Goal: Book appointment/travel/reservation

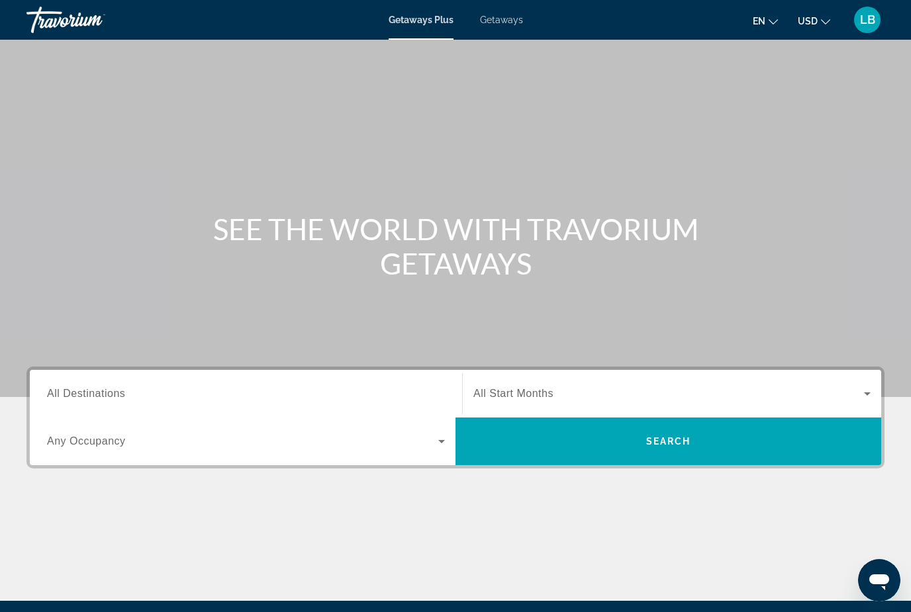
click at [68, 377] on div "Search widget" at bounding box center [246, 394] width 398 height 38
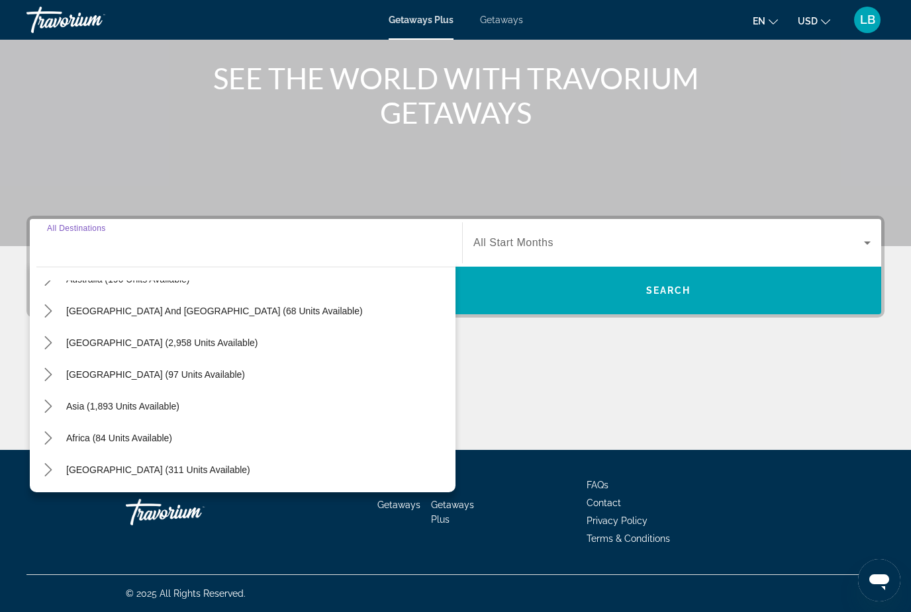
scroll to position [214, 0]
click at [91, 467] on span "[GEOGRAPHIC_DATA] (311 units available)" at bounding box center [158, 470] width 184 height 11
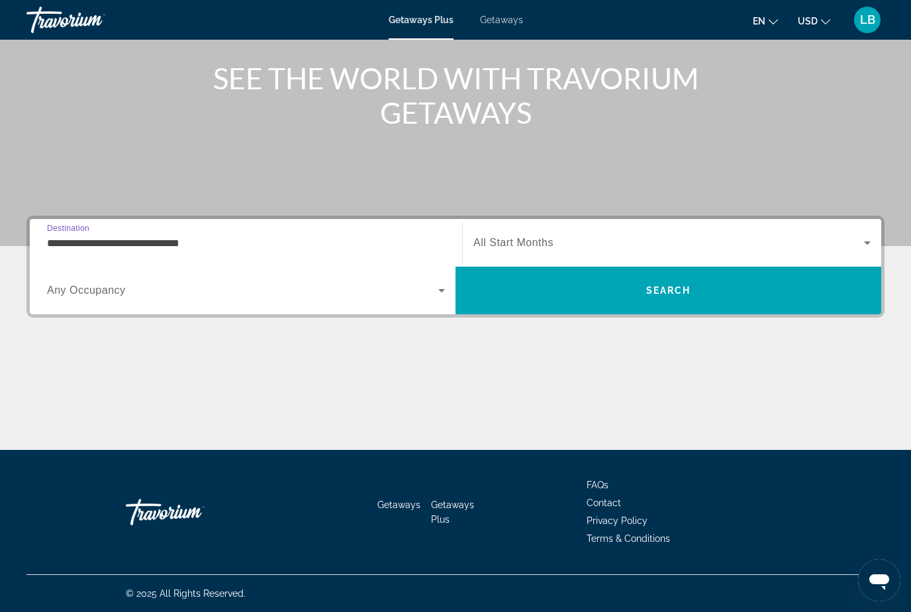
click at [69, 242] on input "**********" at bounding box center [246, 244] width 398 height 16
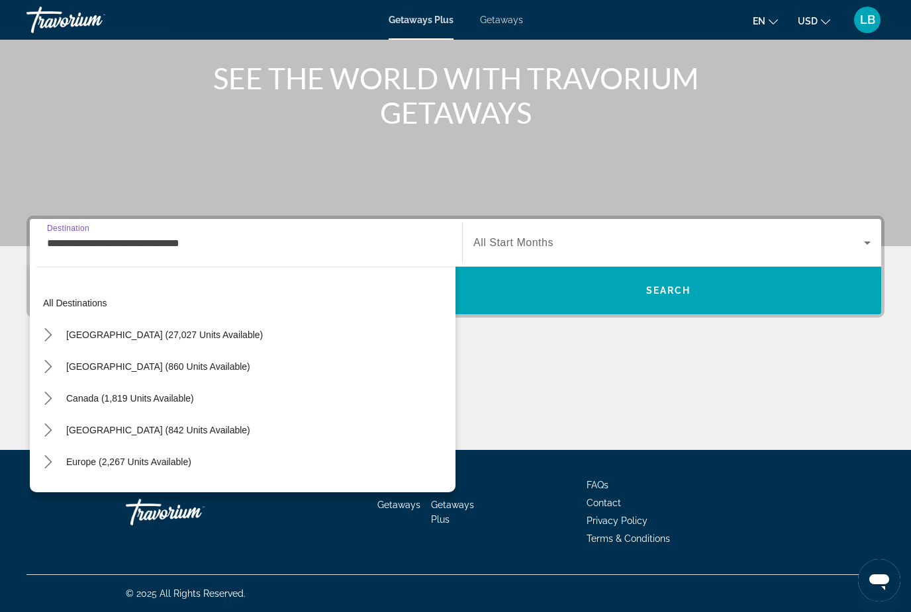
scroll to position [278, 0]
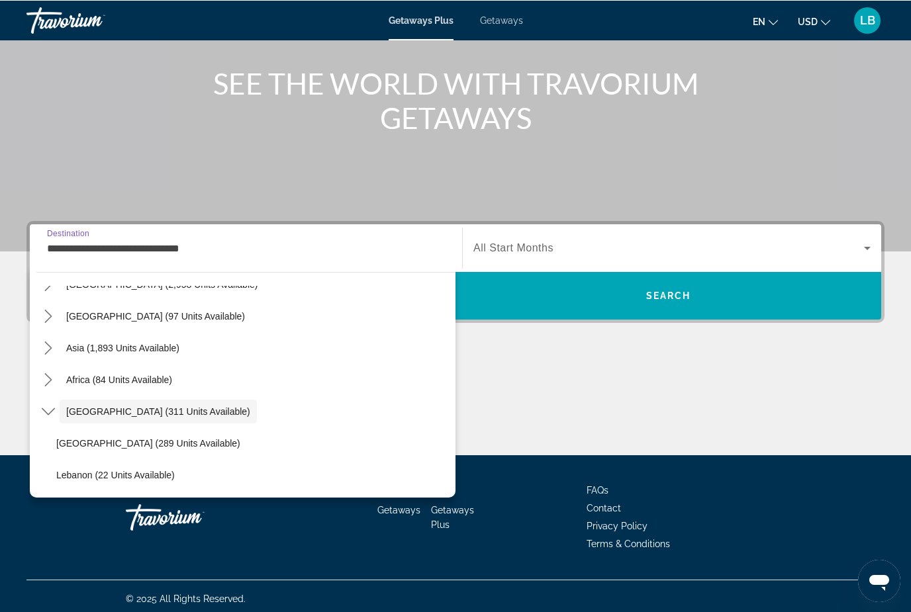
click at [117, 347] on span "Asia (1,893 units available)" at bounding box center [122, 347] width 113 height 11
type input "**********"
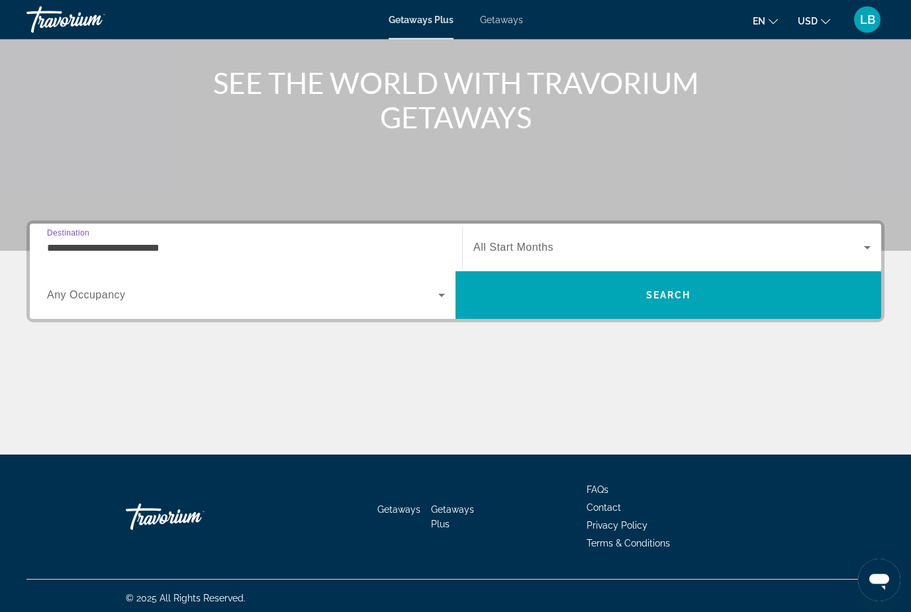
scroll to position [150, 0]
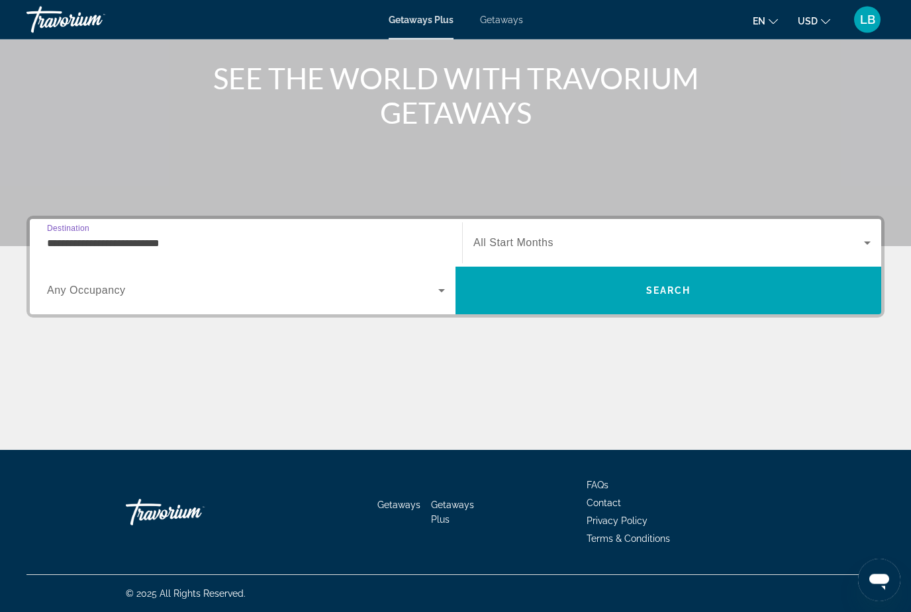
click at [842, 232] on div "Search widget" at bounding box center [671, 243] width 397 height 37
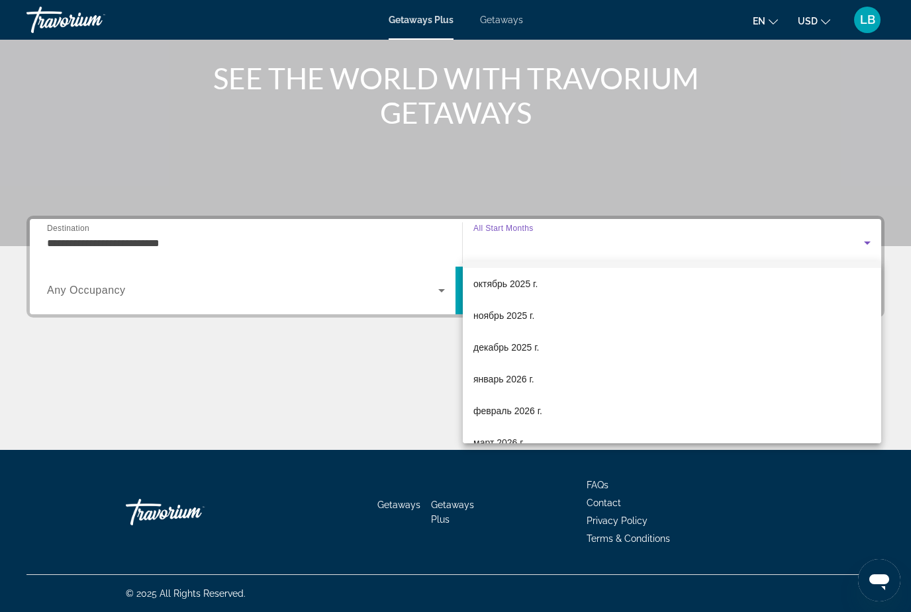
scroll to position [32, 0]
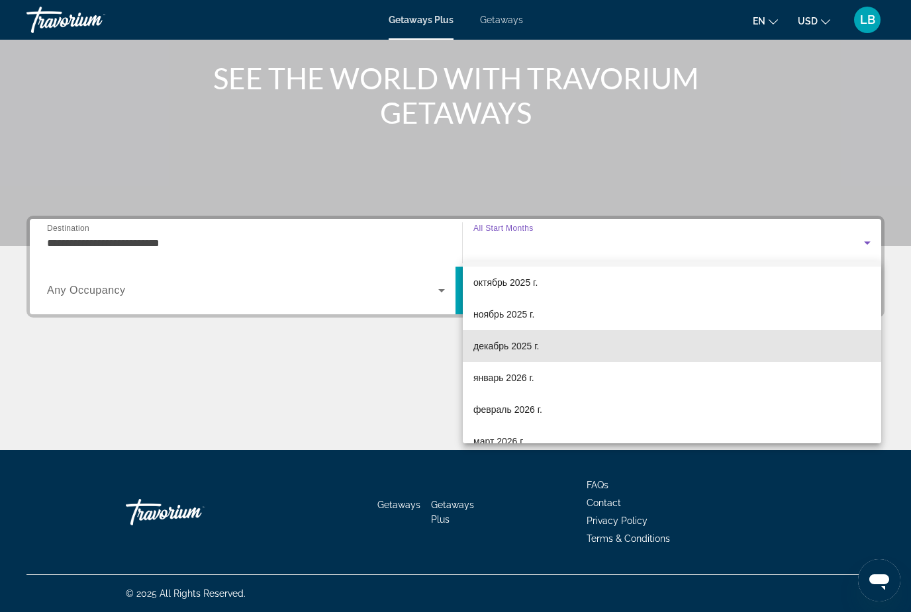
click at [504, 348] on span "декабрь 2025 г." at bounding box center [506, 346] width 66 height 16
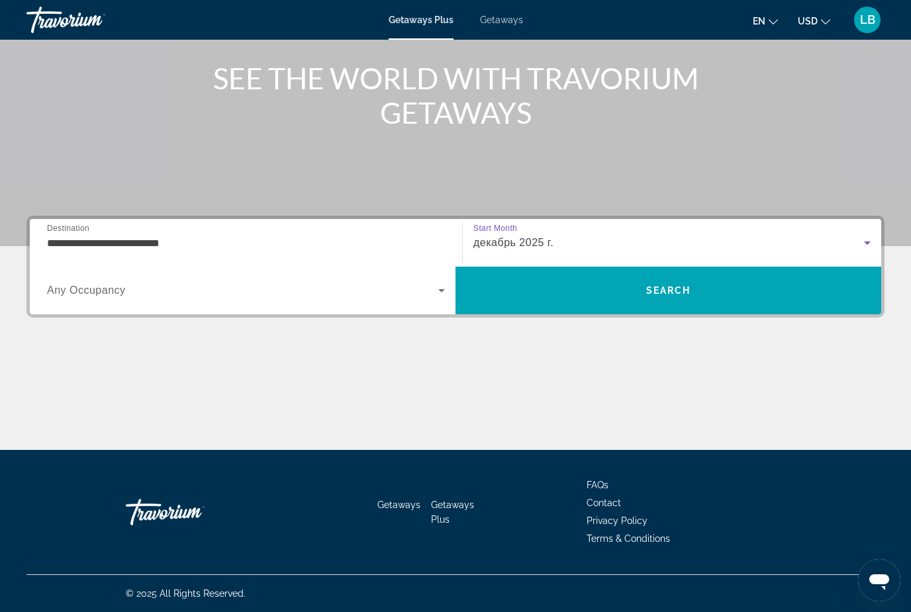
click at [316, 296] on span "Search widget" at bounding box center [242, 291] width 391 height 16
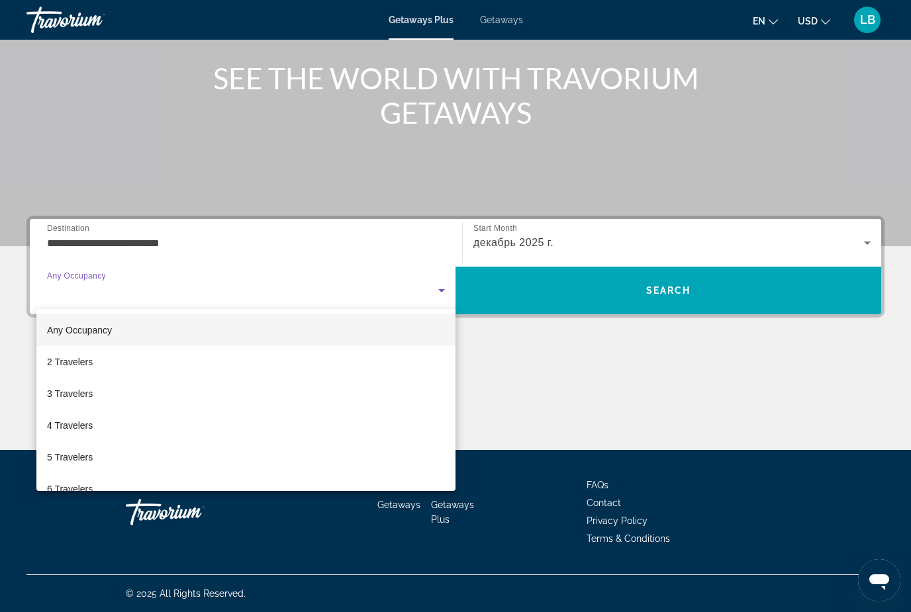
click at [65, 361] on span "2 Travelers" at bounding box center [70, 362] width 46 height 16
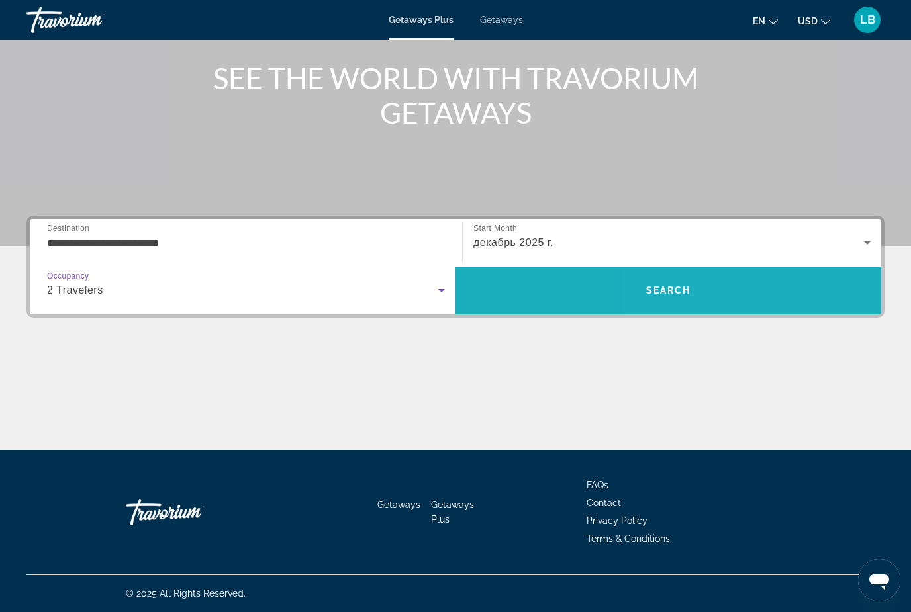
click at [784, 289] on span "Search" at bounding box center [668, 291] width 426 height 32
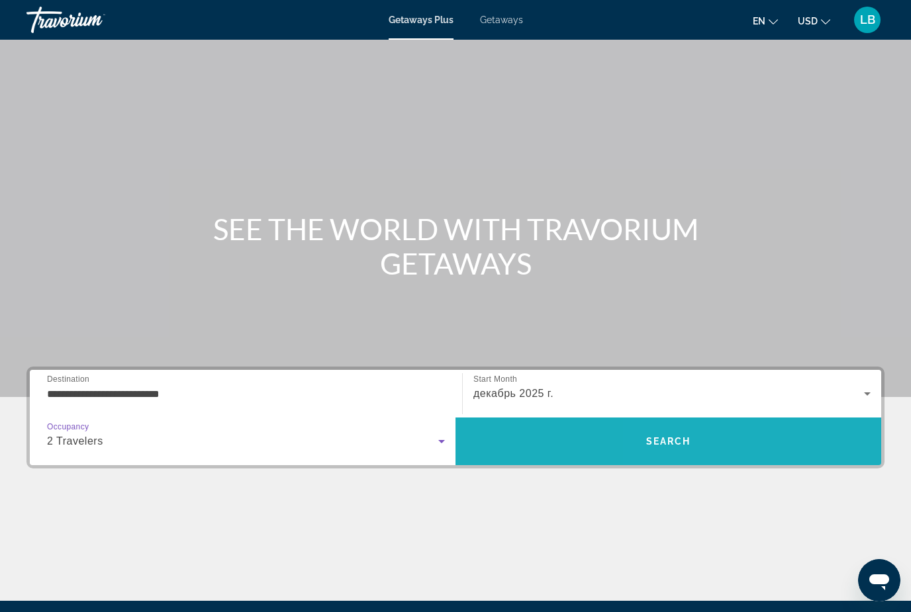
scroll to position [42, 0]
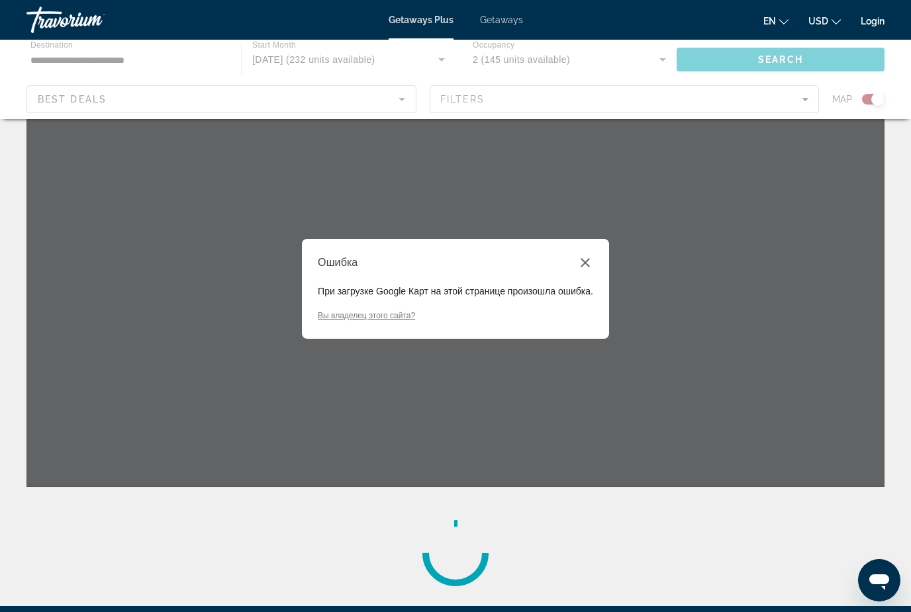
click at [174, 353] on div "Ошибка При загрузке Google Карт на этой странице произошла ошибка. Вы владелец …" at bounding box center [455, 288] width 858 height 397
click at [173, 353] on div "Main content" at bounding box center [455, 288] width 858 height 397
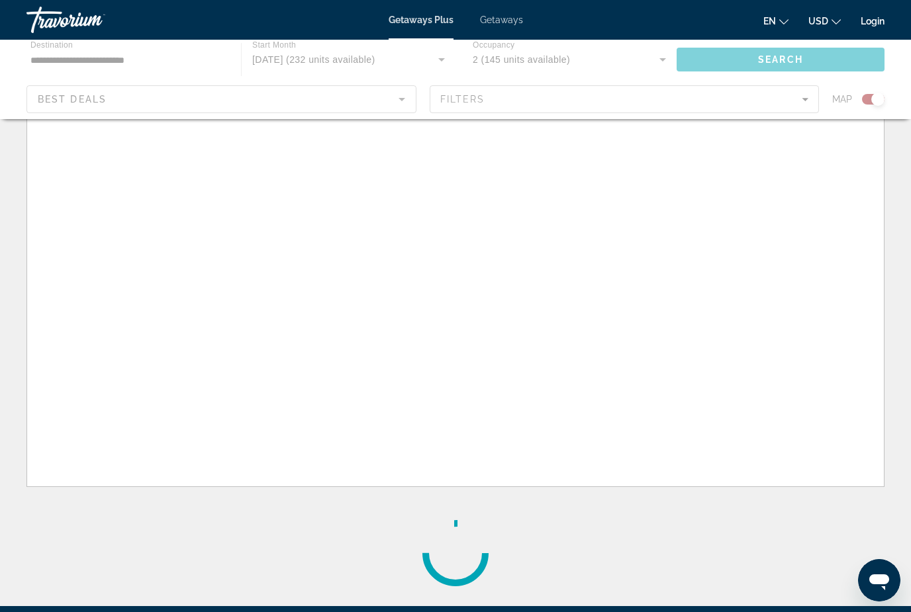
click at [187, 362] on div "Main content" at bounding box center [455, 288] width 858 height 397
click at [187, 361] on div "Main content" at bounding box center [455, 288] width 858 height 397
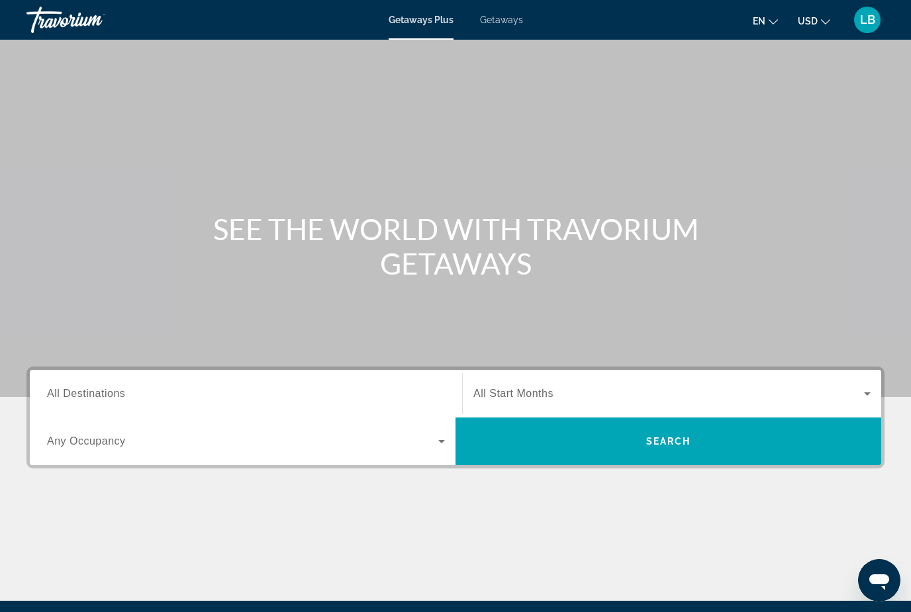
click at [255, 389] on input "Destination All Destinations" at bounding box center [246, 395] width 398 height 16
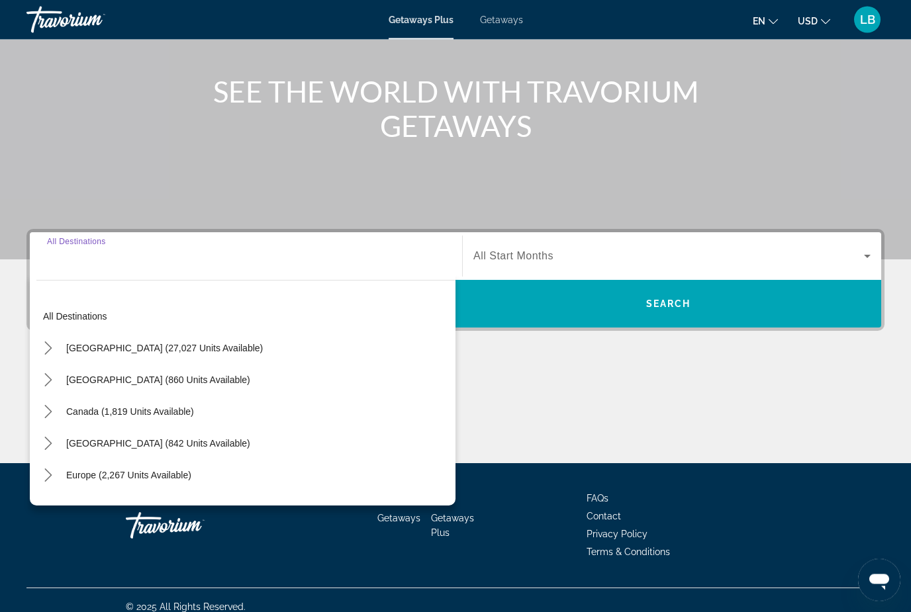
scroll to position [151, 0]
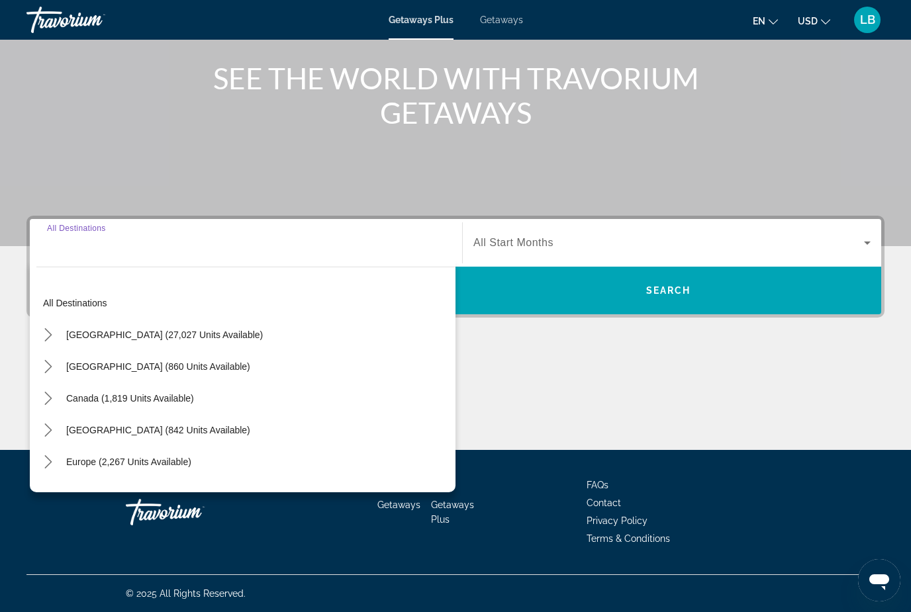
click at [568, 352] on div "Main content" at bounding box center [455, 400] width 858 height 99
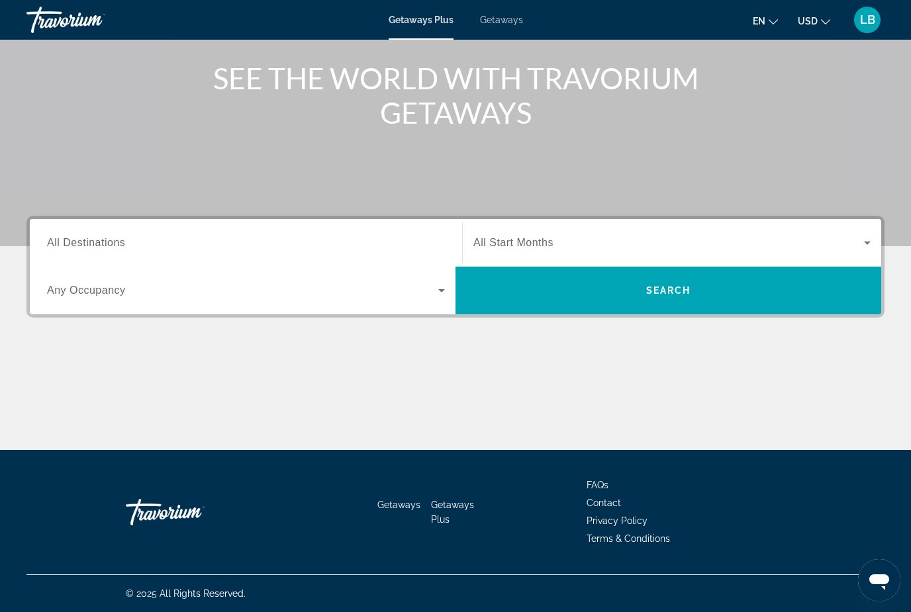
click at [731, 241] on span "Search widget" at bounding box center [668, 243] width 391 height 16
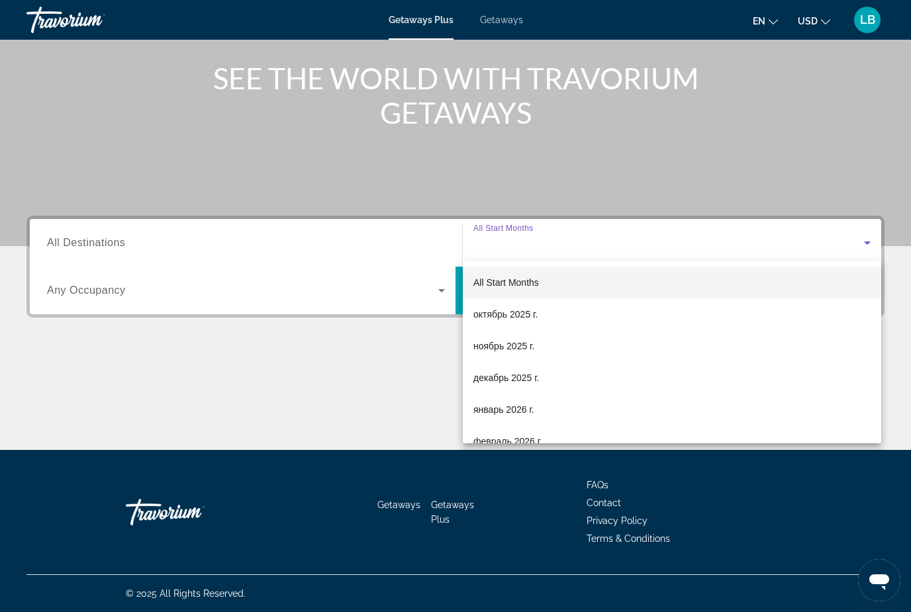
click at [86, 235] on div at bounding box center [455, 306] width 911 height 612
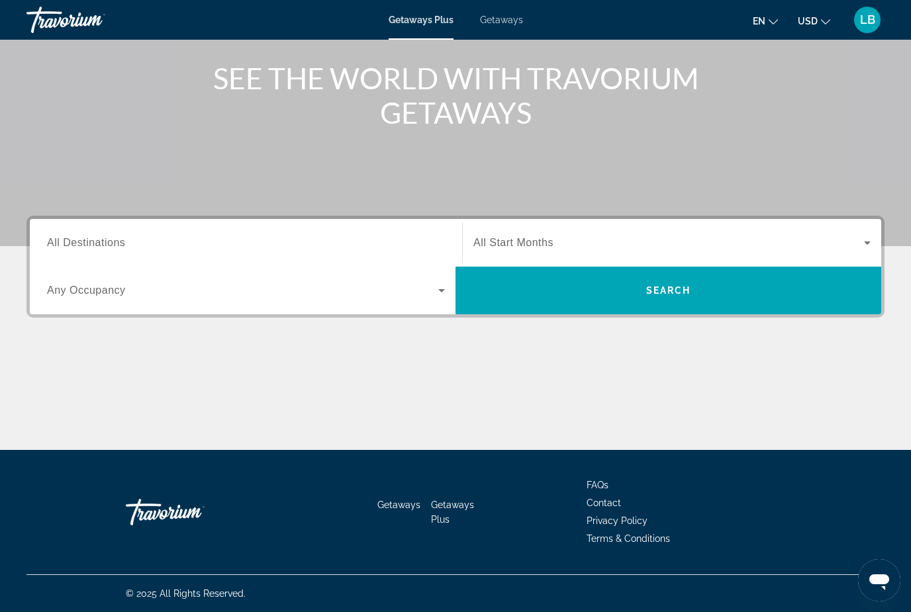
click at [718, 245] on span "Search widget" at bounding box center [668, 243] width 391 height 16
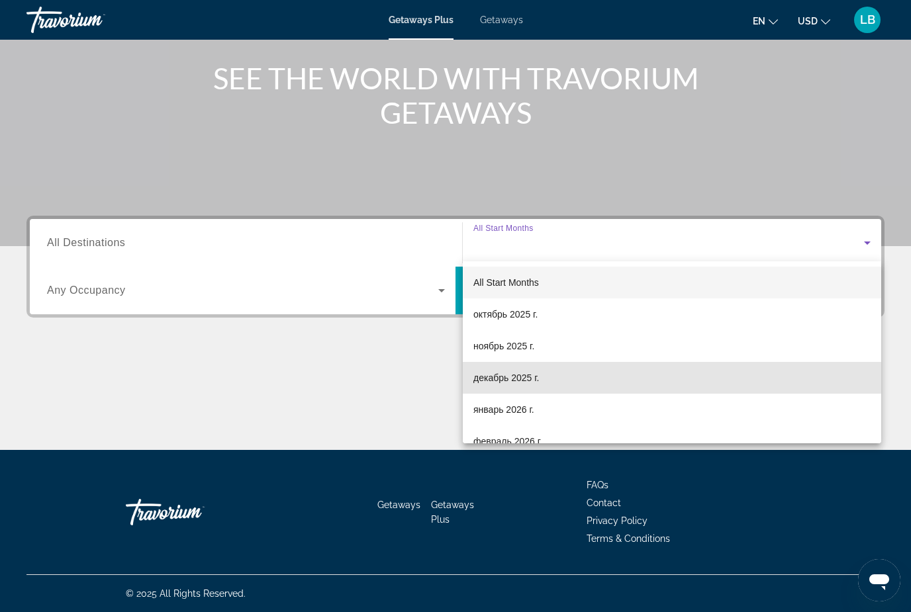
click at [531, 375] on span "декабрь 2025 г." at bounding box center [506, 378] width 66 height 16
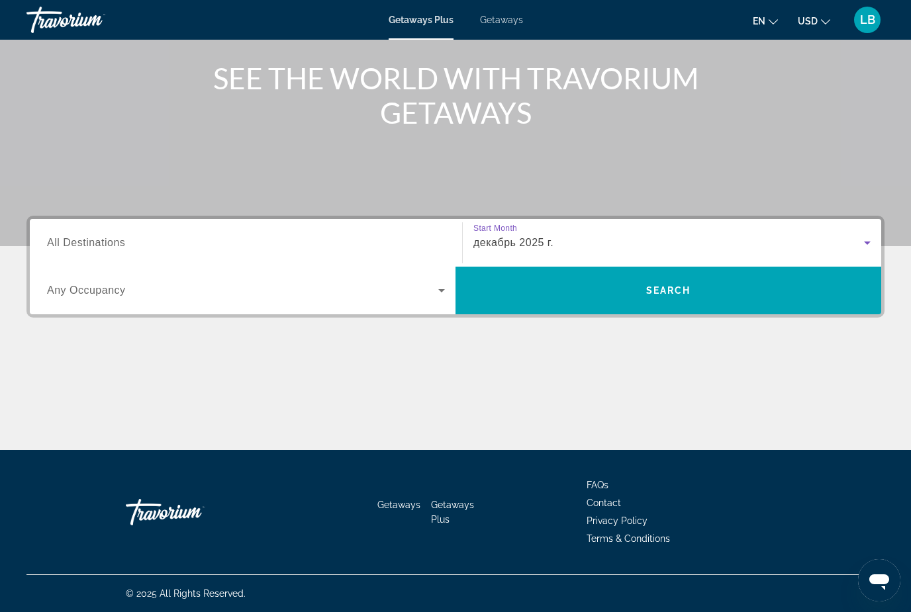
click at [85, 244] on span "All Destinations" at bounding box center [86, 242] width 78 height 11
click at [85, 244] on input "Destination All Destinations" at bounding box center [246, 244] width 398 height 16
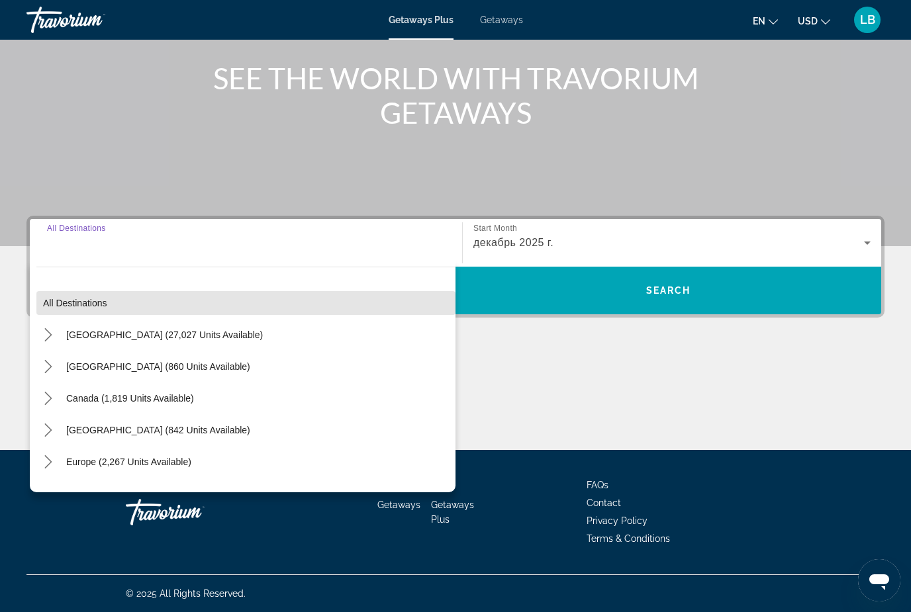
click at [44, 310] on span "Select destination: All destinations" at bounding box center [245, 303] width 419 height 32
type input "**********"
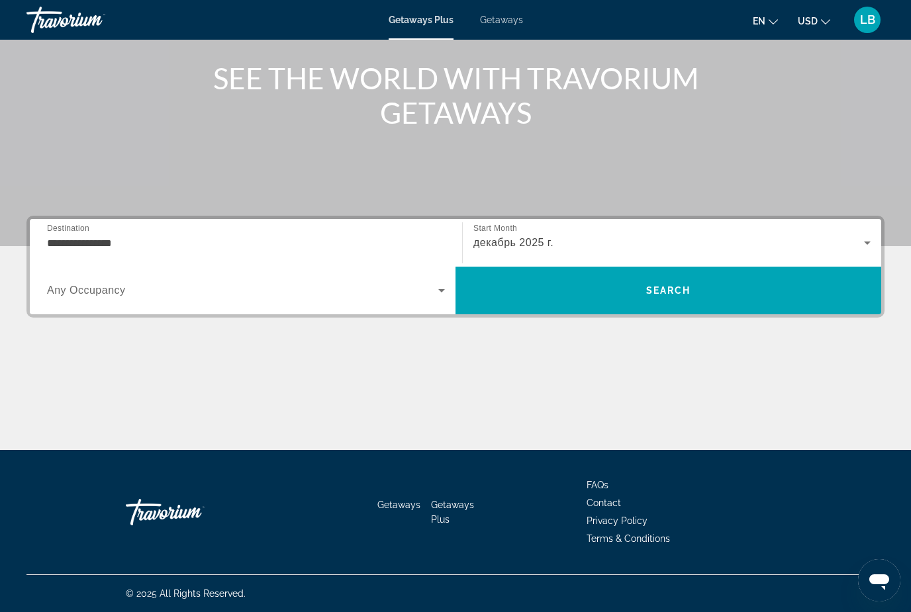
click at [50, 297] on span "Search widget" at bounding box center [242, 291] width 391 height 16
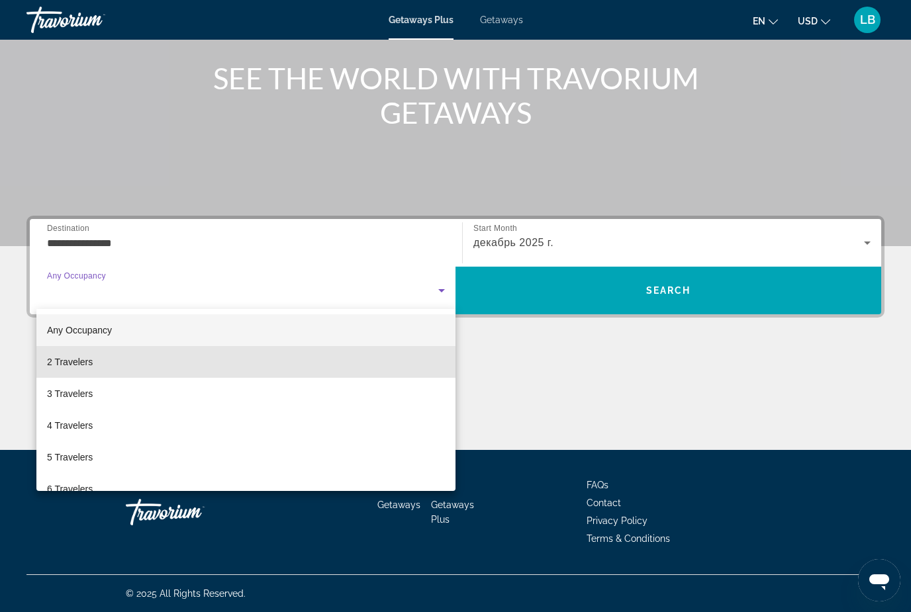
click at [91, 359] on span "2 Travelers" at bounding box center [70, 362] width 46 height 16
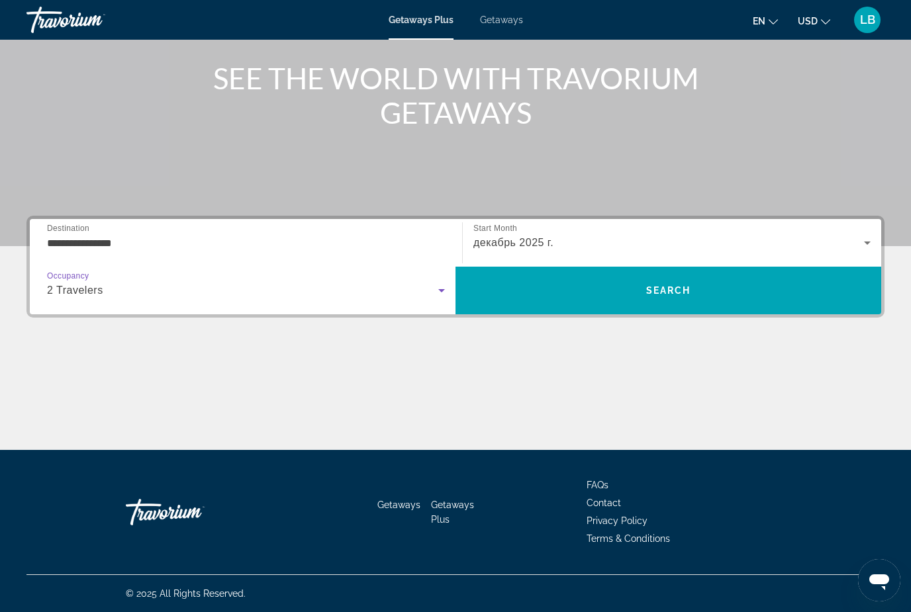
click at [690, 288] on span "Search" at bounding box center [668, 290] width 45 height 11
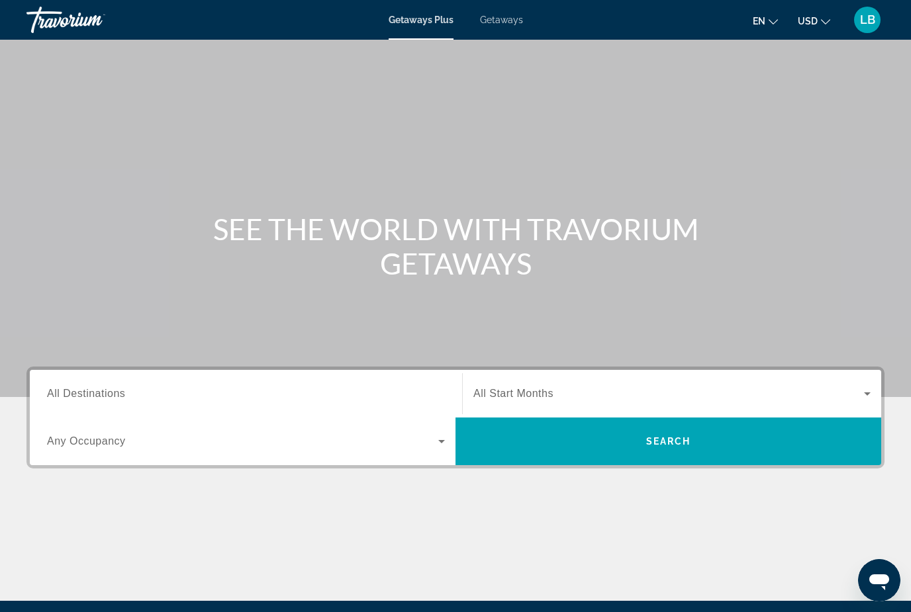
click at [83, 392] on span "All Destinations" at bounding box center [86, 393] width 78 height 11
click at [83, 392] on input "Destination All Destinations" at bounding box center [246, 395] width 398 height 16
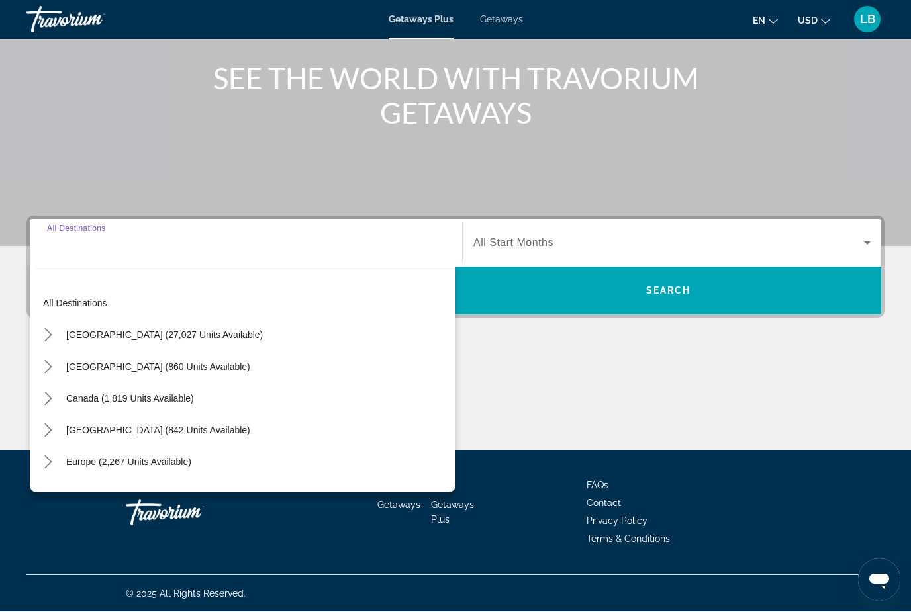
click at [140, 334] on span "[GEOGRAPHIC_DATA] (27,027 units available)" at bounding box center [164, 335] width 197 height 11
type input "**********"
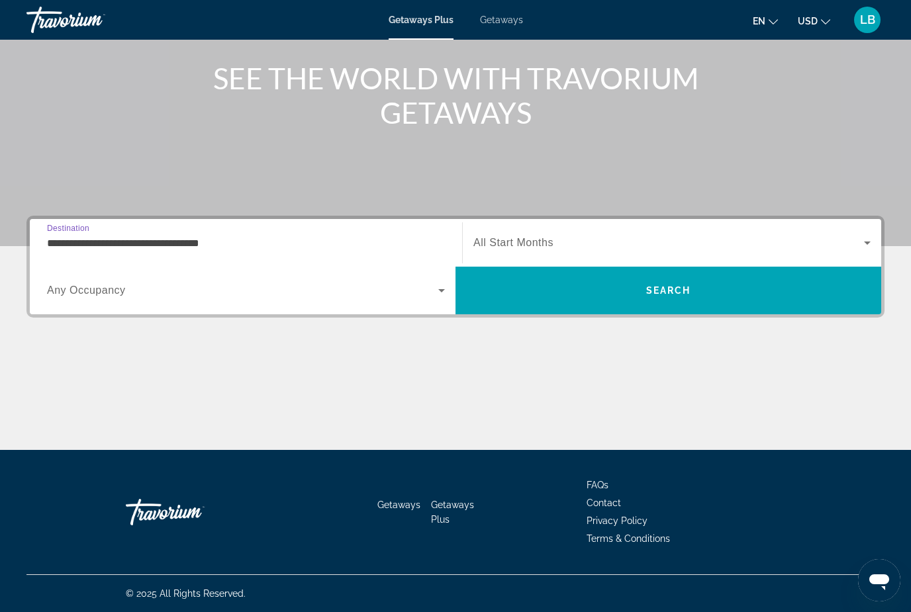
click at [87, 244] on input "**********" at bounding box center [246, 244] width 398 height 16
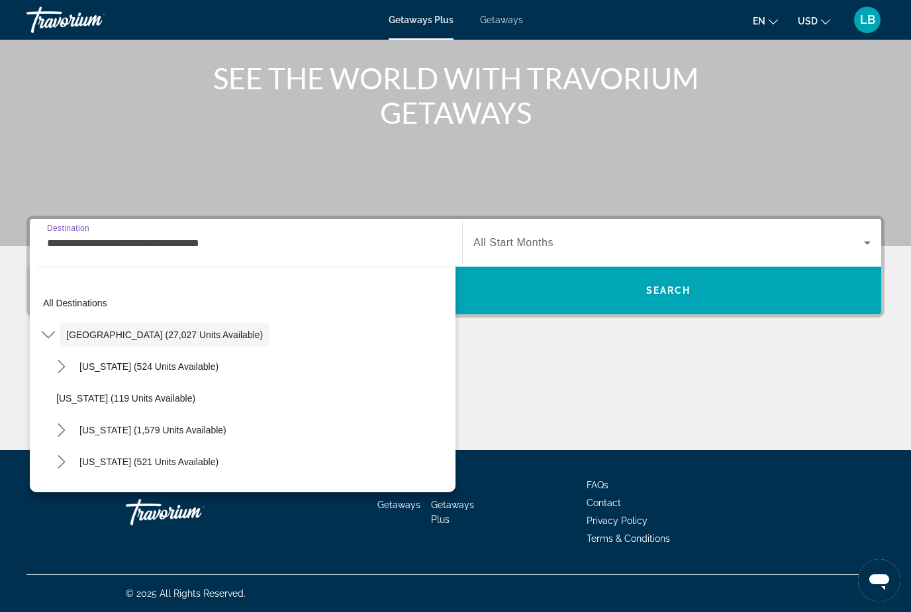
click at [73, 301] on span "All destinations" at bounding box center [75, 303] width 64 height 11
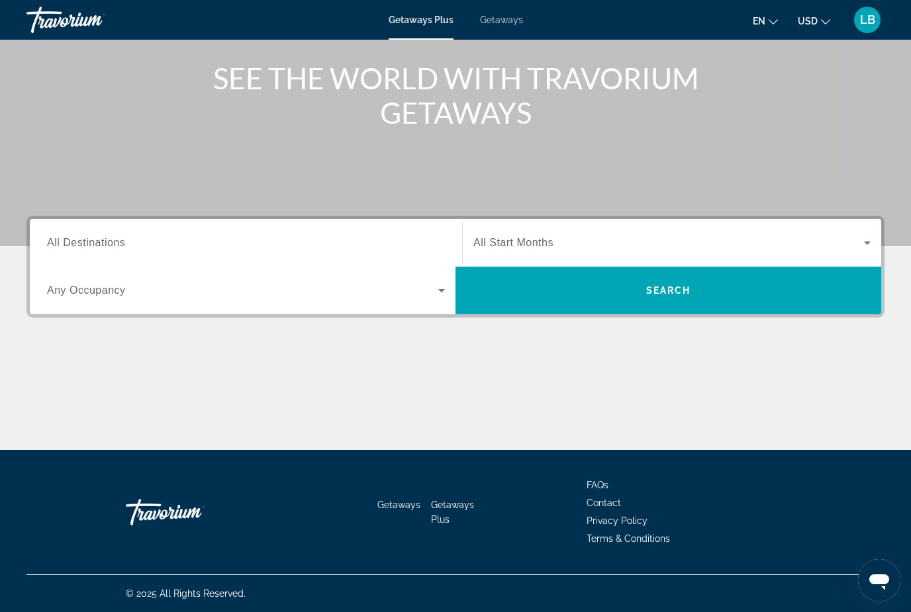
click at [69, 283] on span "Search widget" at bounding box center [242, 291] width 391 height 16
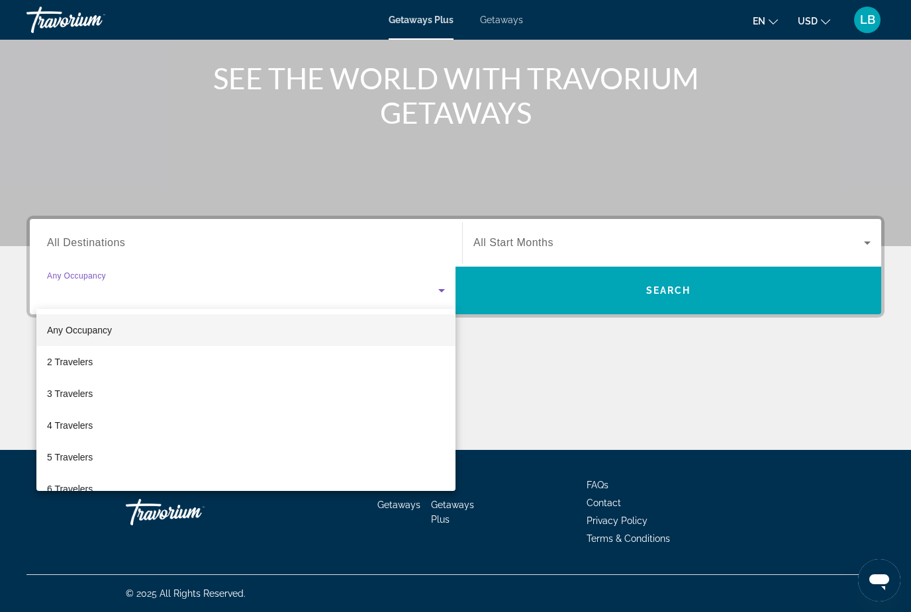
click at [70, 359] on span "2 Travelers" at bounding box center [70, 362] width 46 height 16
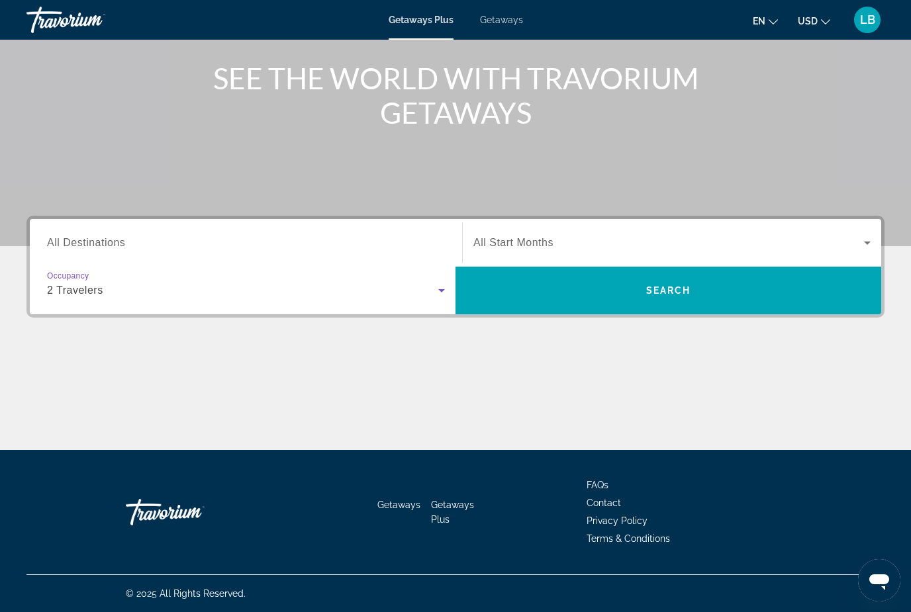
click at [504, 241] on span "All Start Months" at bounding box center [513, 242] width 80 height 11
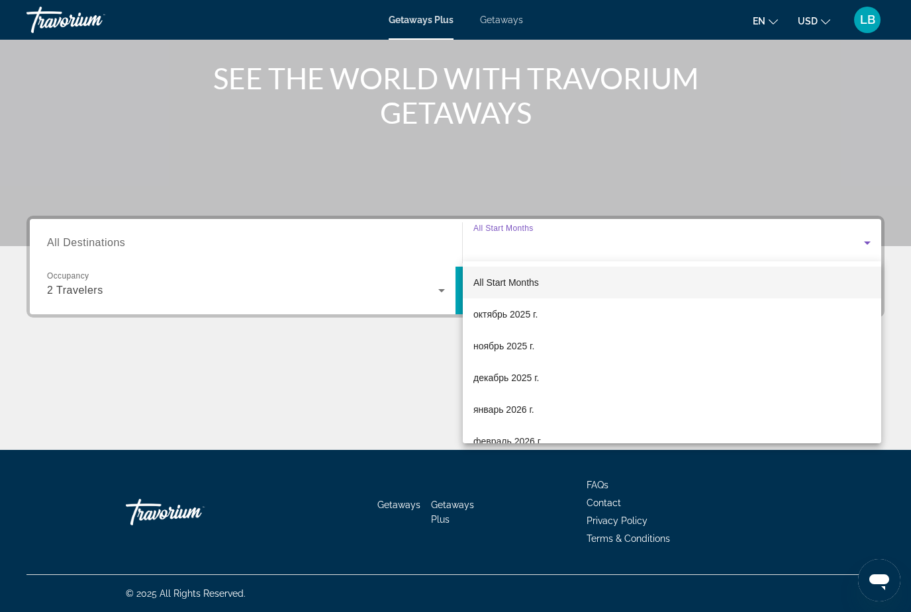
click at [496, 232] on div at bounding box center [455, 306] width 911 height 612
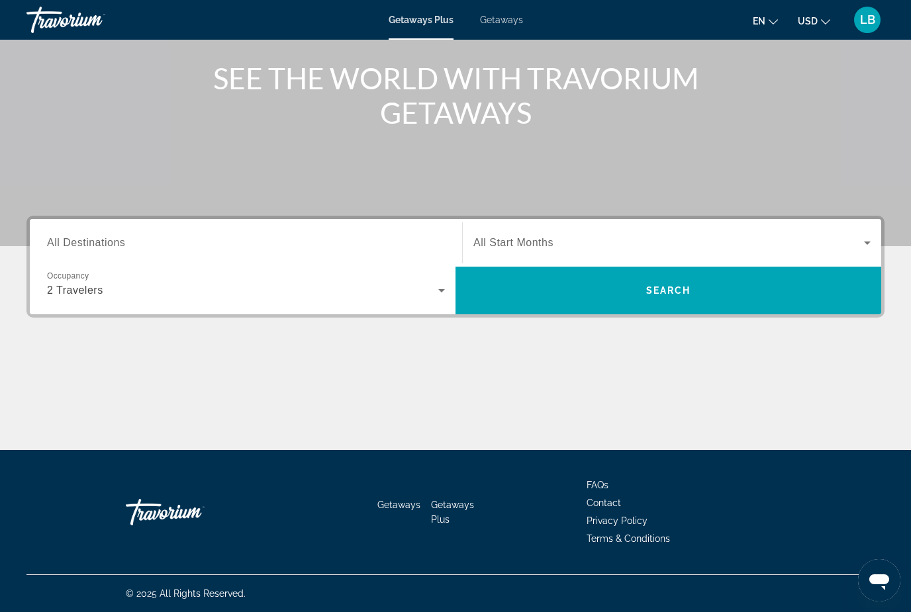
click at [510, 230] on div "Search widget" at bounding box center [671, 242] width 397 height 37
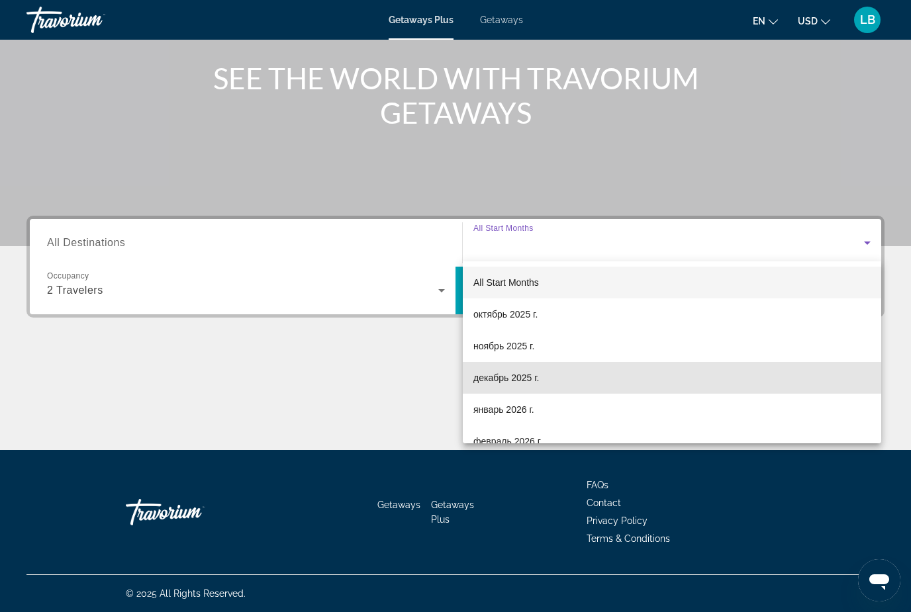
click at [489, 377] on span "декабрь 2025 г." at bounding box center [506, 378] width 66 height 16
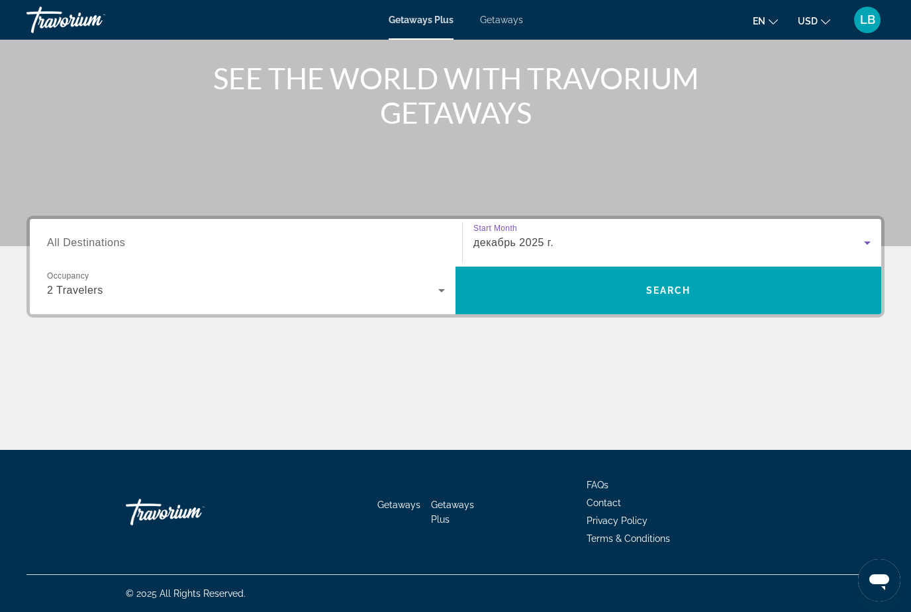
click at [539, 300] on span "Search" at bounding box center [668, 291] width 426 height 32
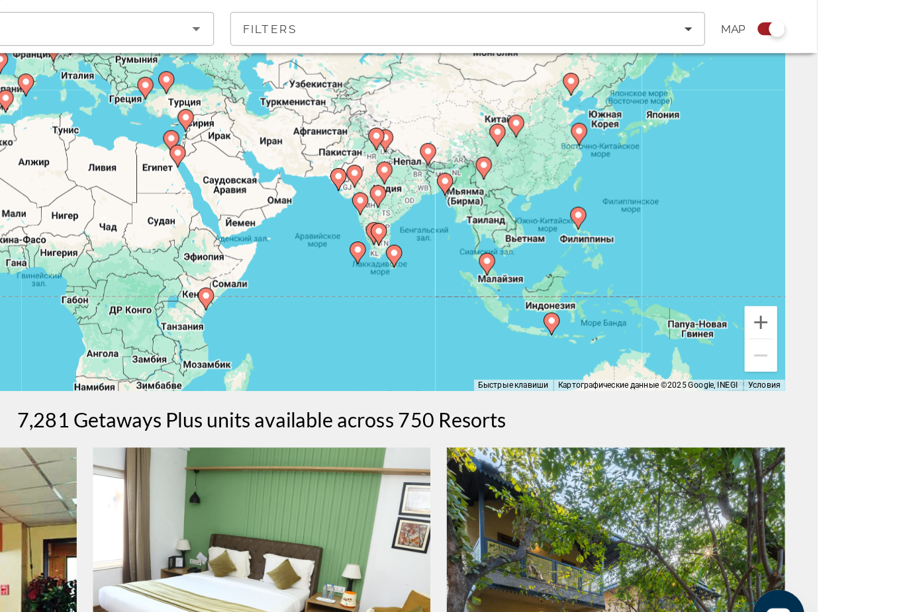
scroll to position [134, 0]
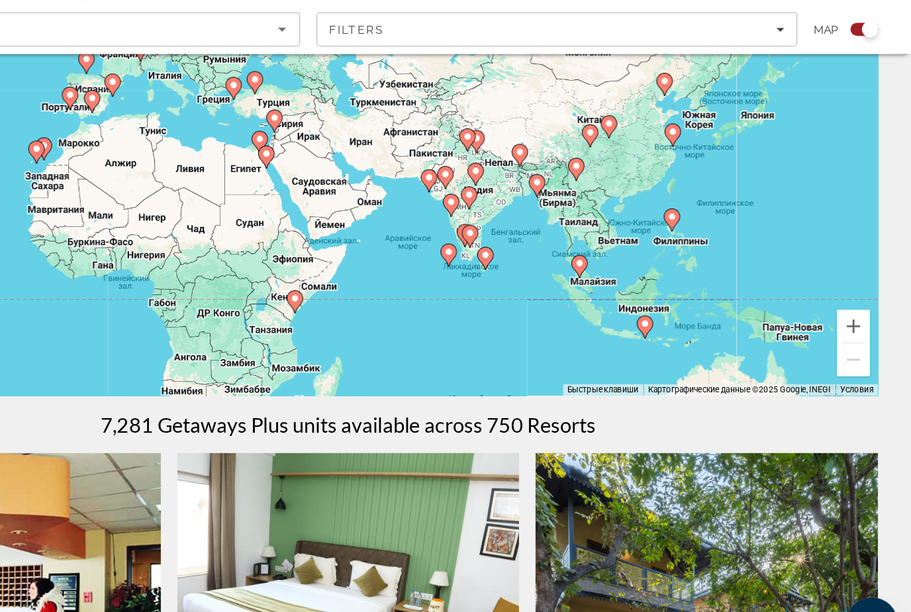
click at [471, 174] on div "Чтобы активировать перетаскивание с помощью клавиатуры, нажмите Alt + Ввод. Пос…" at bounding box center [455, 197] width 858 height 397
click at [851, 326] on button "Увеличить" at bounding box center [864, 339] width 26 height 26
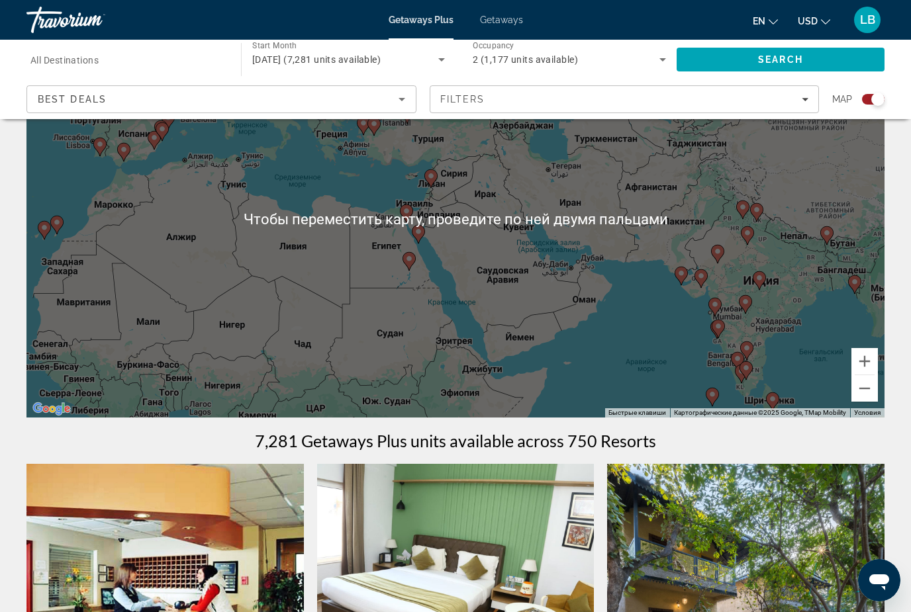
scroll to position [115, 0]
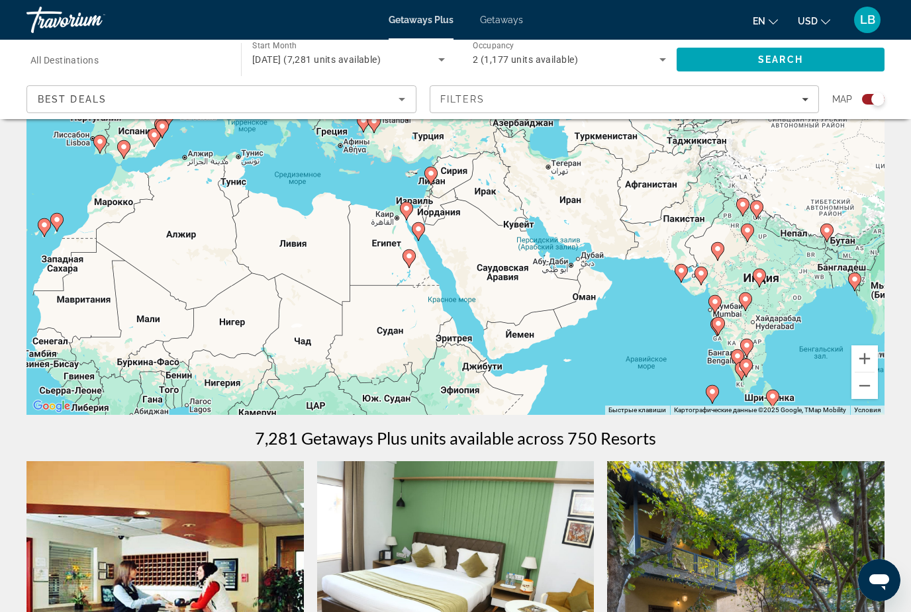
click at [804, 99] on icon "Filters" at bounding box center [805, 99] width 7 height 3
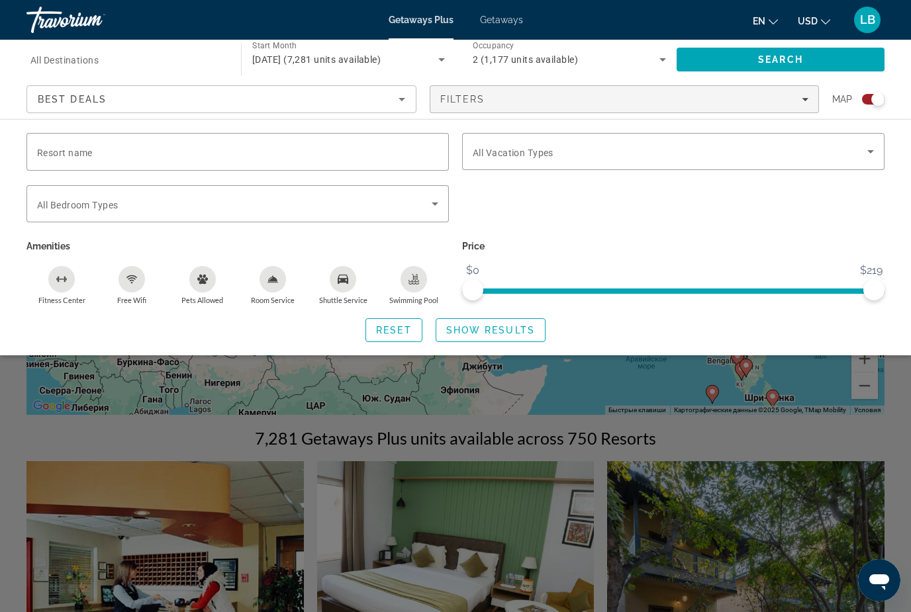
click at [496, 145] on span "Search widget" at bounding box center [670, 152] width 394 height 16
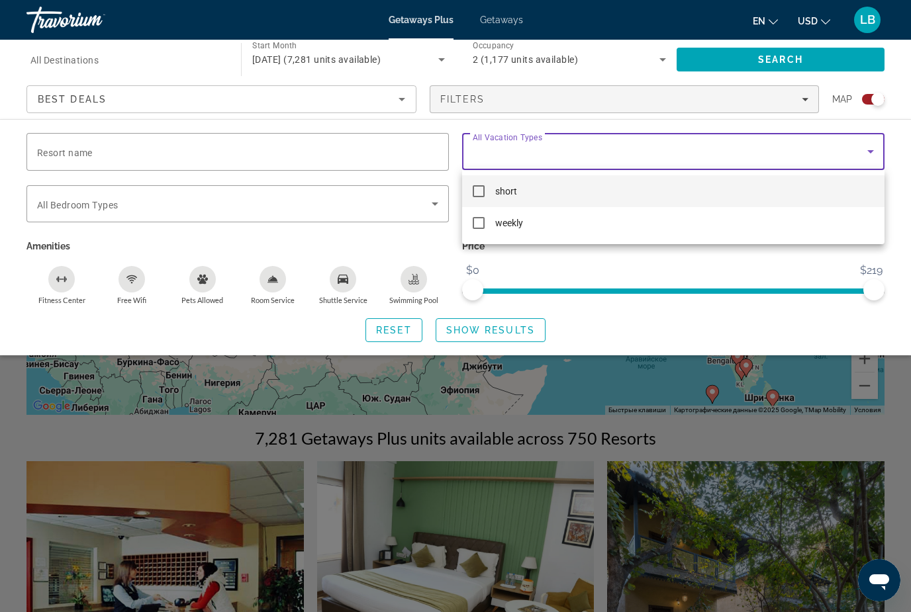
click at [493, 233] on mat-option "weekly" at bounding box center [673, 223] width 422 height 32
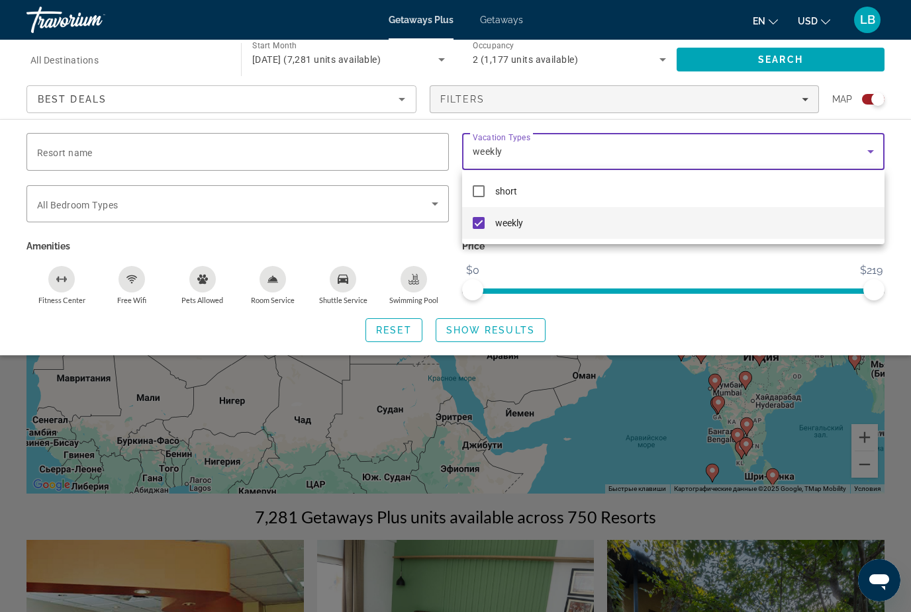
scroll to position [34, 0]
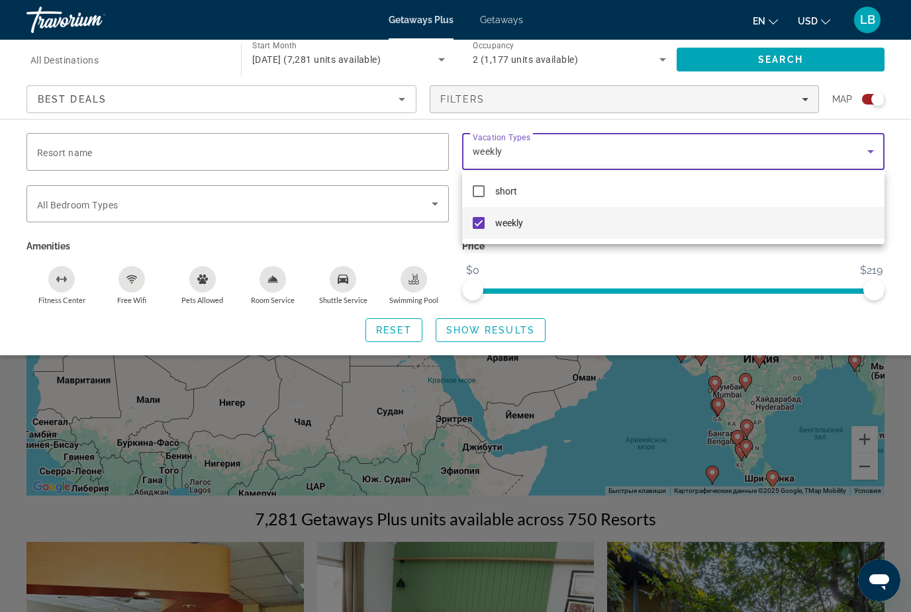
click at [459, 321] on div at bounding box center [455, 306] width 911 height 612
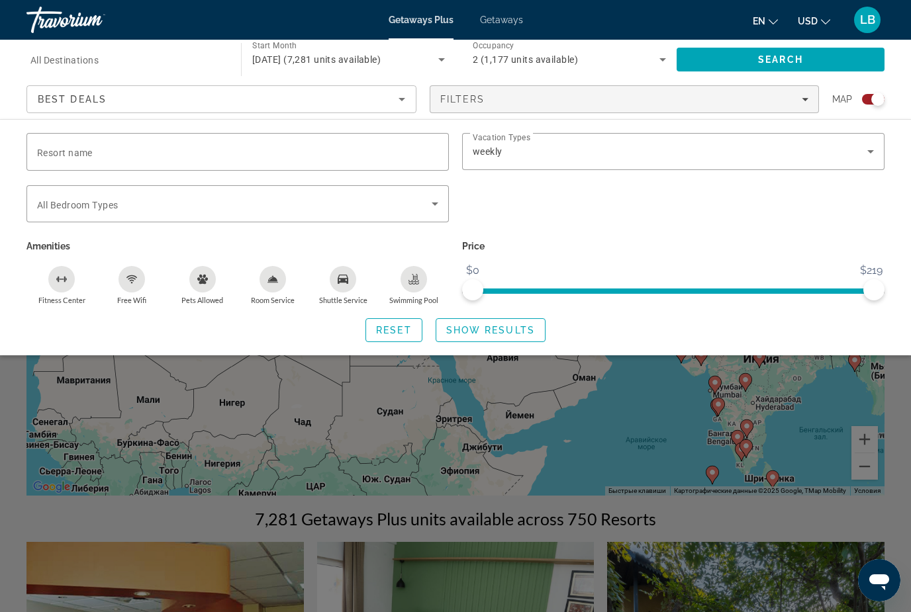
click at [827, 50] on span "Search" at bounding box center [780, 60] width 208 height 32
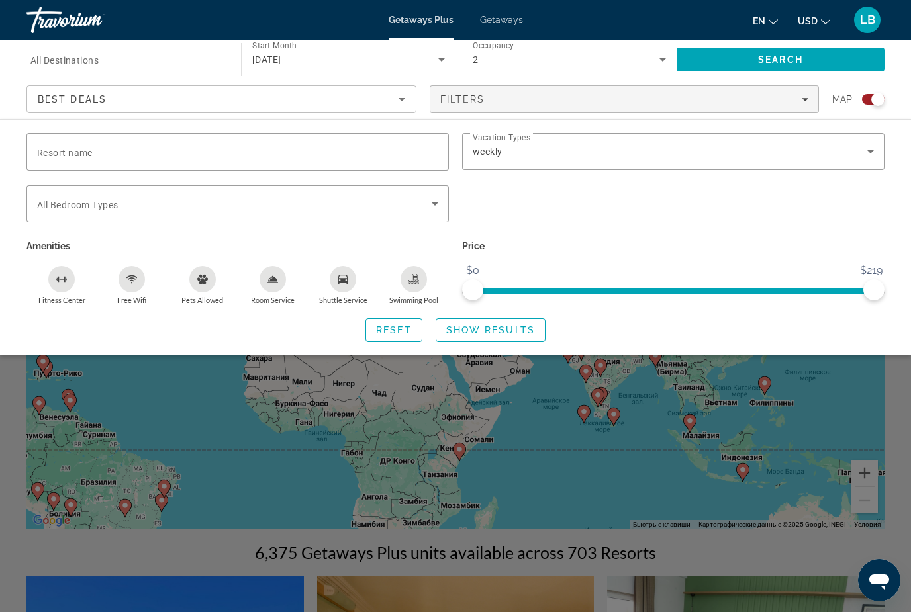
click at [78, 56] on span "All Destinations" at bounding box center [64, 60] width 68 height 11
click at [78, 56] on input "Destination All Destinations" at bounding box center [126, 60] width 193 height 16
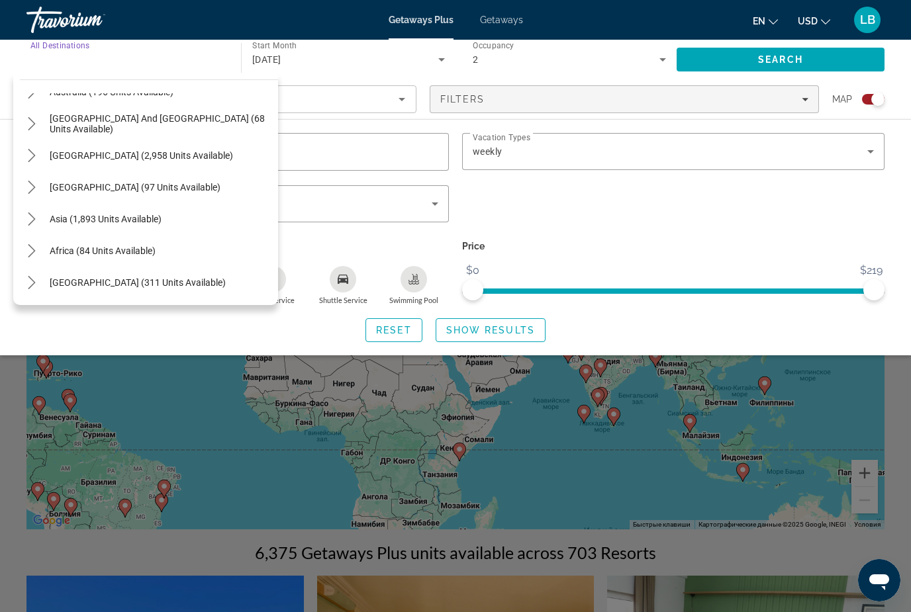
scroll to position [214, 0]
click at [150, 211] on span "Select destination: Asia (1,893 units available)" at bounding box center [105, 219] width 125 height 32
type input "**********"
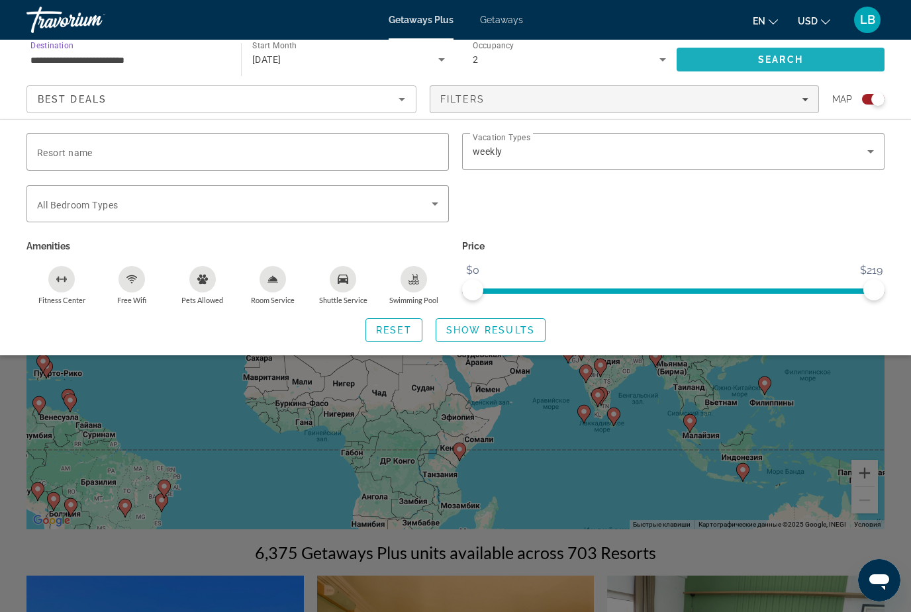
click at [798, 56] on span "Search" at bounding box center [780, 59] width 45 height 11
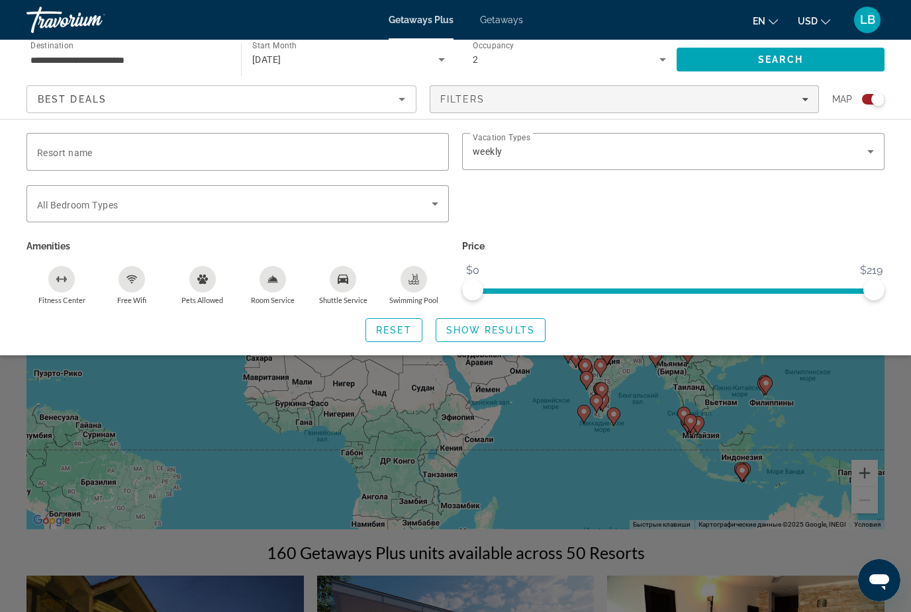
click at [484, 340] on span "Search widget" at bounding box center [490, 330] width 109 height 32
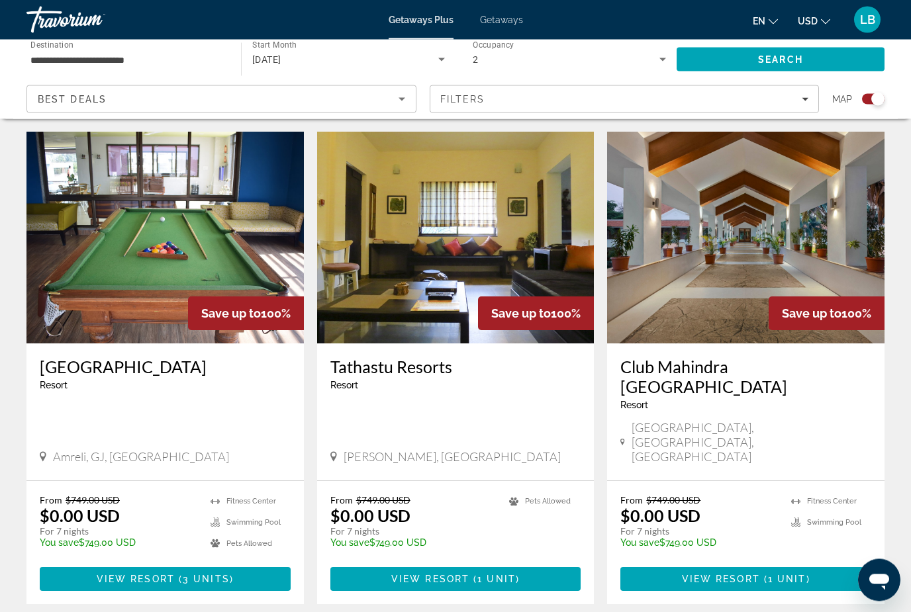
scroll to position [1908, 0]
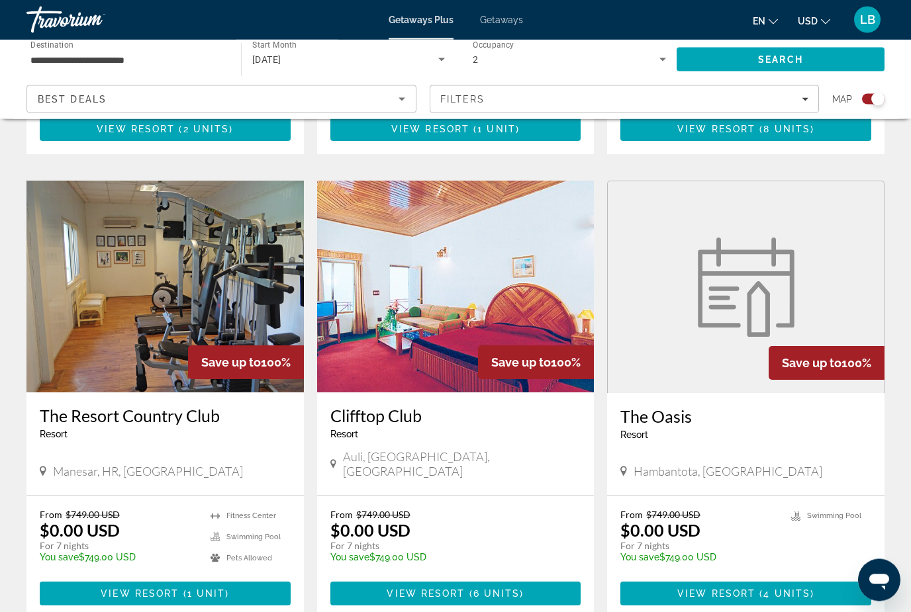
scroll to position [1878, 0]
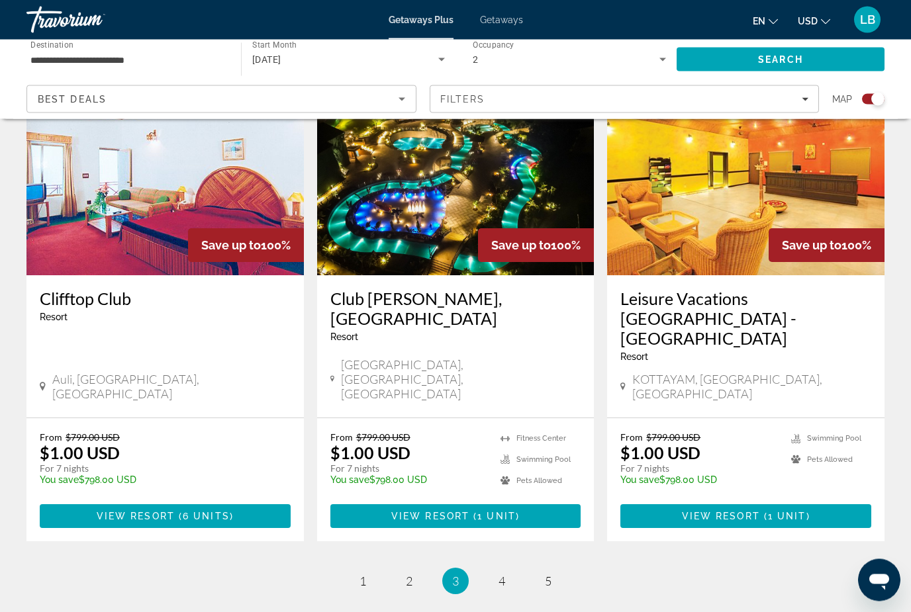
scroll to position [1997, 0]
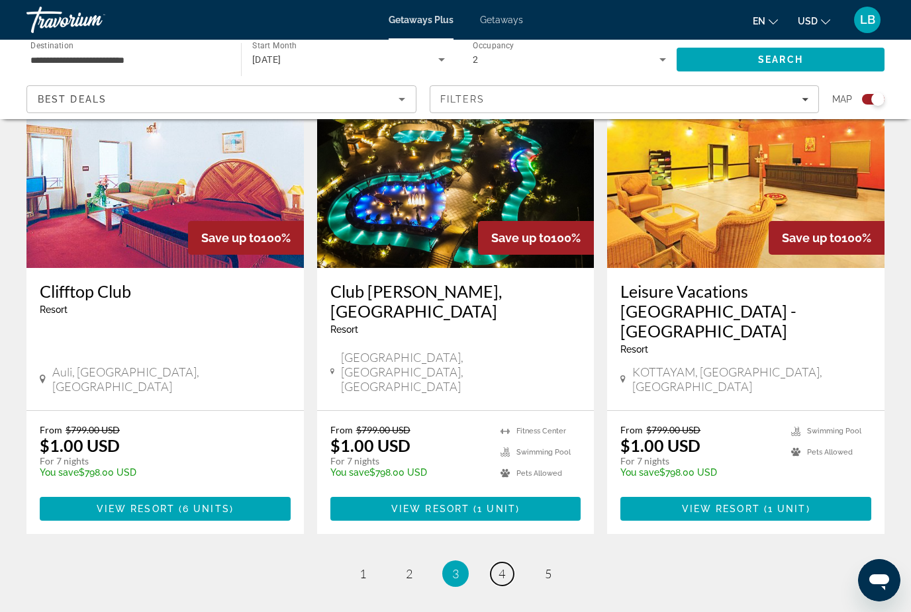
click at [501, 567] on span "4" at bounding box center [501, 574] width 7 height 15
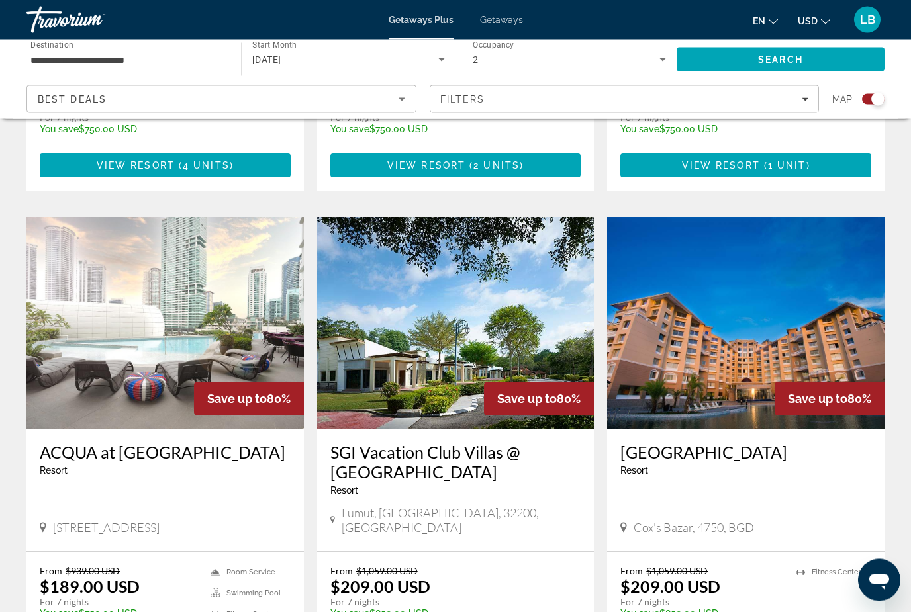
scroll to position [1832, 0]
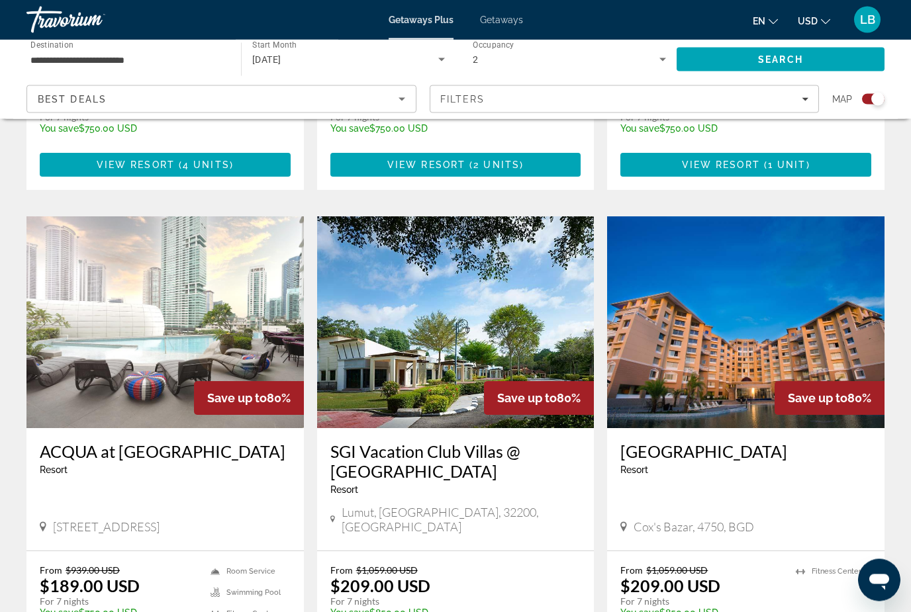
click at [882, 364] on img "Main content" at bounding box center [745, 323] width 277 height 212
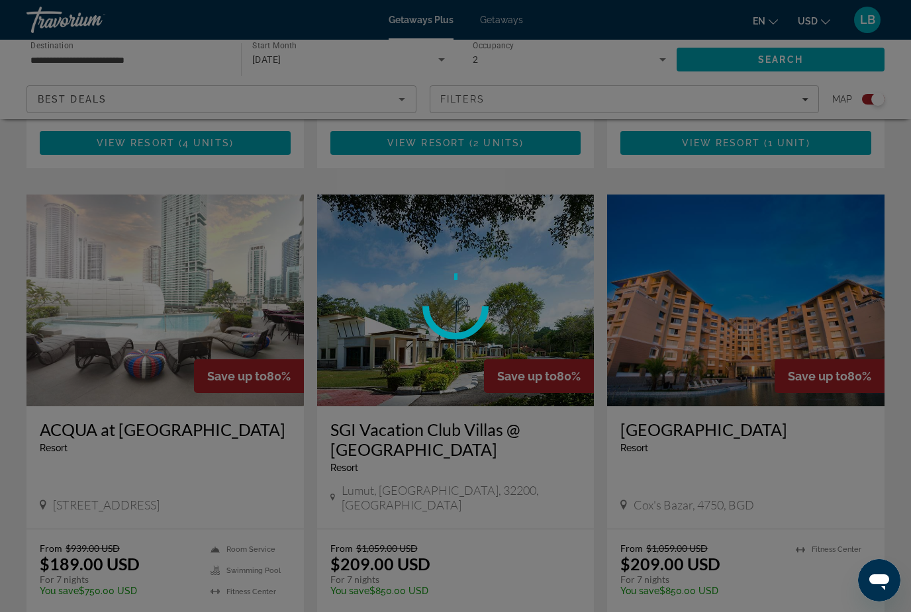
scroll to position [1834, 0]
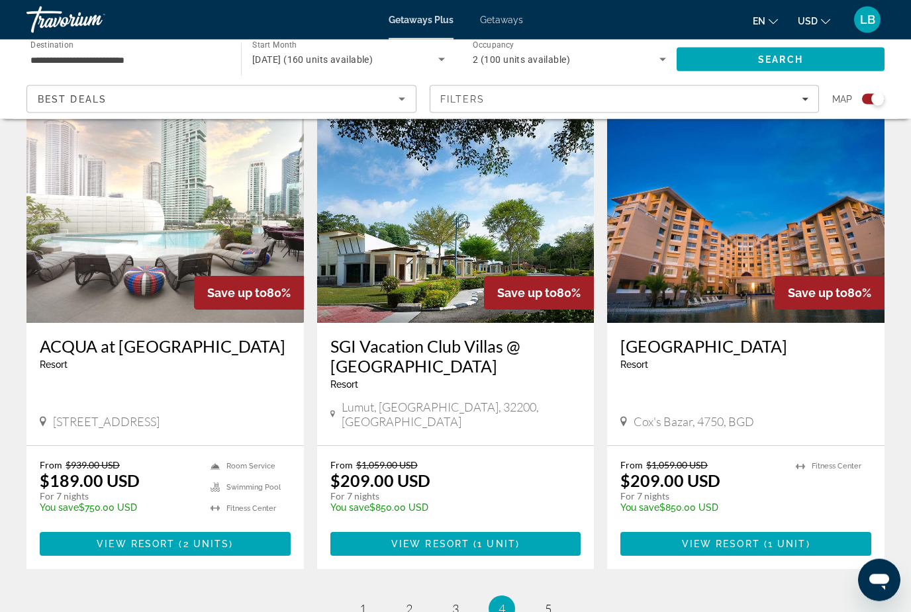
scroll to position [1938, 0]
click at [543, 598] on link "page 5" at bounding box center [548, 609] width 23 height 23
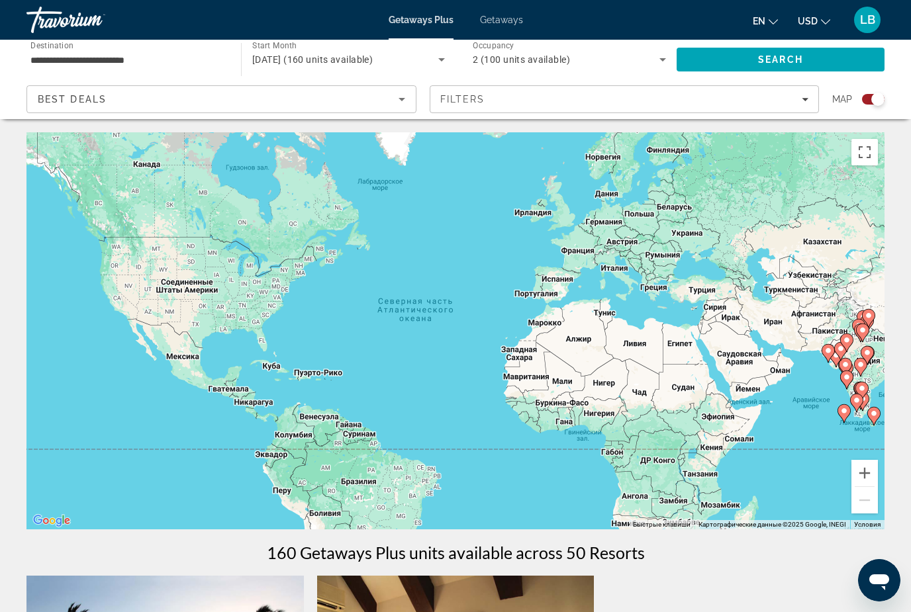
click at [56, 60] on input "**********" at bounding box center [126, 60] width 193 height 16
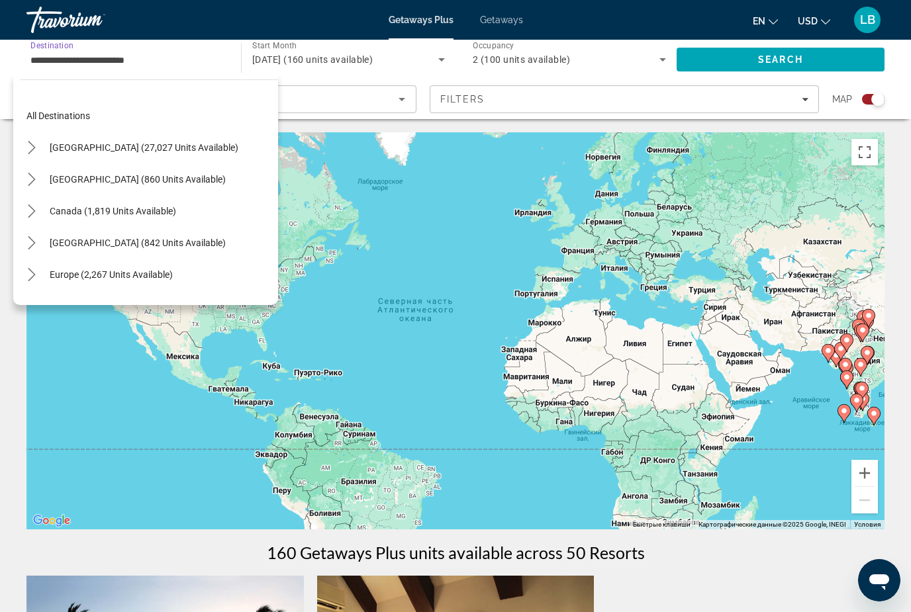
scroll to position [238, 0]
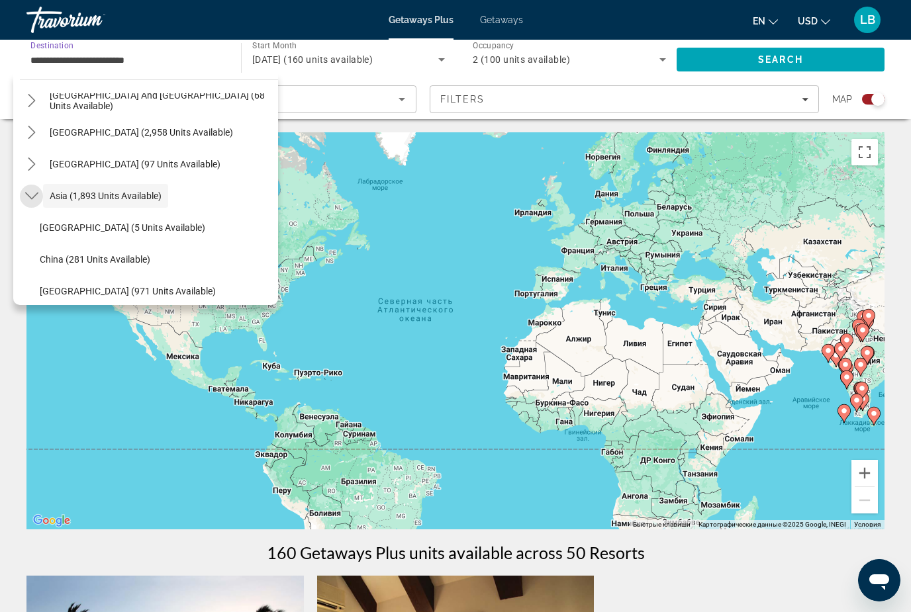
click at [21, 193] on mat-icon "Toggle Asia (1,893 units available) submenu" at bounding box center [31, 196] width 23 height 23
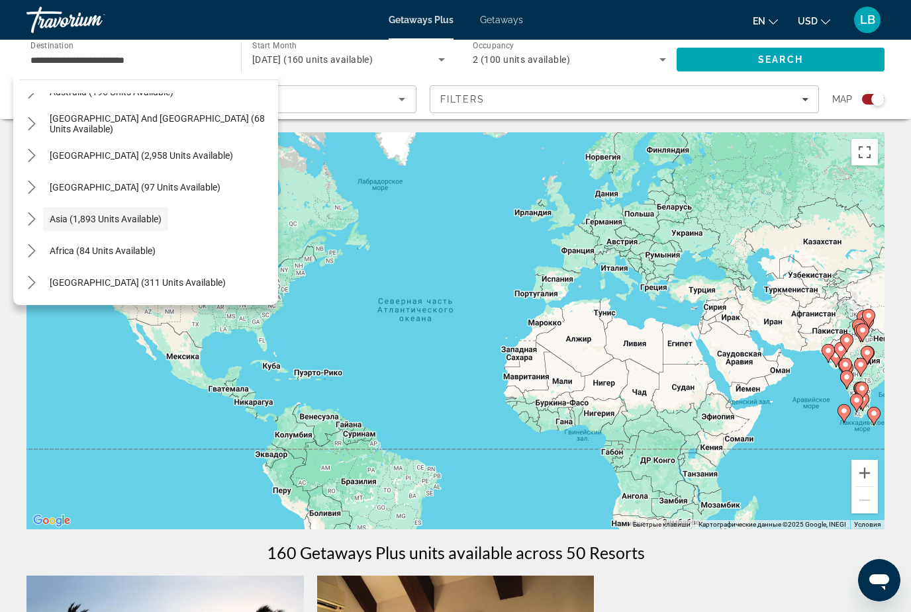
click at [32, 282] on icon "Toggle Middle East (311 units available) submenu" at bounding box center [31, 282] width 13 height 13
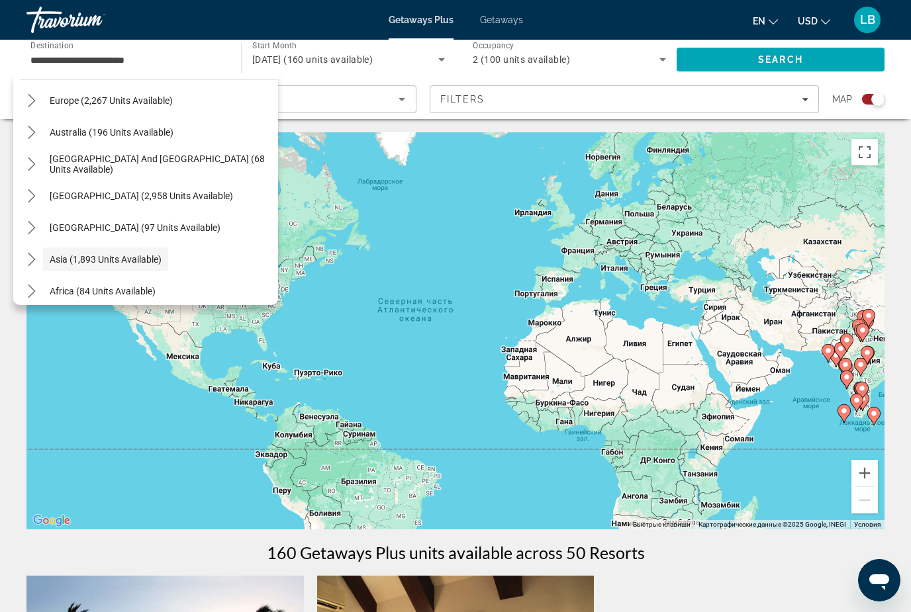
scroll to position [169, 0]
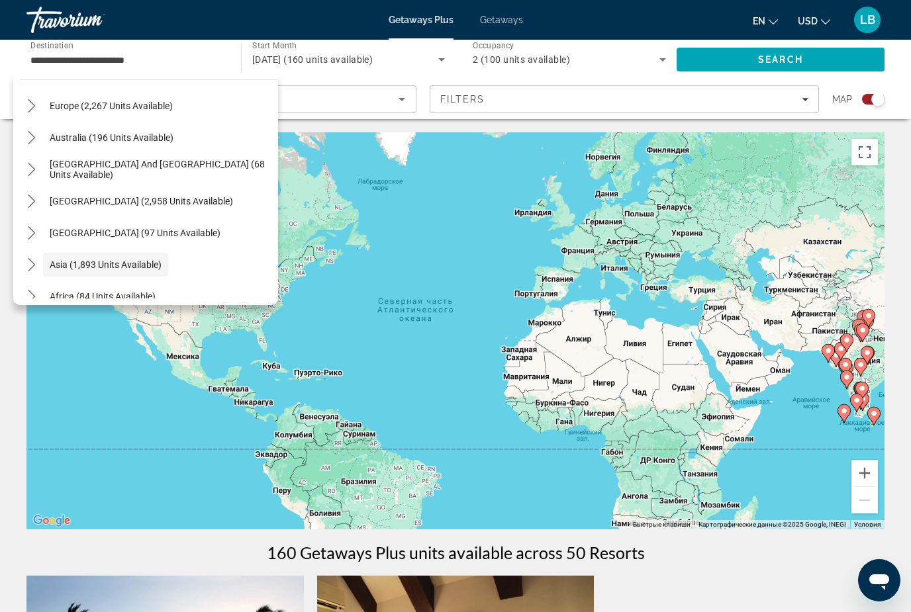
click at [29, 165] on icon "Toggle South Pacific and Oceania (68 units available) submenu" at bounding box center [31, 169] width 13 height 13
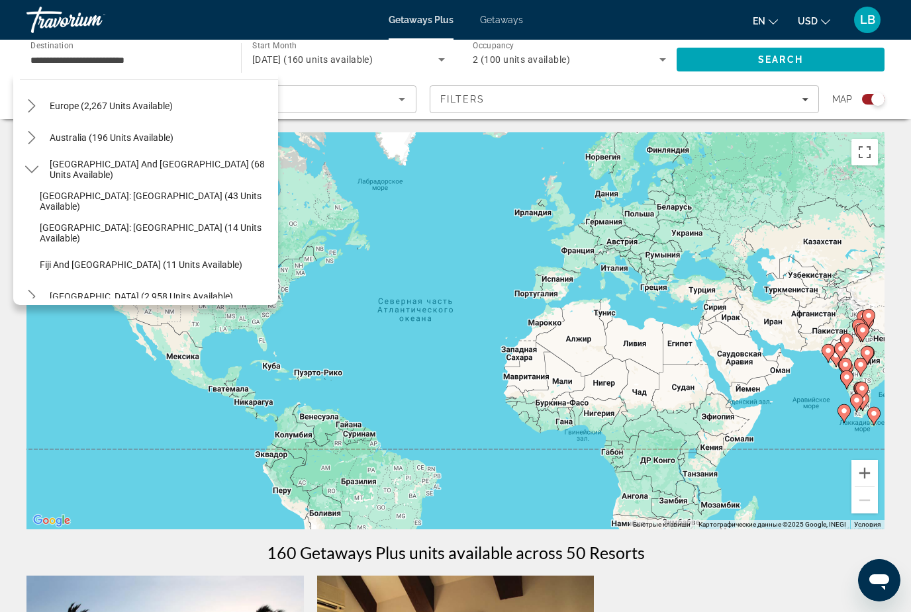
click at [39, 171] on mat-icon "Toggle South Pacific and Oceania (68 units available) submenu" at bounding box center [31, 169] width 23 height 23
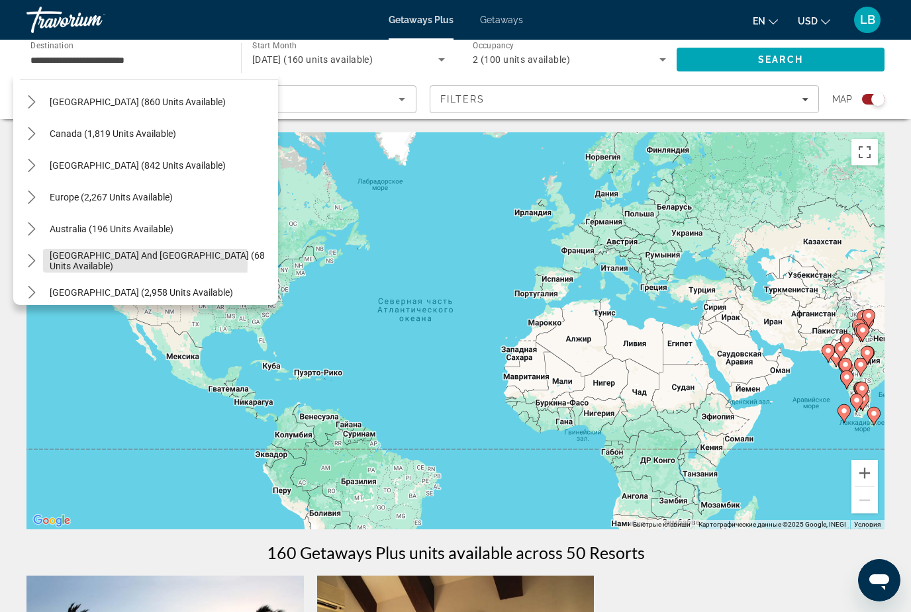
scroll to position [76, 0]
click at [25, 161] on icon "Toggle Caribbean & Atlantic Islands (842 units available) submenu" at bounding box center [31, 166] width 13 height 13
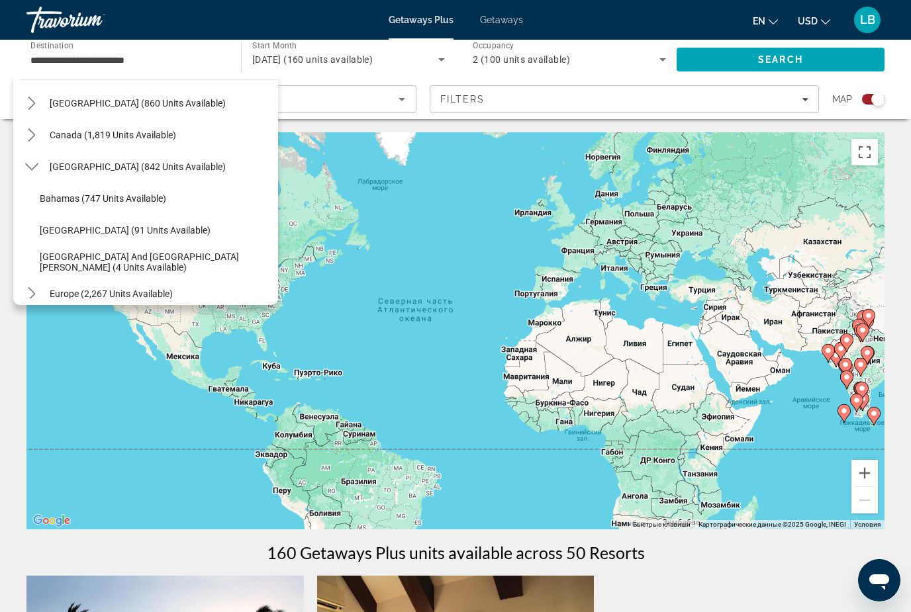
click at [25, 161] on icon "Toggle Caribbean & Atlantic Islands (842 units available) submenu" at bounding box center [31, 166] width 13 height 13
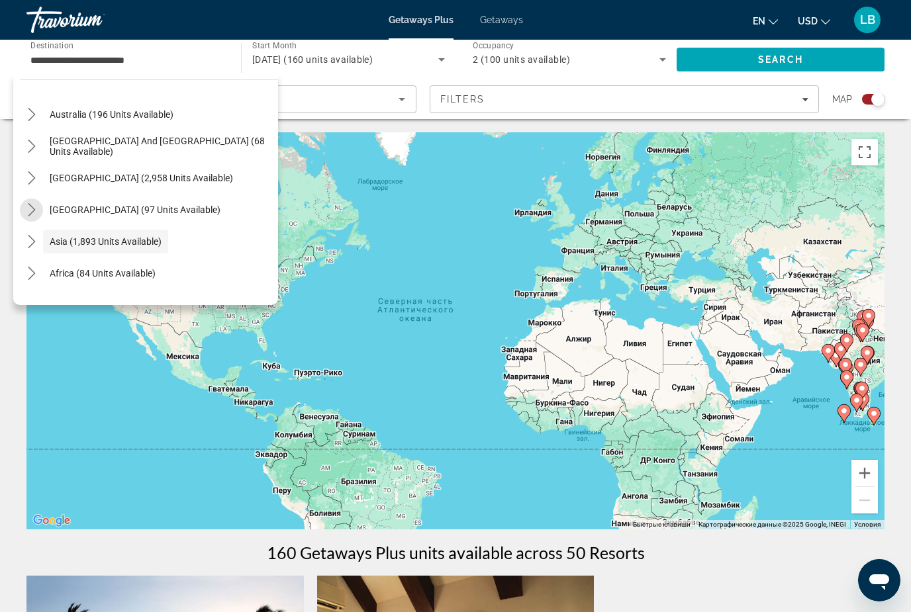
scroll to position [194, 0]
click at [26, 272] on icon "Toggle Africa (84 units available) submenu" at bounding box center [31, 271] width 13 height 13
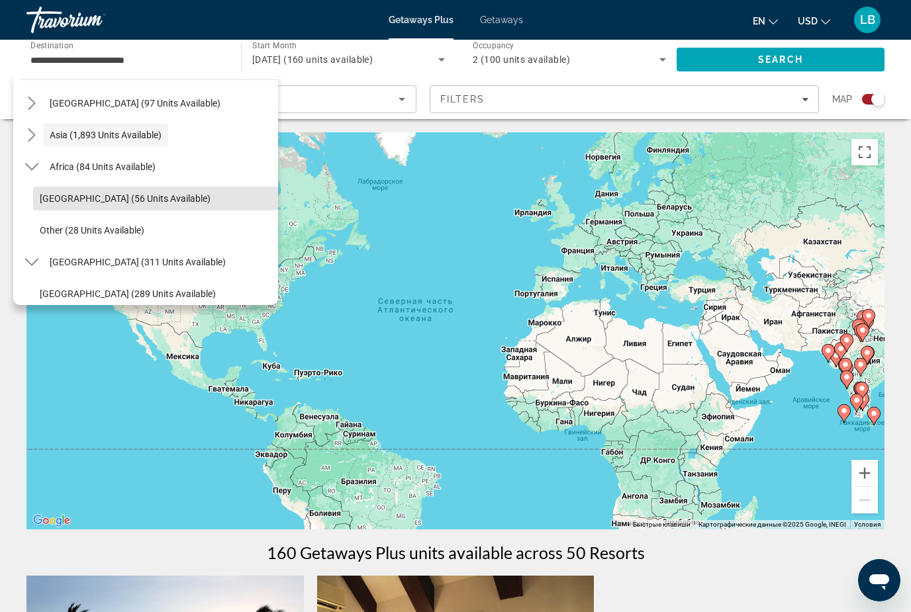
scroll to position [306, 0]
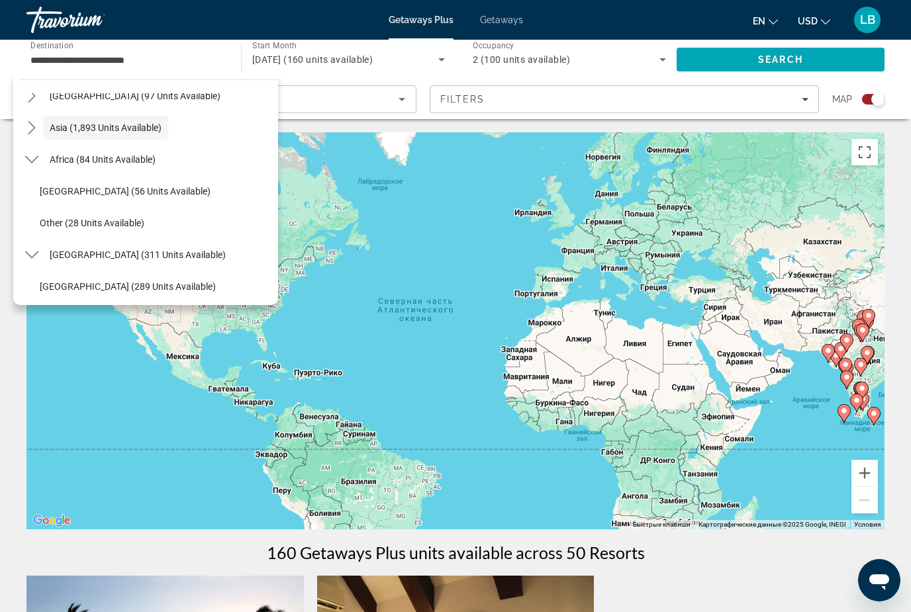
click at [28, 155] on icon "Toggle Africa (84 units available) submenu" at bounding box center [31, 159] width 13 height 13
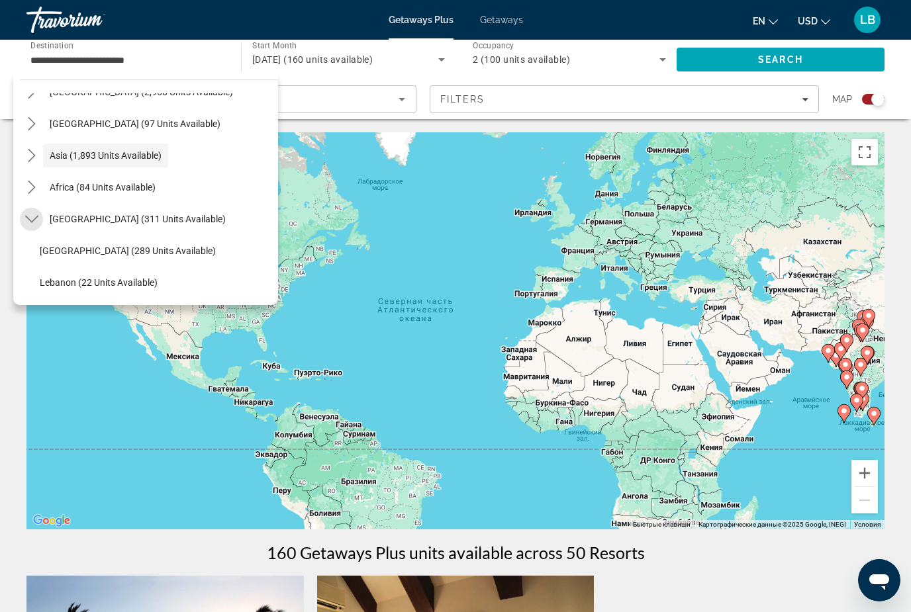
click at [26, 220] on icon "Toggle Middle East (311 units available) submenu" at bounding box center [31, 218] width 13 height 13
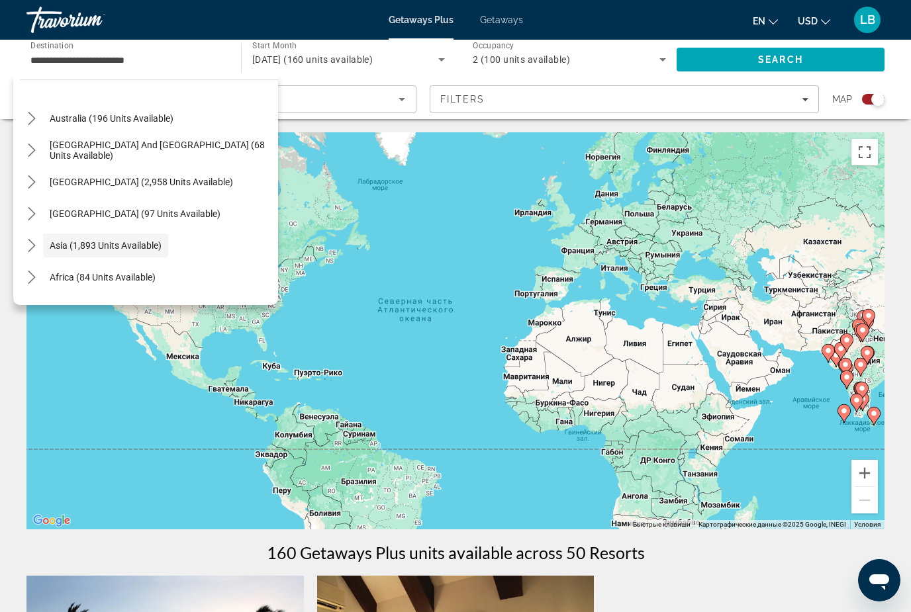
scroll to position [188, 0]
click at [31, 241] on icon "Toggle Asia (1,893 units available) submenu" at bounding box center [31, 245] width 13 height 13
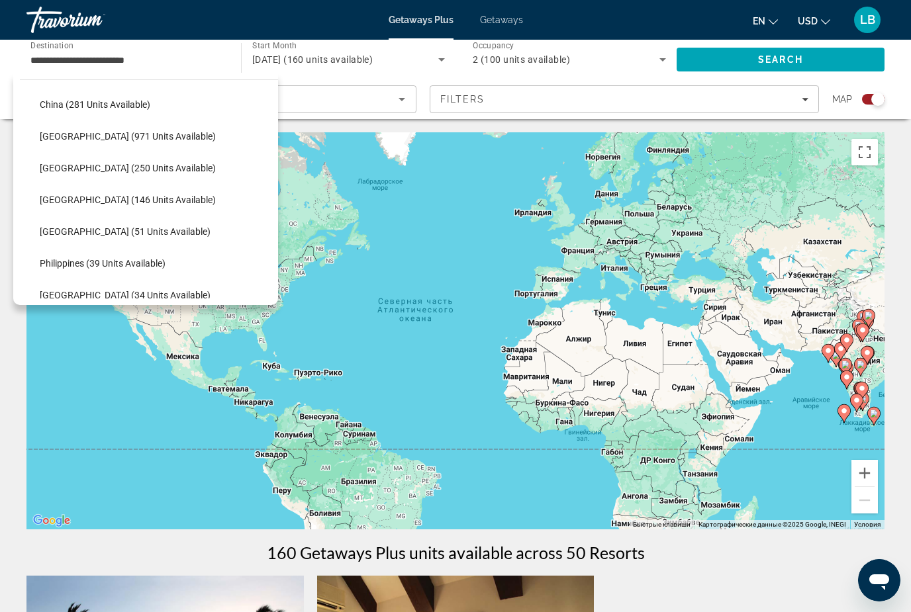
scroll to position [393, 0]
click at [51, 228] on span "[GEOGRAPHIC_DATA] (51 units available)" at bounding box center [125, 231] width 171 height 11
type input "**********"
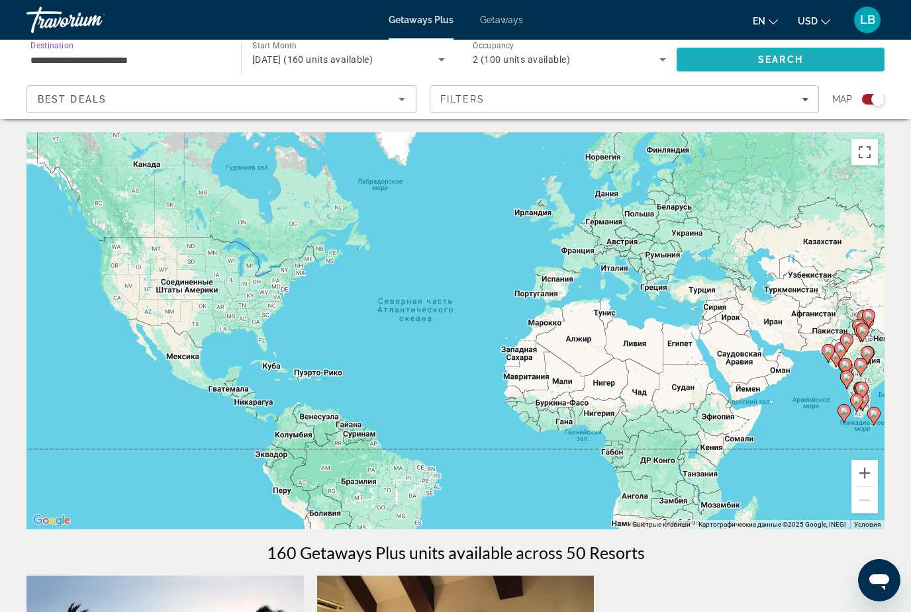
click at [751, 54] on span "Search" at bounding box center [780, 60] width 208 height 32
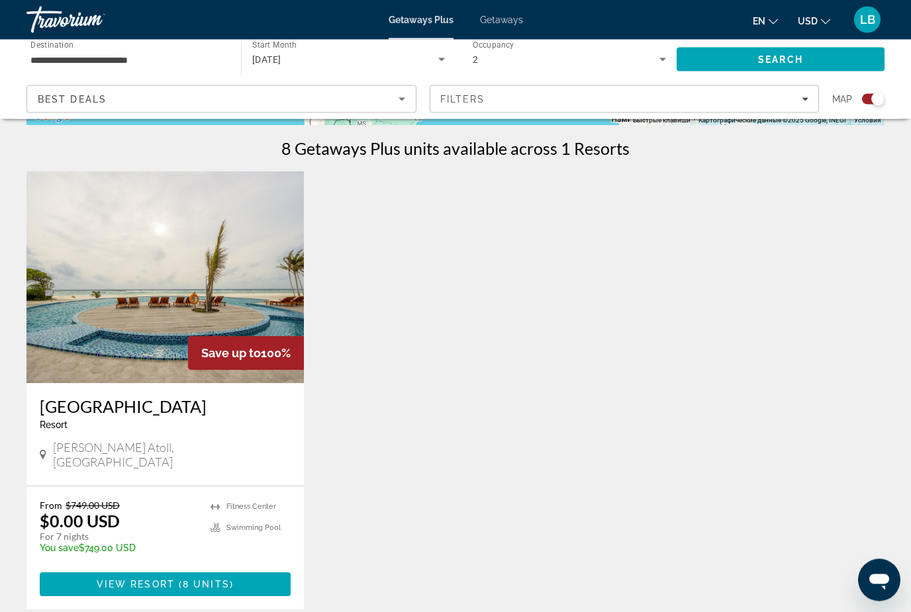
scroll to position [404, 0]
click at [169, 576] on span "Main content" at bounding box center [165, 585] width 251 height 32
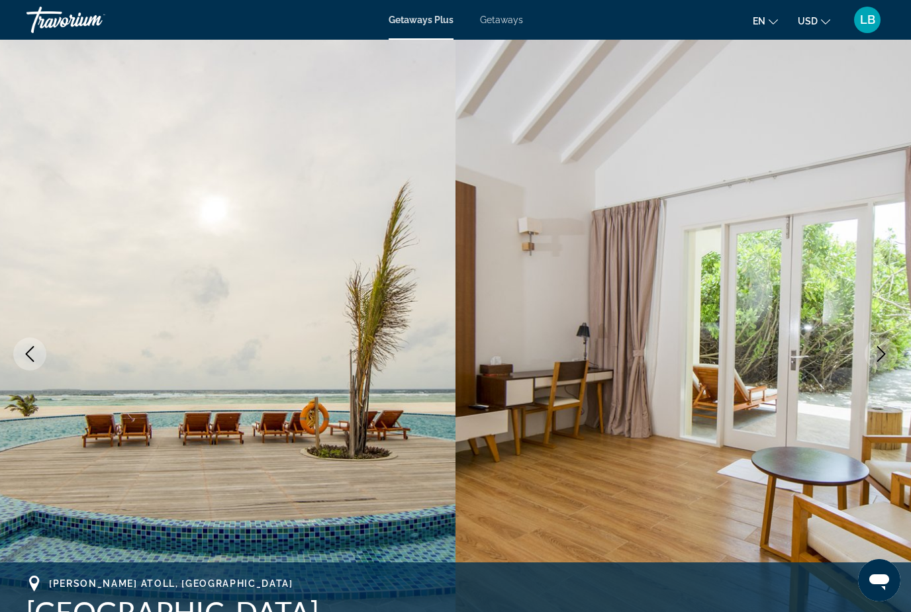
click at [50, 355] on img "Main content" at bounding box center [227, 354] width 455 height 629
click at [19, 353] on button "Previous image" at bounding box center [29, 354] width 33 height 33
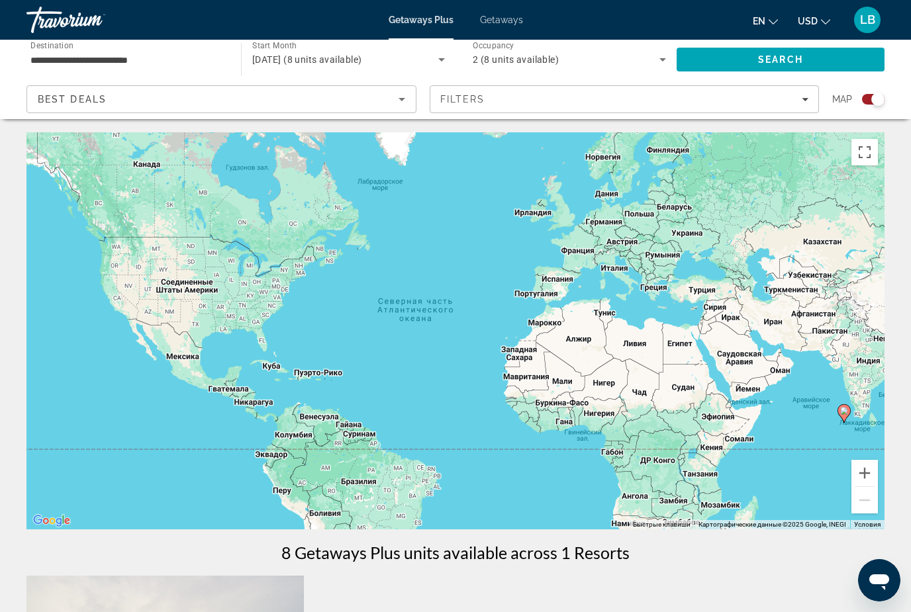
click at [306, 53] on div "[DATE] (8 units available)" at bounding box center [345, 60] width 186 height 16
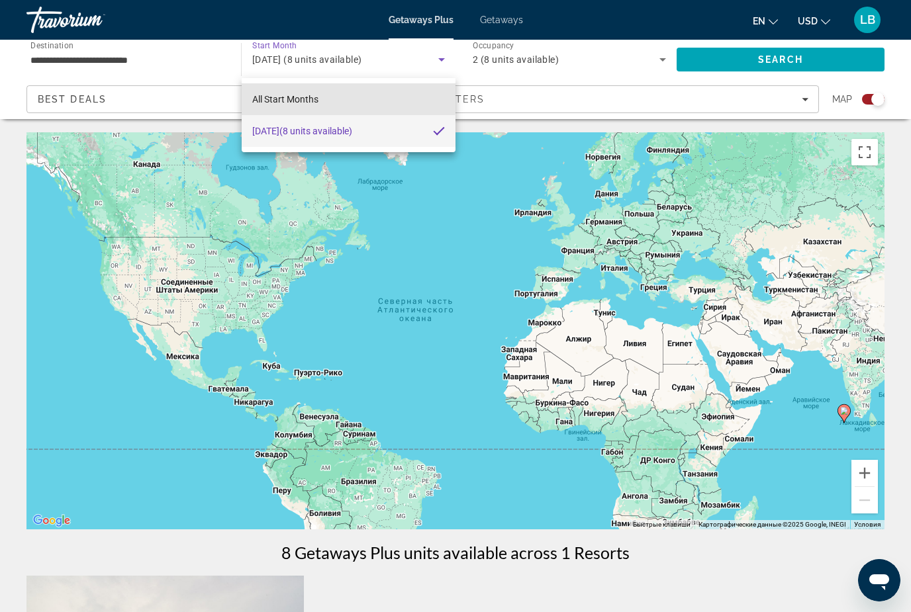
click at [273, 91] on span "All Start Months" at bounding box center [285, 99] width 66 height 16
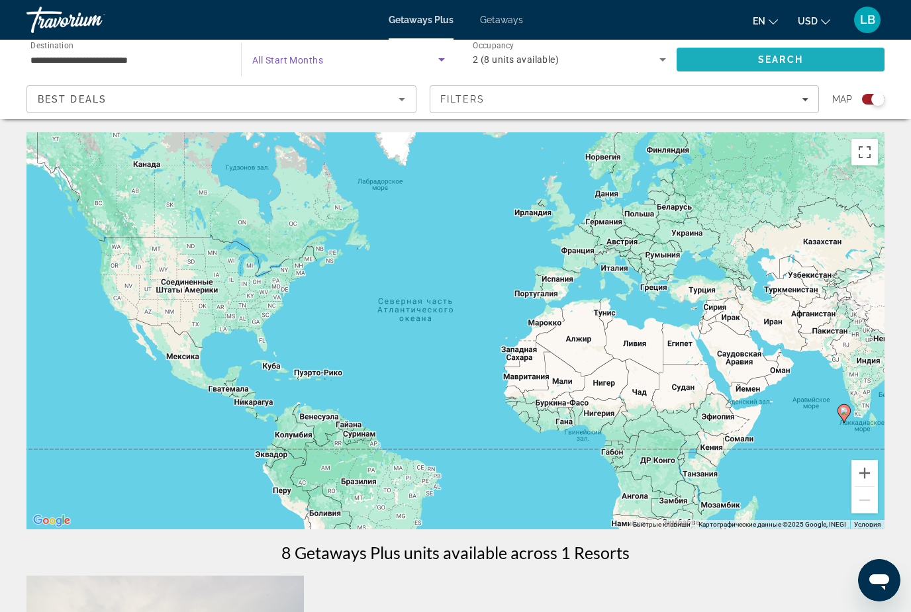
click at [715, 56] on span "Search" at bounding box center [780, 60] width 208 height 32
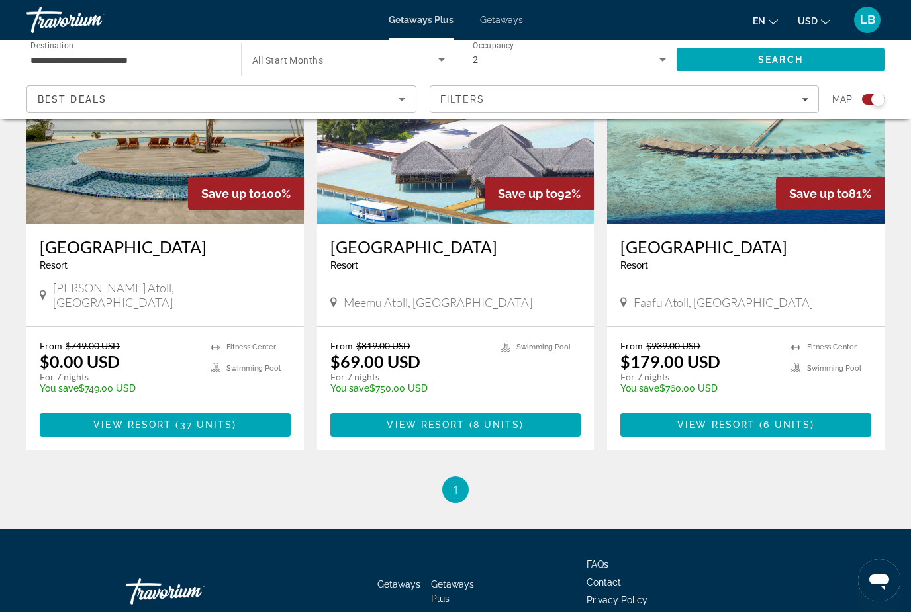
scroll to position [586, 0]
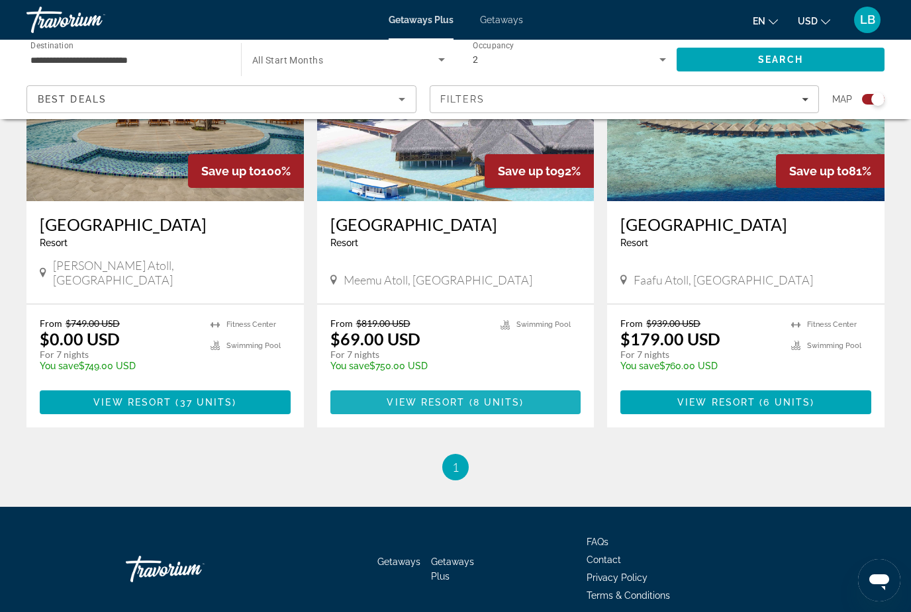
click at [488, 397] on span "8 units" at bounding box center [496, 402] width 47 height 11
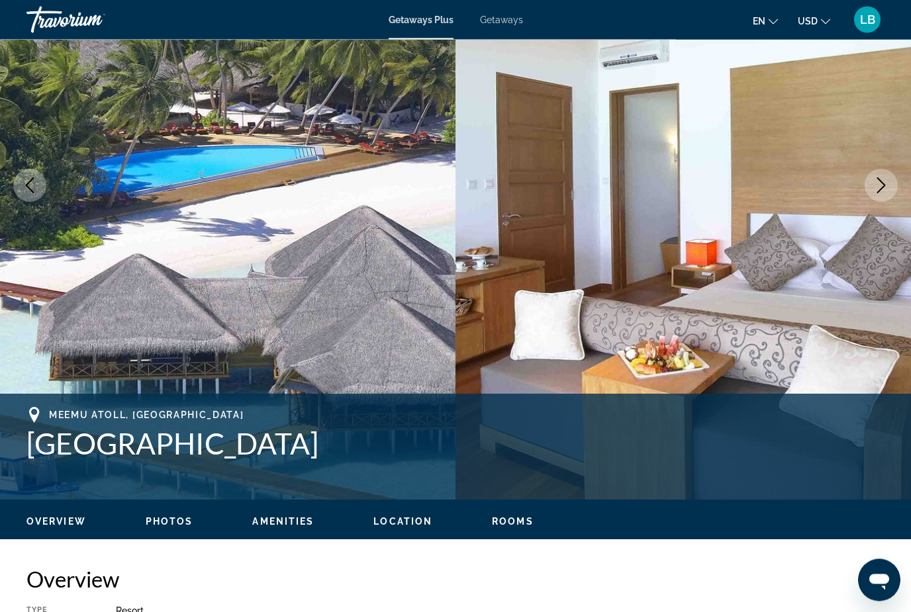
scroll to position [171, 0]
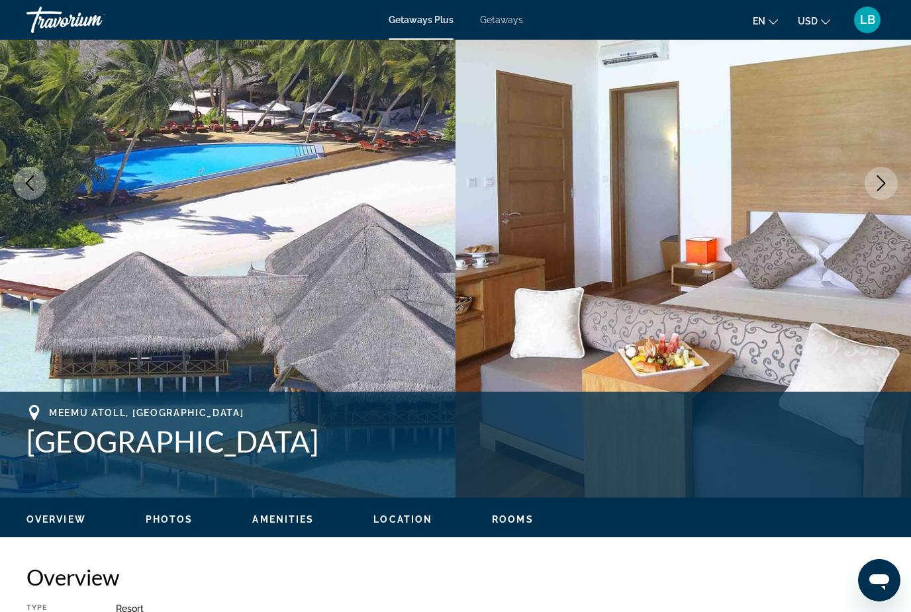
click at [893, 180] on button "Next image" at bounding box center [880, 183] width 33 height 33
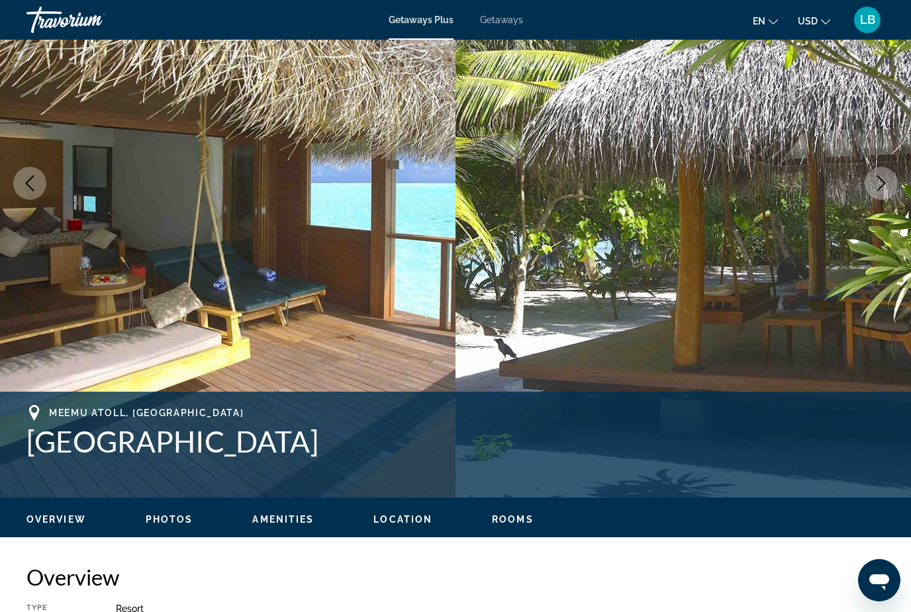
click at [888, 183] on icon "Next image" at bounding box center [881, 183] width 16 height 16
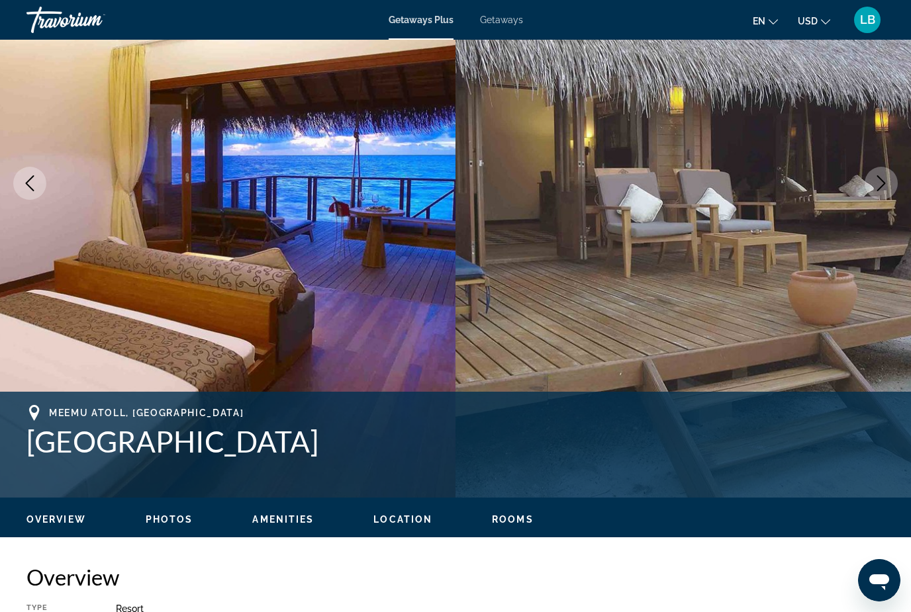
click at [890, 177] on button "Next image" at bounding box center [880, 183] width 33 height 33
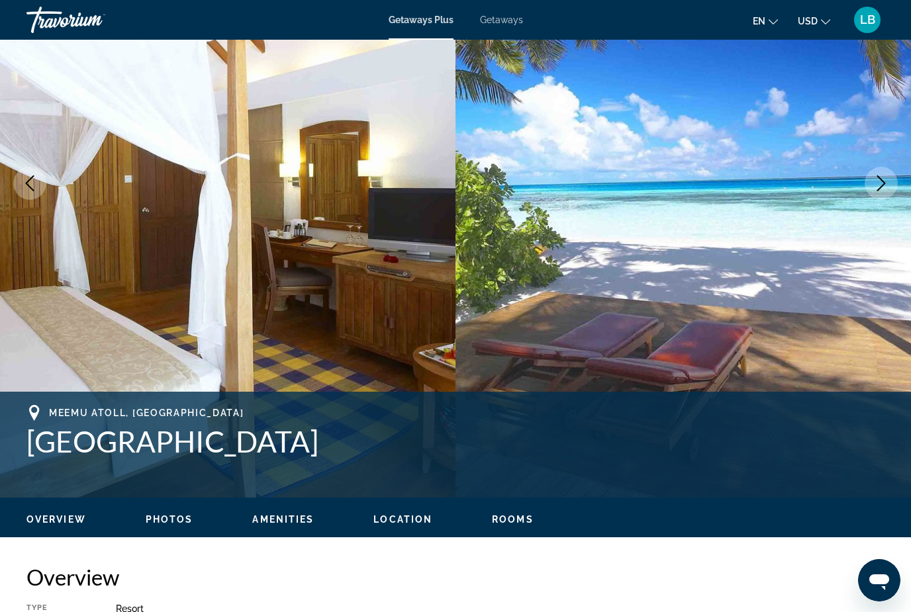
click at [891, 179] on button "Next image" at bounding box center [880, 183] width 33 height 33
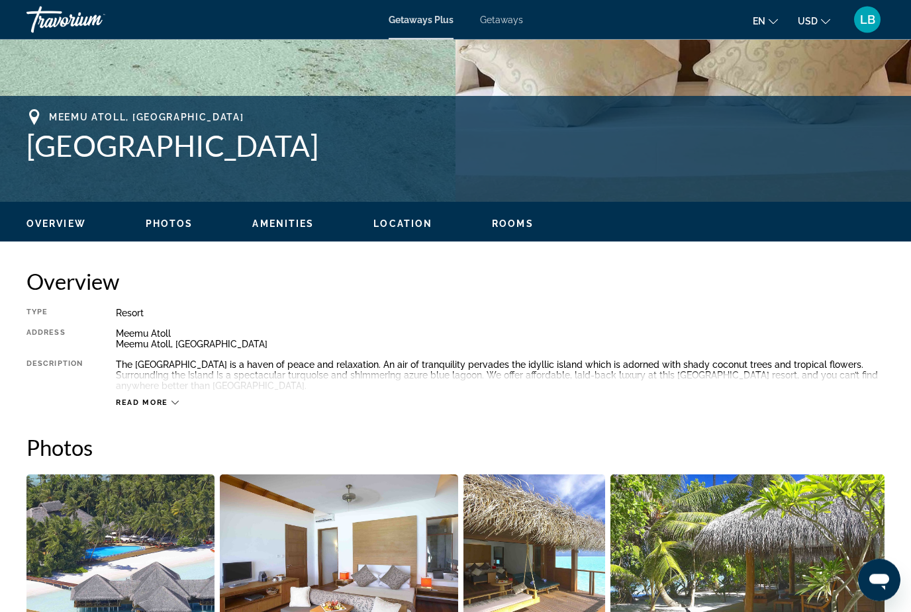
scroll to position [455, 0]
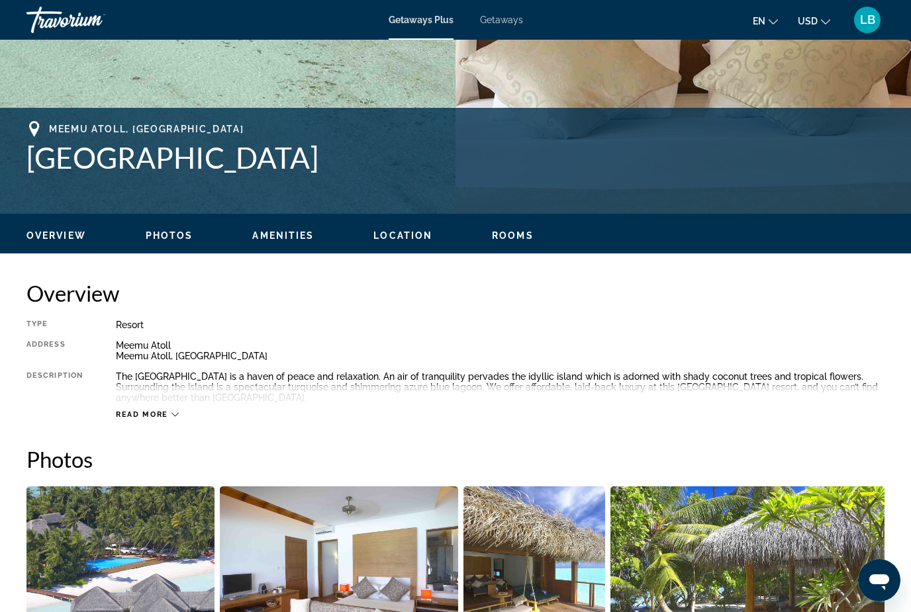
click at [172, 417] on icon "Main content" at bounding box center [174, 414] width 7 height 7
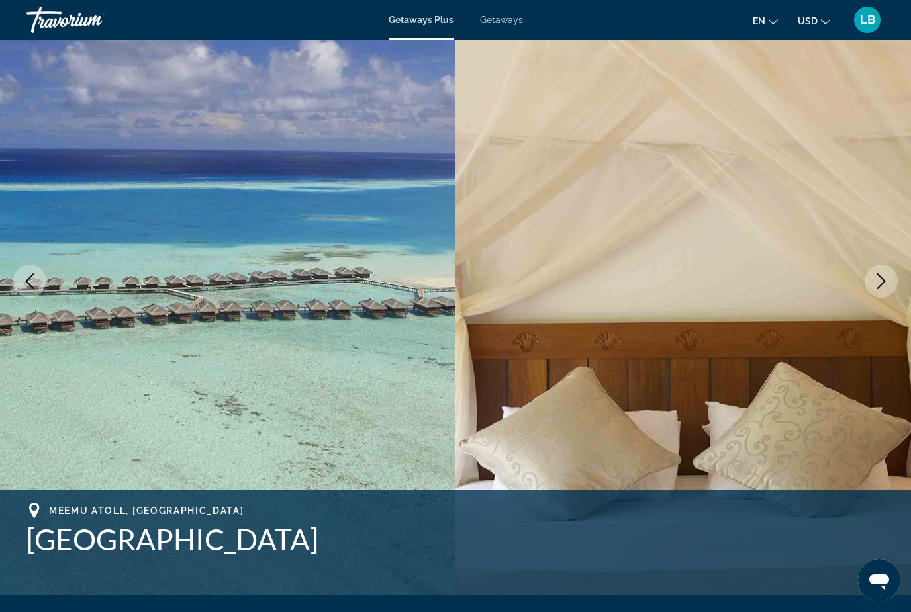
scroll to position [0, 0]
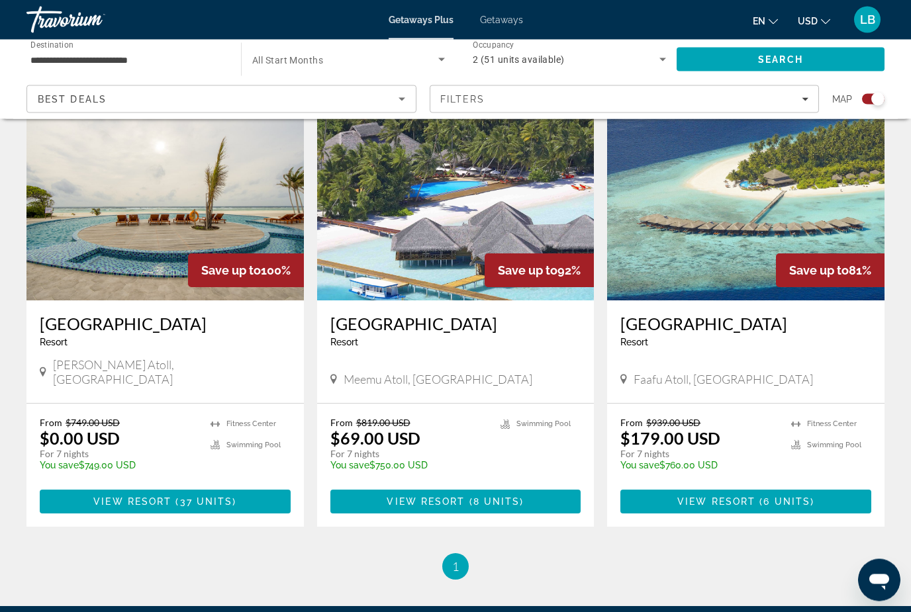
scroll to position [487, 0]
click at [766, 496] on span "6 units" at bounding box center [786, 501] width 47 height 11
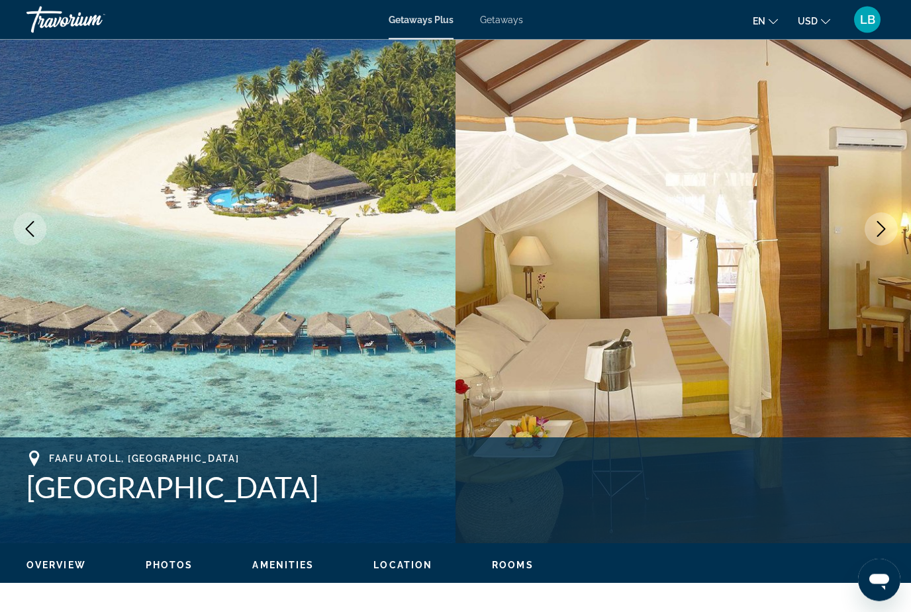
scroll to position [126, 0]
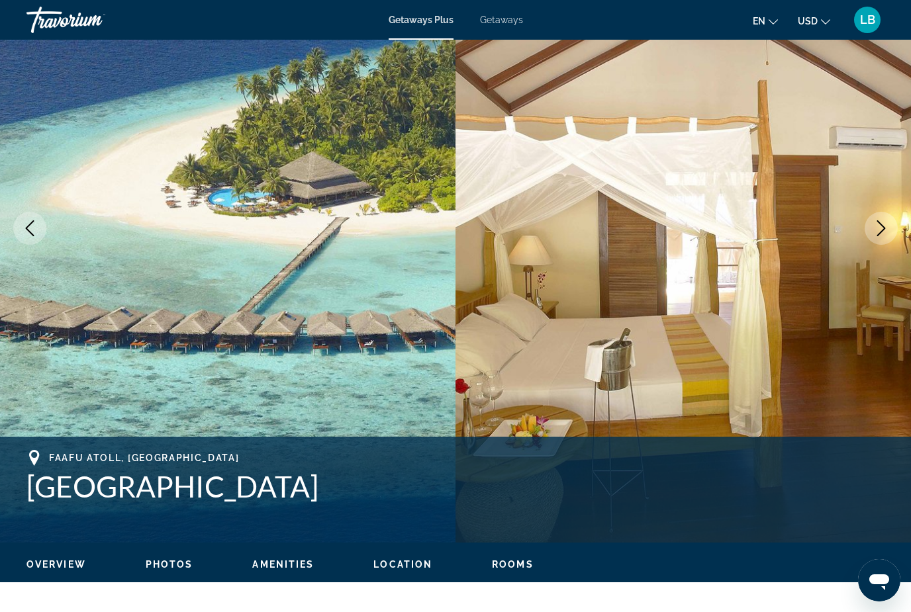
click at [893, 236] on button "Next image" at bounding box center [880, 228] width 33 height 33
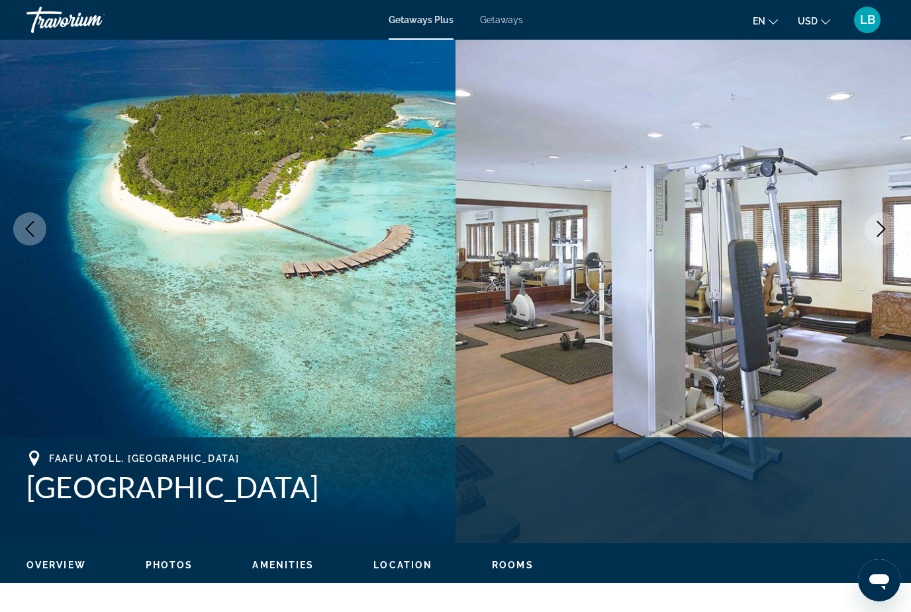
scroll to position [124, 0]
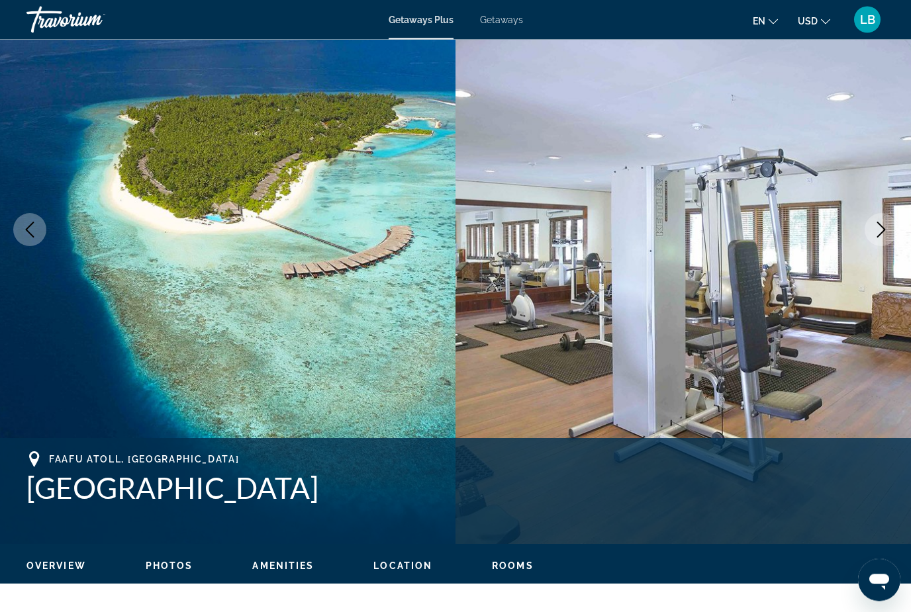
click at [883, 235] on icon "Next image" at bounding box center [881, 230] width 16 height 16
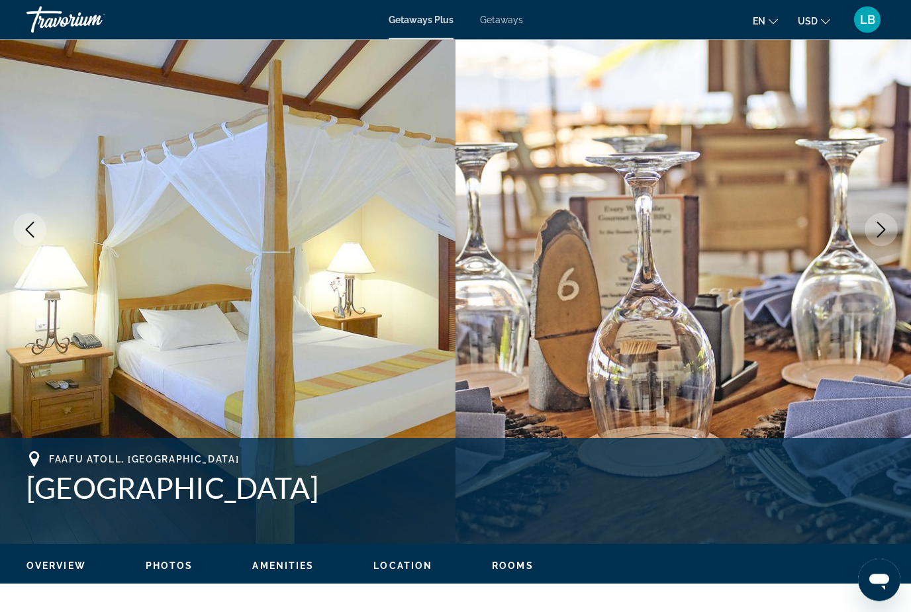
click at [891, 230] on button "Next image" at bounding box center [880, 230] width 33 height 33
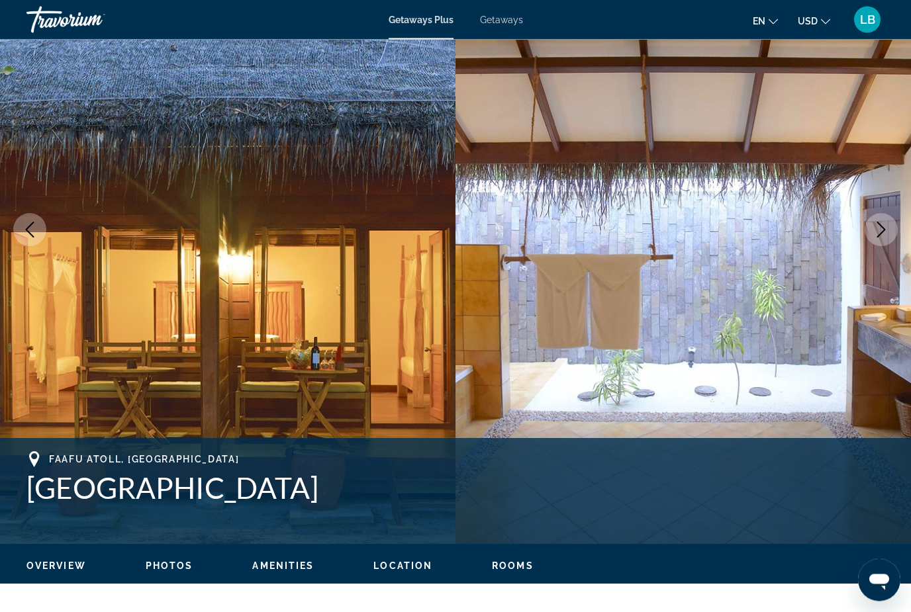
click at [891, 232] on button "Next image" at bounding box center [880, 230] width 33 height 33
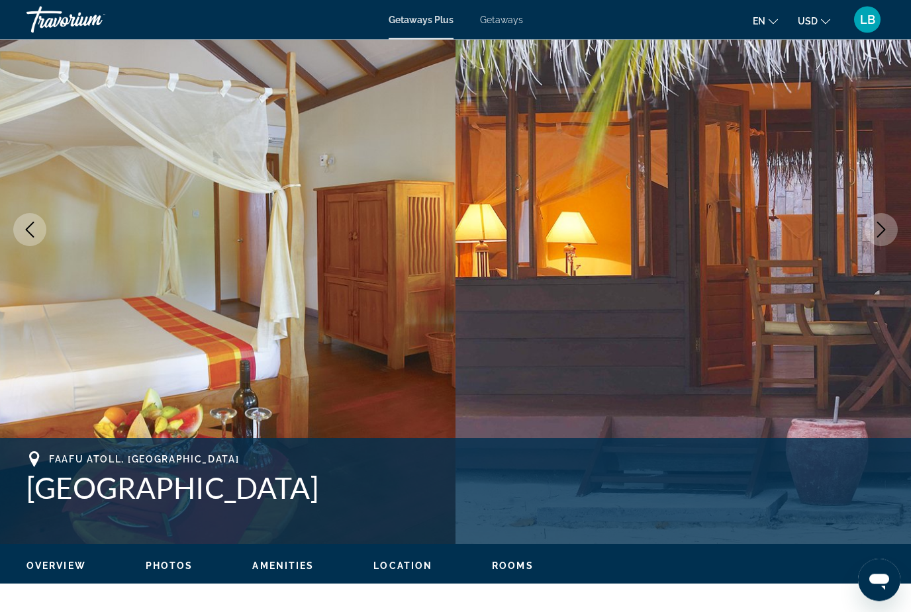
click at [886, 234] on icon "Next image" at bounding box center [881, 230] width 16 height 16
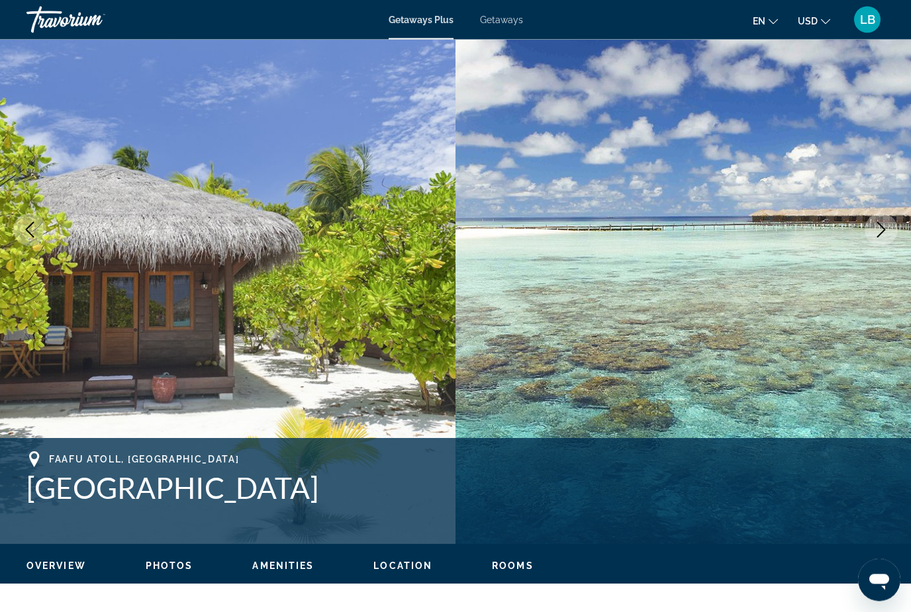
click at [885, 232] on icon "Next image" at bounding box center [881, 230] width 16 height 16
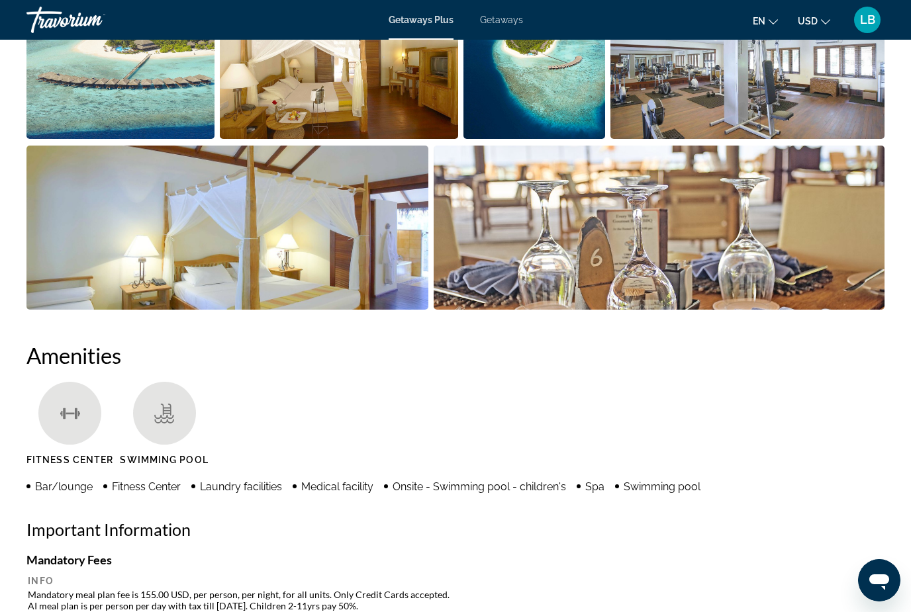
scroll to position [42, 0]
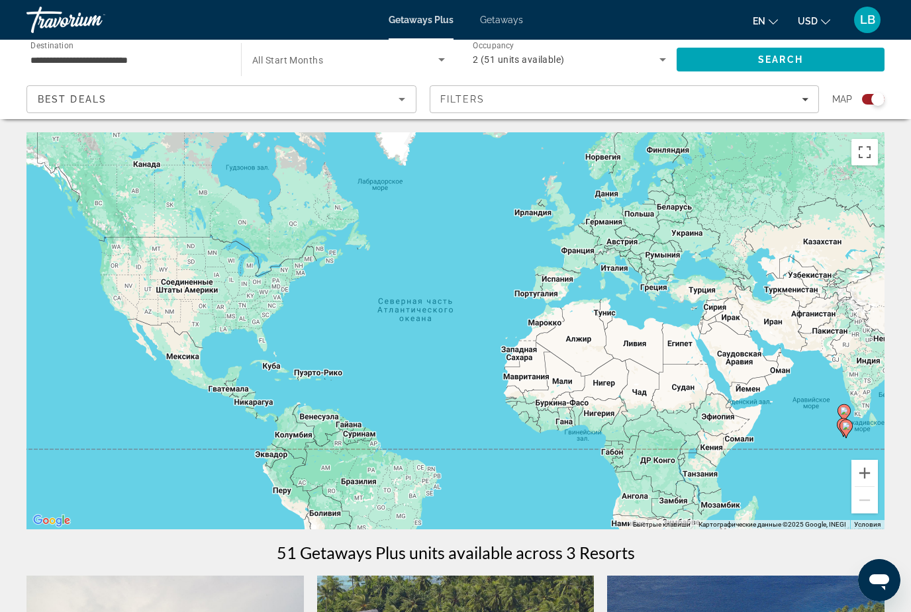
click at [163, 54] on input "**********" at bounding box center [126, 60] width 193 height 16
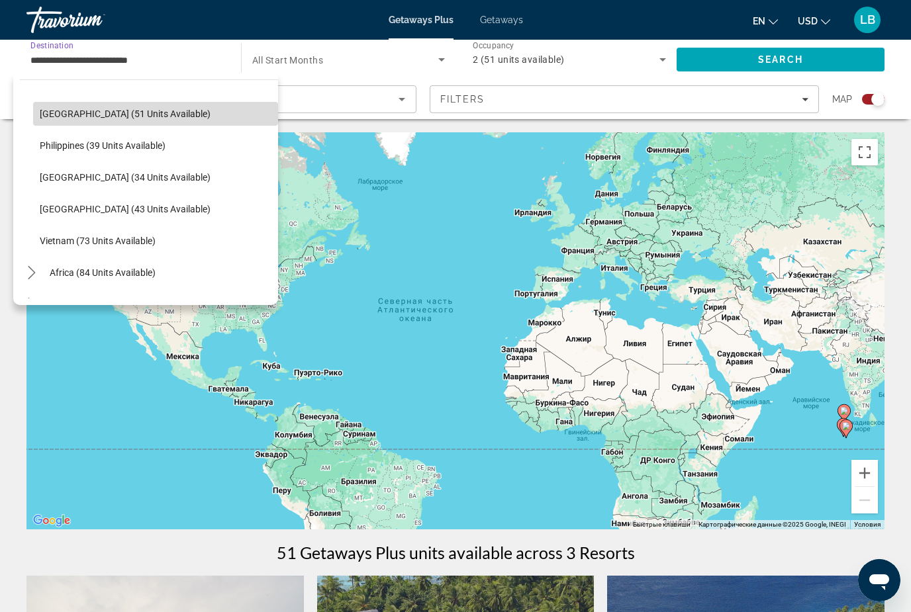
scroll to position [511, 0]
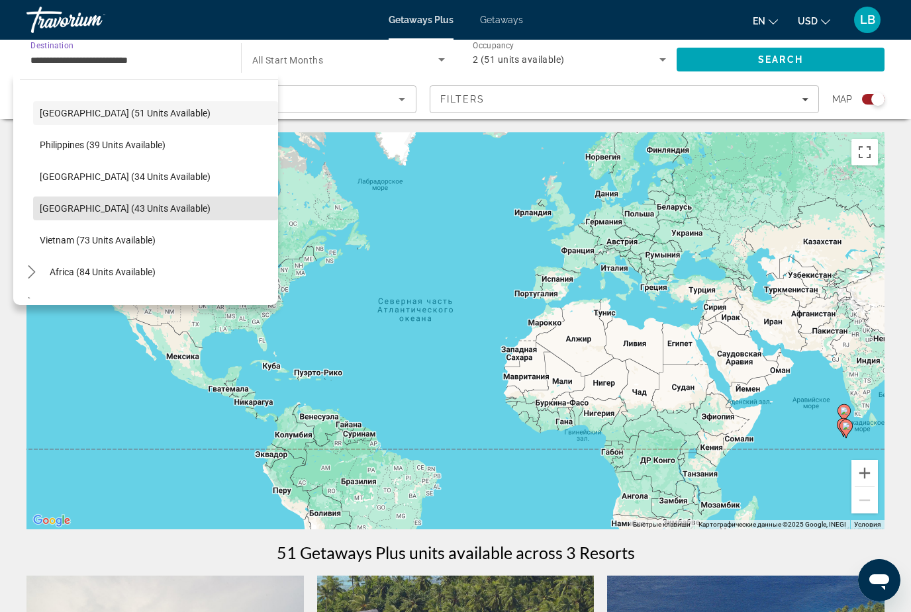
click at [146, 209] on span "[GEOGRAPHIC_DATA] (43 units available)" at bounding box center [125, 208] width 171 height 11
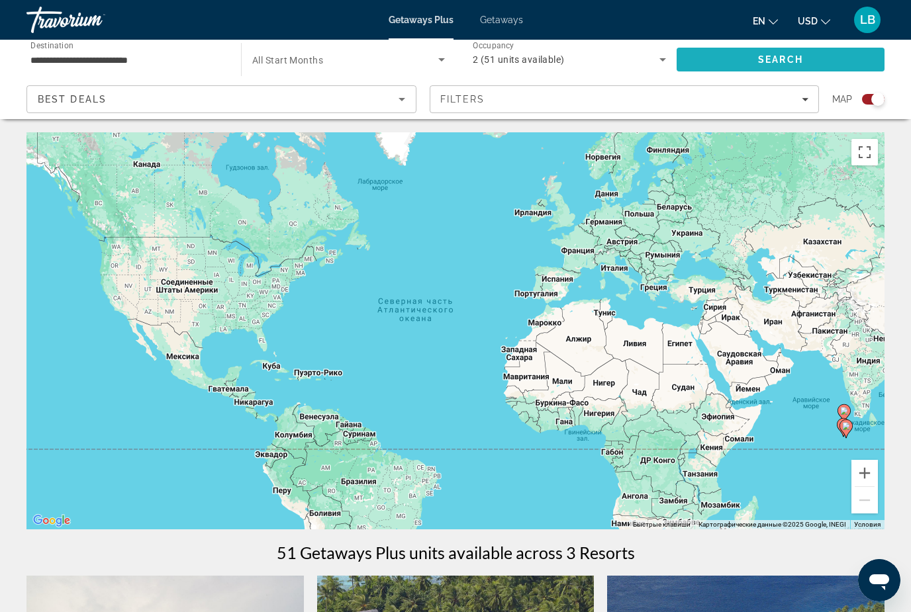
click at [795, 56] on span "Search" at bounding box center [780, 59] width 45 height 11
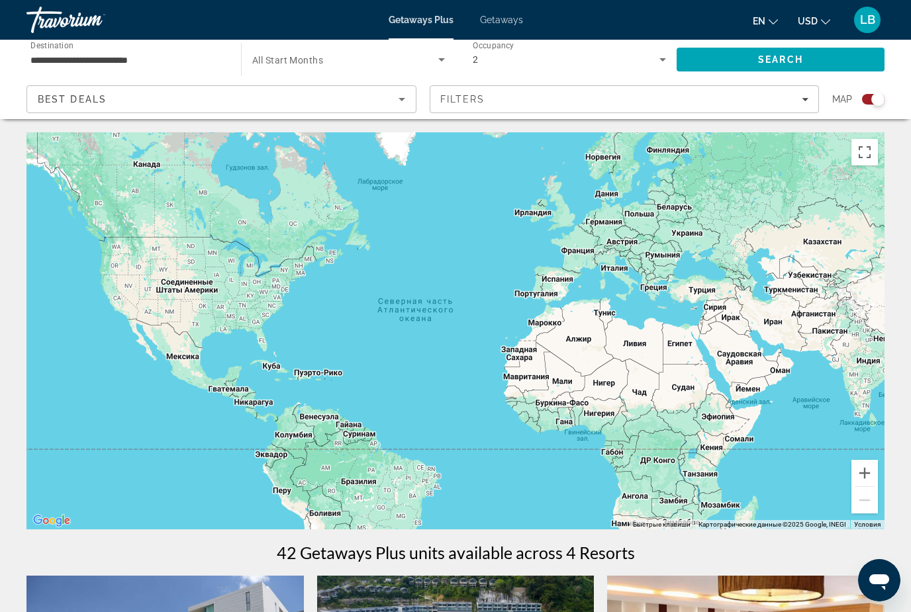
click at [148, 66] on input "**********" at bounding box center [126, 60] width 193 height 16
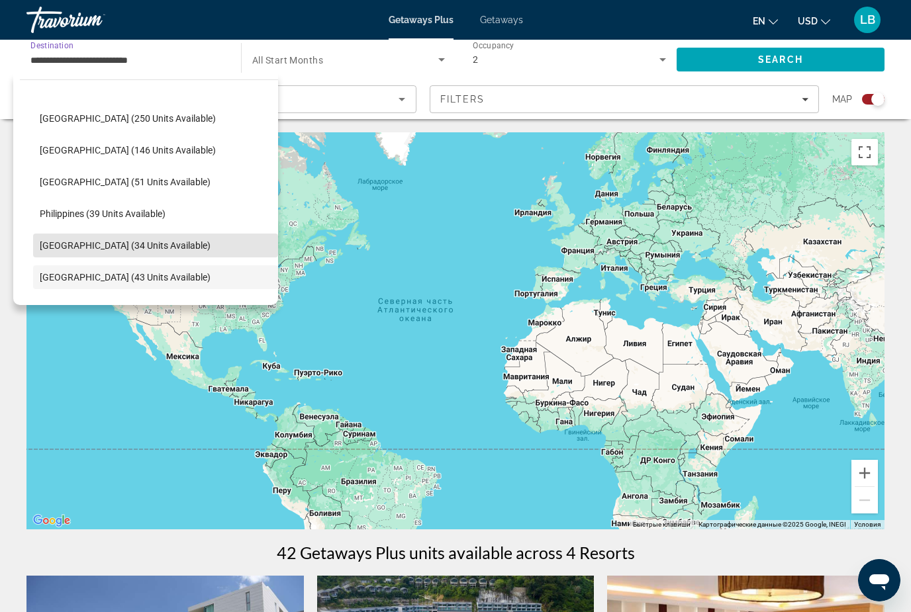
scroll to position [441, 0]
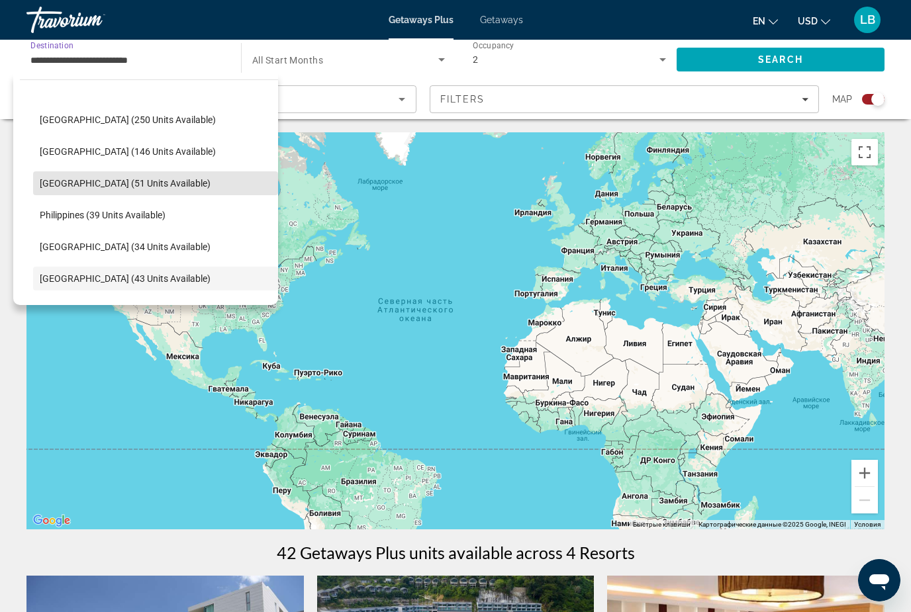
click at [146, 183] on span "[GEOGRAPHIC_DATA] (51 units available)" at bounding box center [125, 183] width 171 height 11
type input "**********"
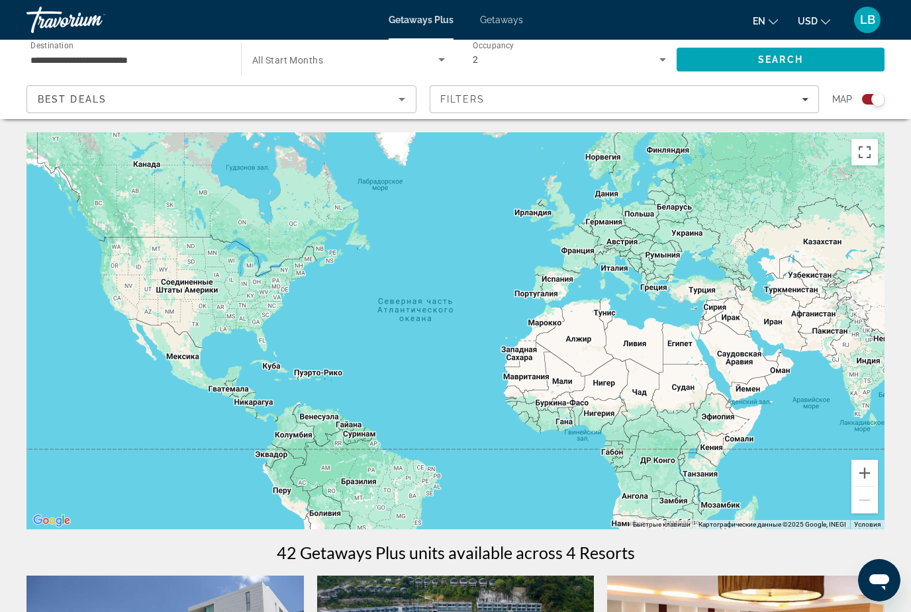
click at [783, 56] on span "Search" at bounding box center [780, 59] width 45 height 11
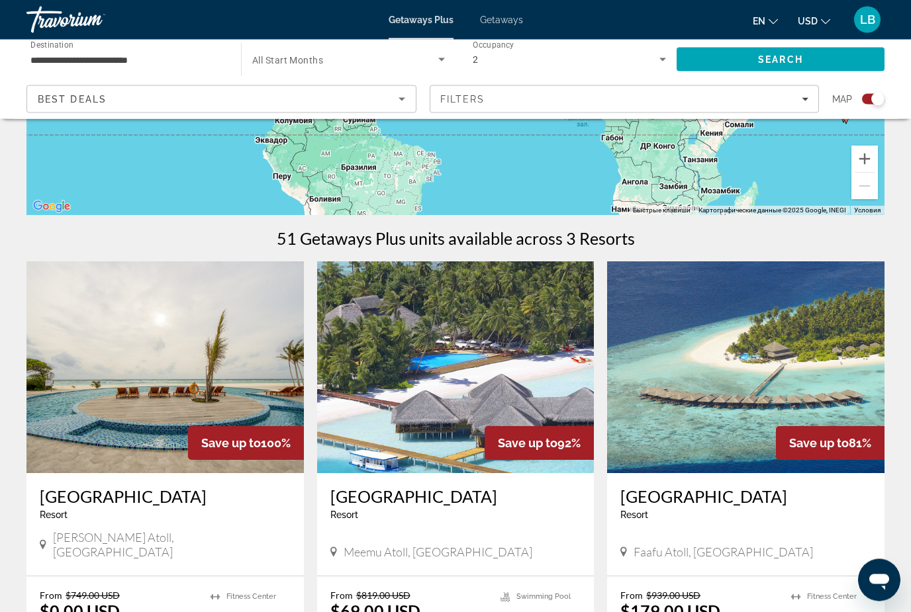
scroll to position [316, 0]
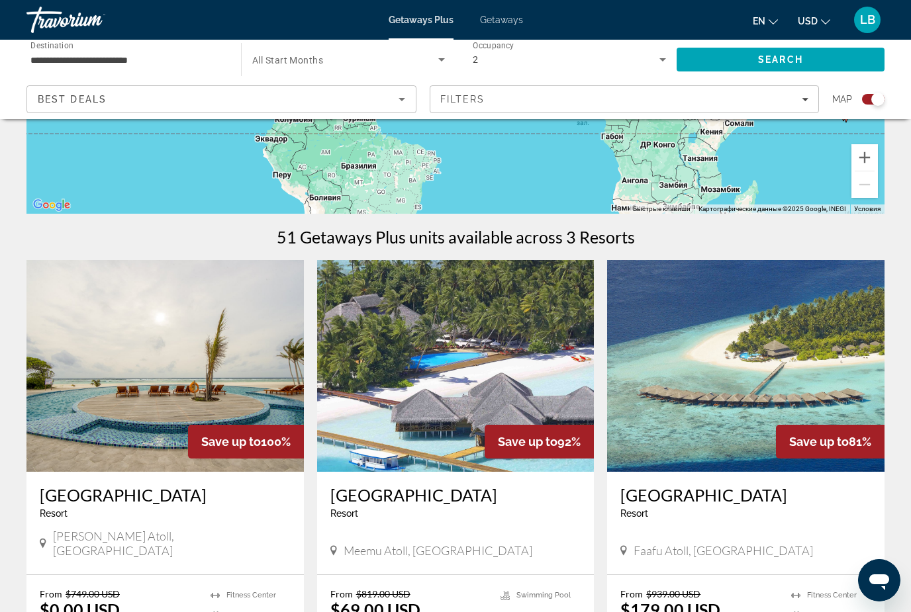
click at [214, 373] on img "Main content" at bounding box center [164, 366] width 277 height 212
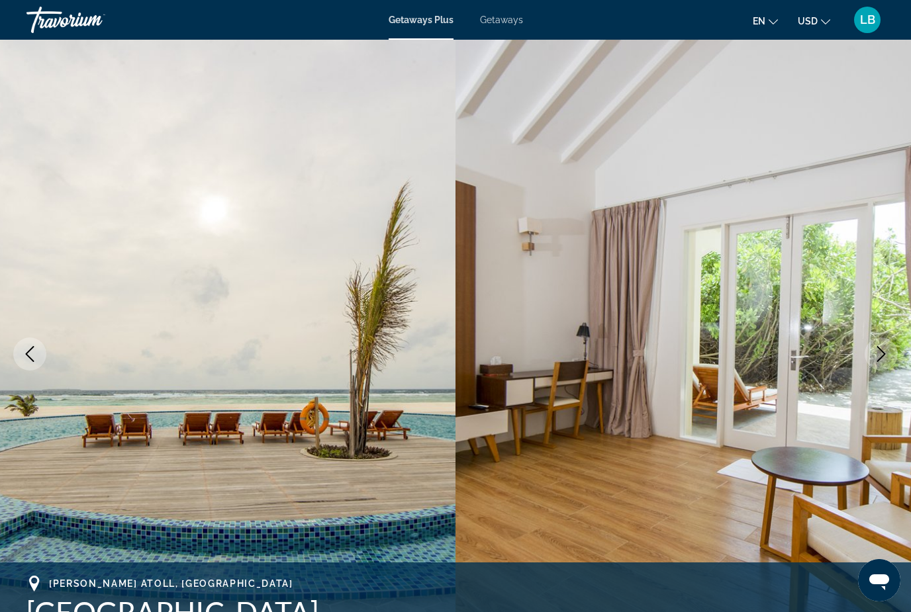
click at [894, 351] on button "Next image" at bounding box center [880, 354] width 33 height 33
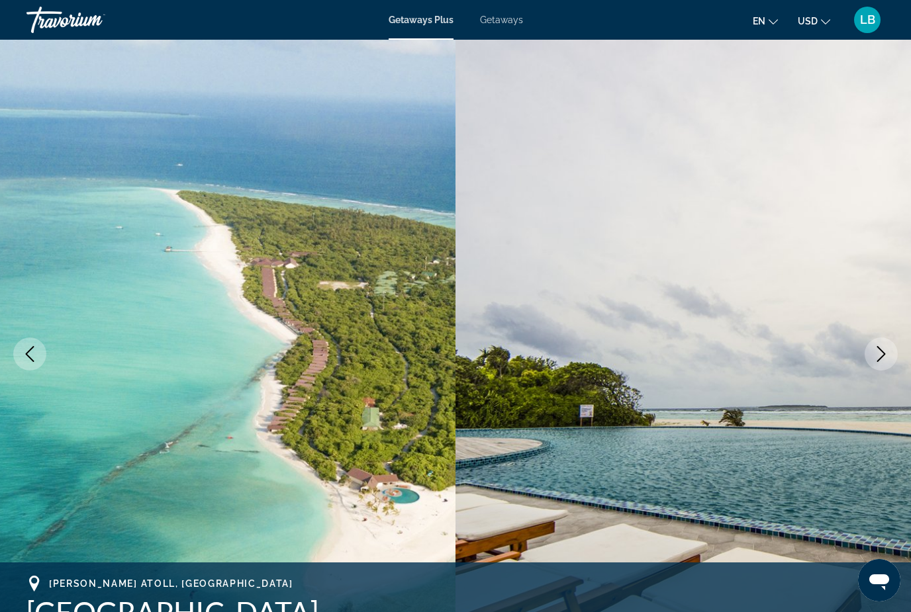
click at [879, 356] on icon "Next image" at bounding box center [881, 354] width 16 height 16
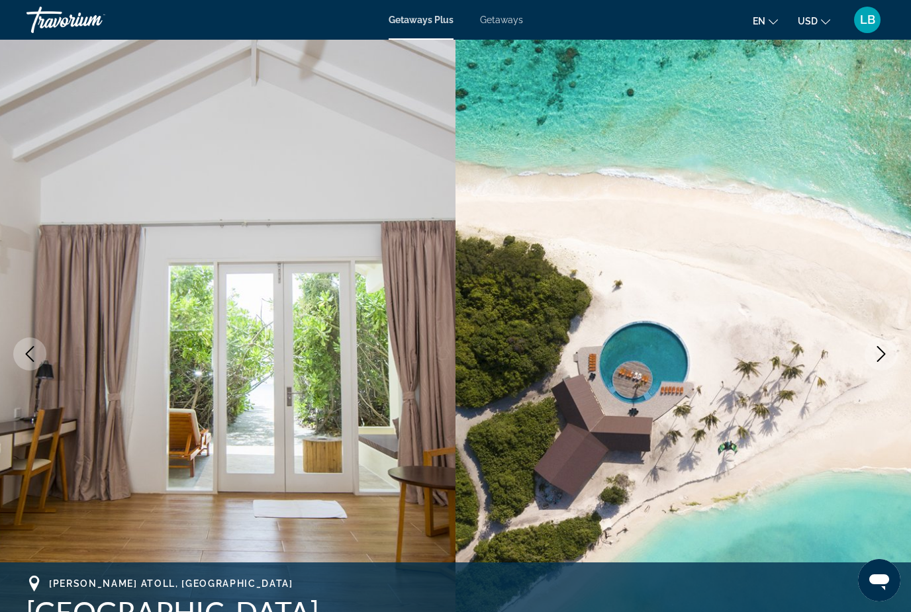
click at [884, 354] on icon "Next image" at bounding box center [881, 354] width 9 height 16
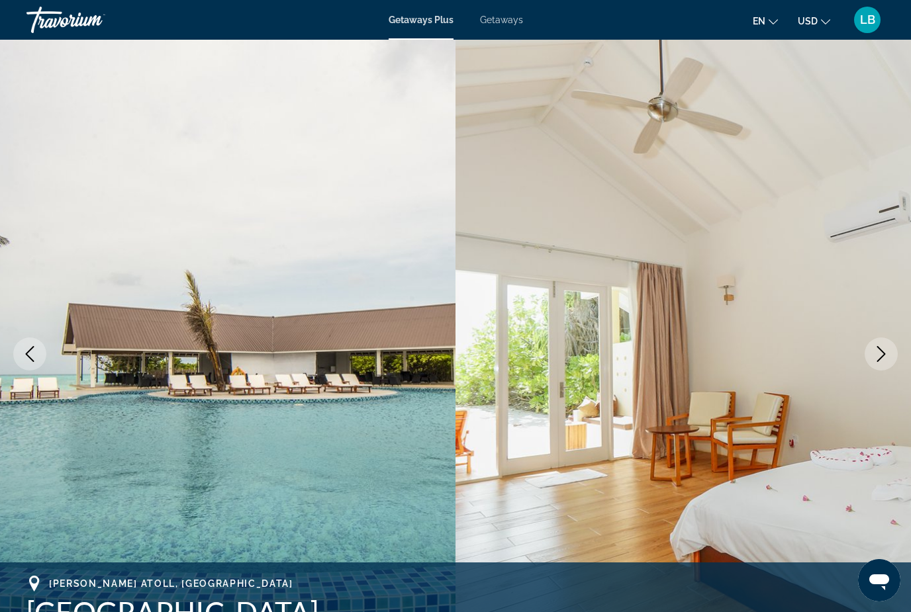
click at [874, 363] on button "Next image" at bounding box center [880, 354] width 33 height 33
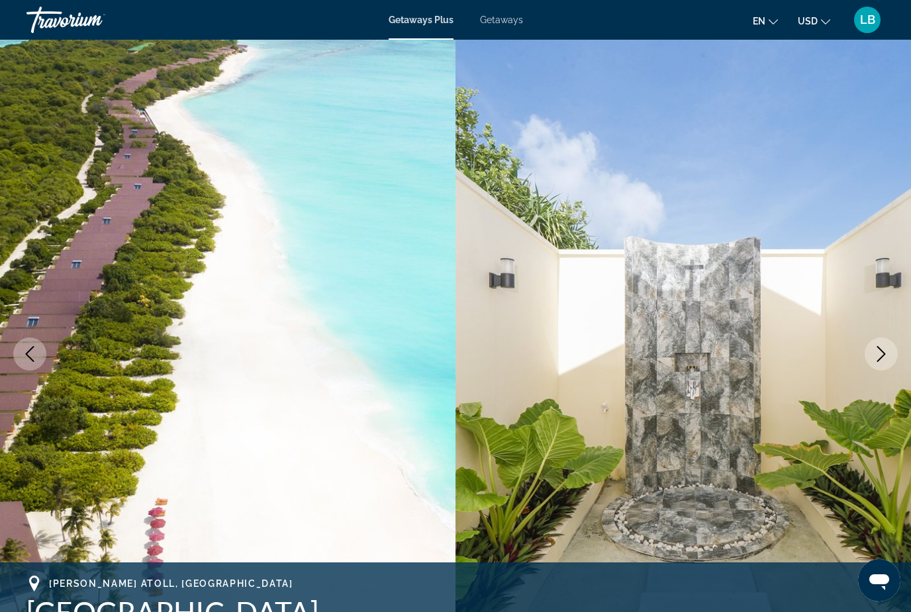
click at [888, 353] on icon "Next image" at bounding box center [881, 354] width 16 height 16
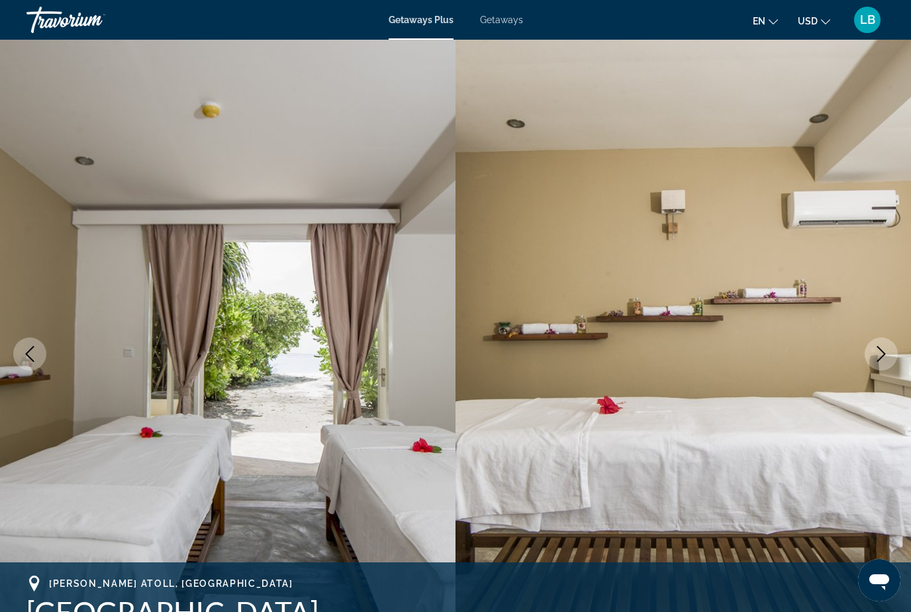
click at [882, 359] on icon "Next image" at bounding box center [881, 354] width 16 height 16
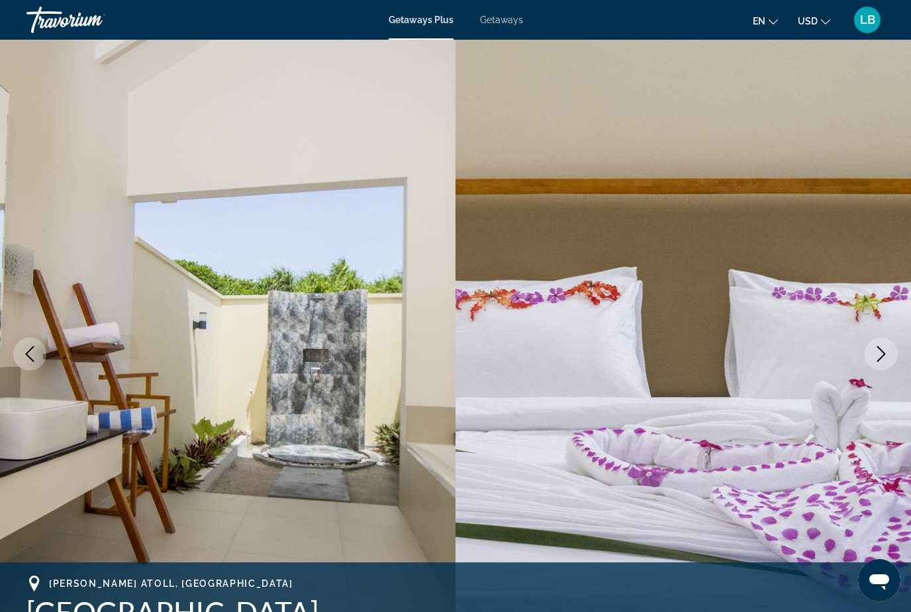
click at [881, 359] on icon "Next image" at bounding box center [881, 354] width 16 height 16
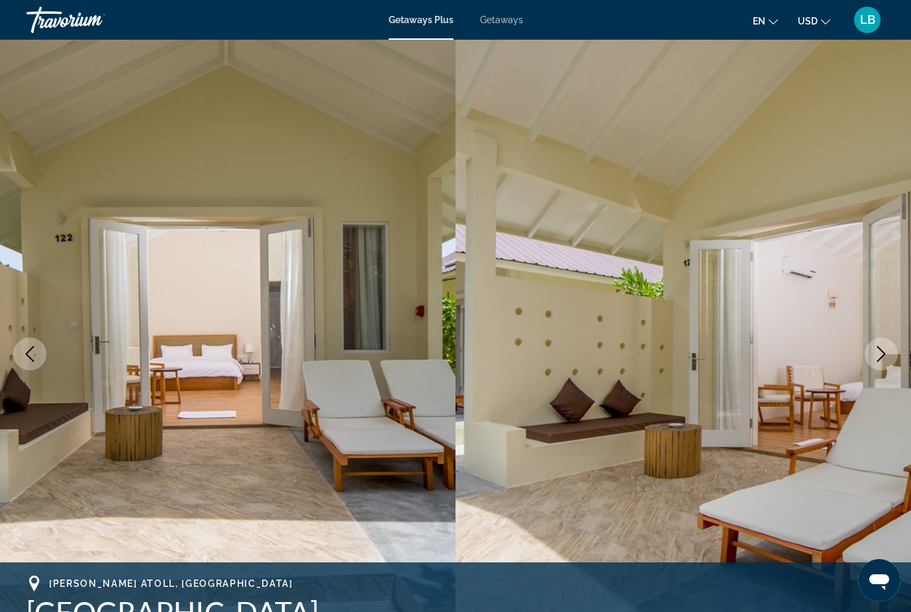
click at [876, 358] on icon "Next image" at bounding box center [881, 354] width 16 height 16
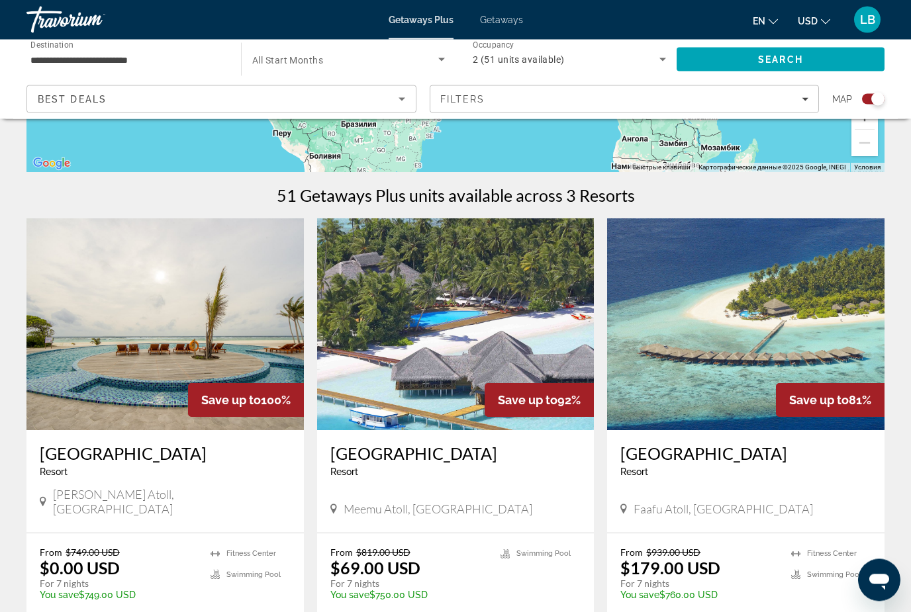
scroll to position [357, 0]
click at [498, 297] on img "Main content" at bounding box center [455, 324] width 277 height 212
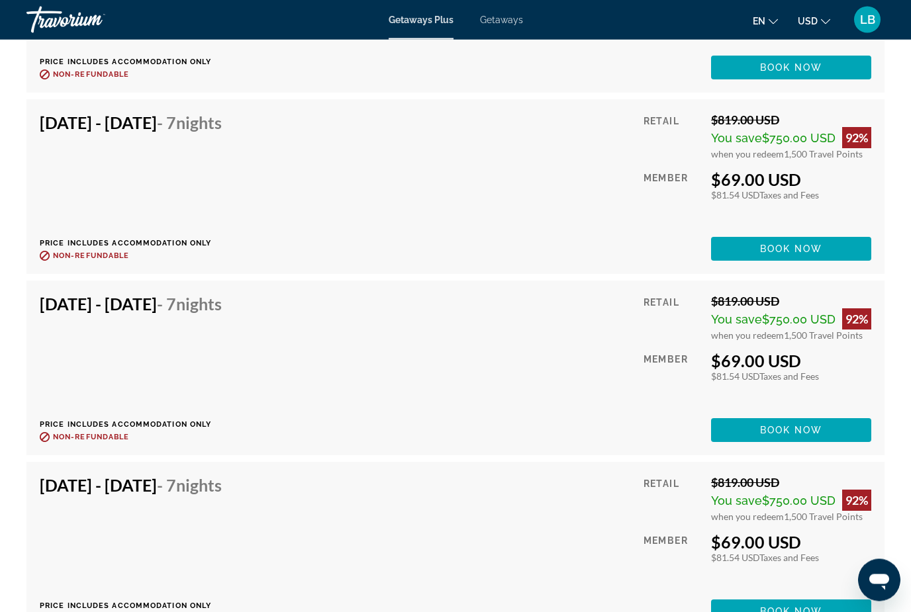
scroll to position [3149, 0]
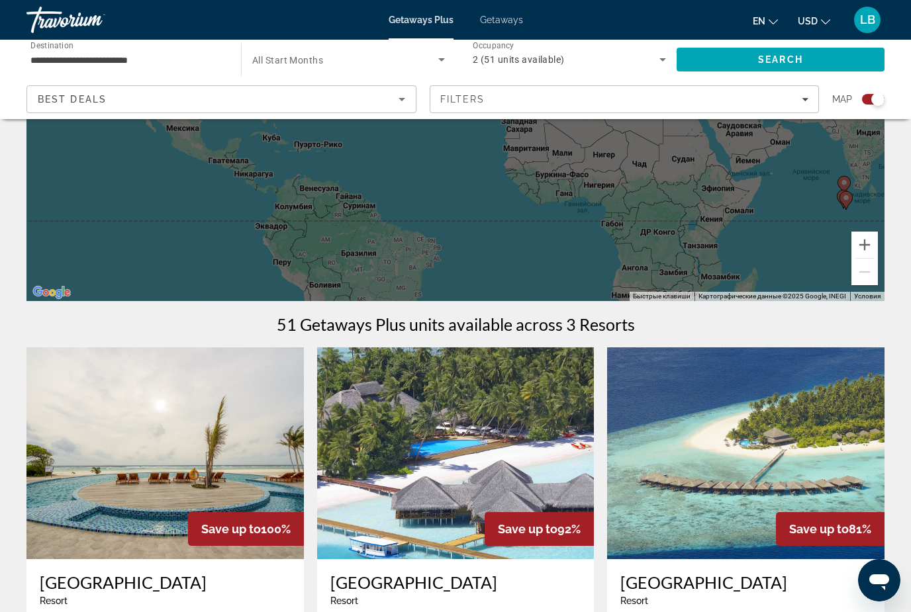
scroll to position [248, 0]
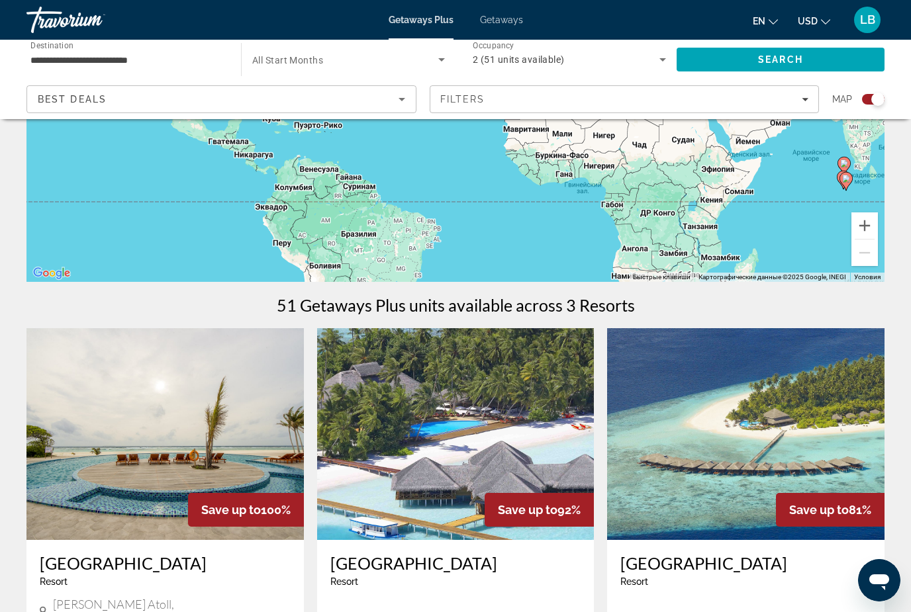
click at [176, 410] on img "Main content" at bounding box center [164, 434] width 277 height 212
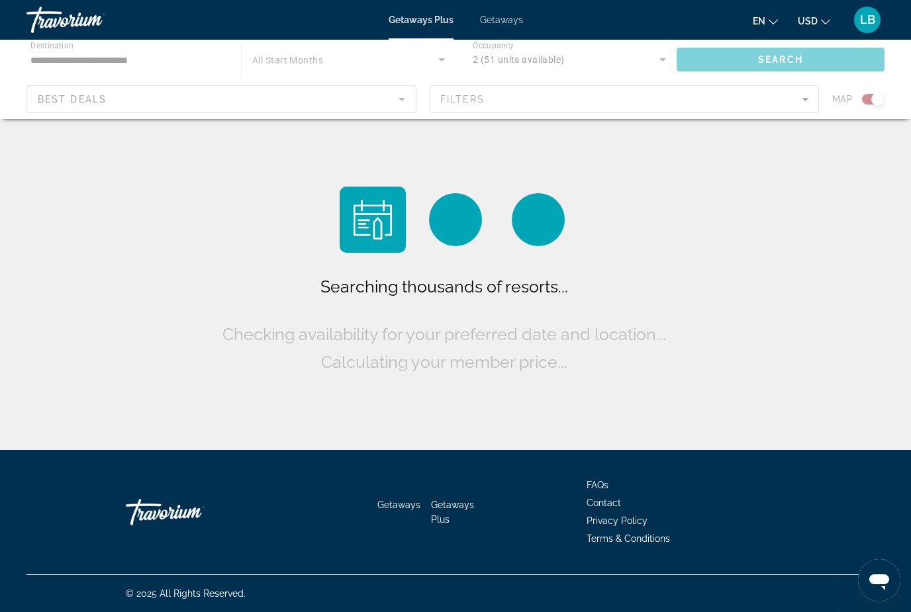
click at [74, 58] on div "Main content" at bounding box center [455, 79] width 911 height 79
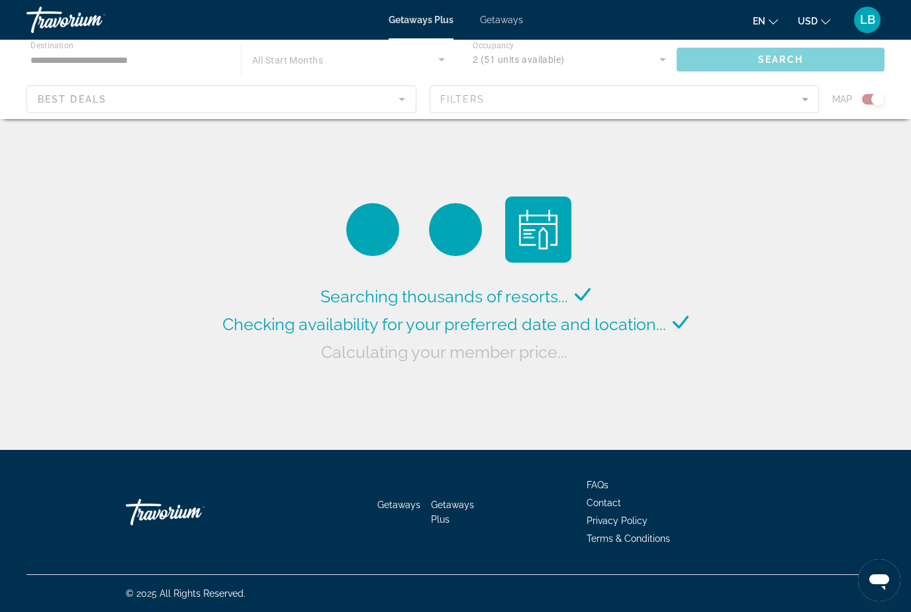
click at [63, 55] on div "Main content" at bounding box center [455, 79] width 911 height 79
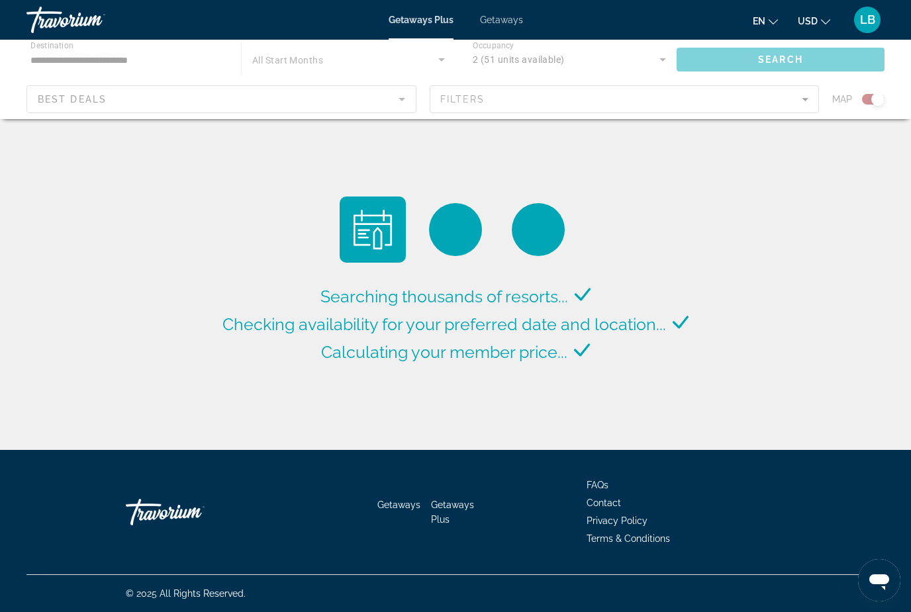
click at [63, 58] on input "**********" at bounding box center [126, 60] width 193 height 16
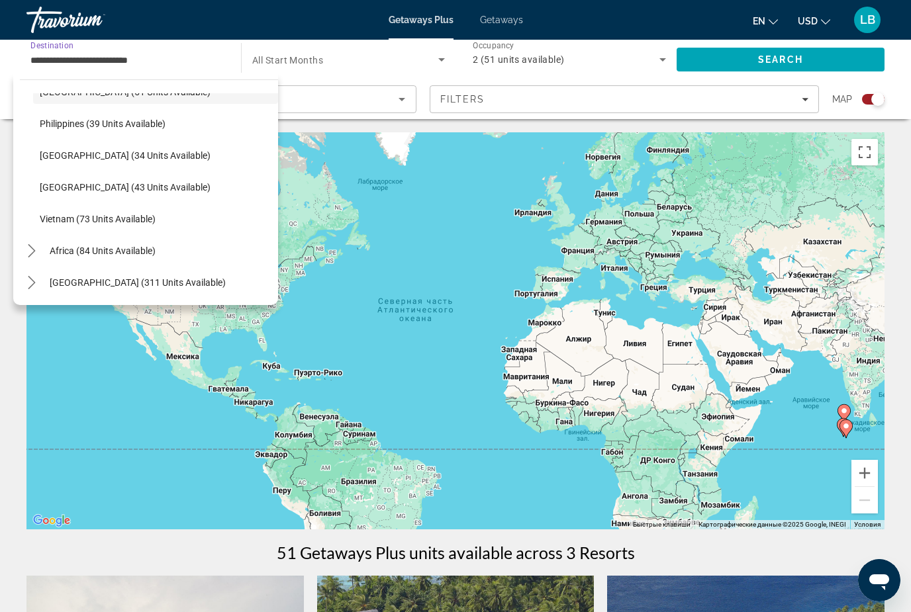
scroll to position [532, 0]
click at [46, 218] on span "Vietnam (73 units available)" at bounding box center [98, 219] width 116 height 11
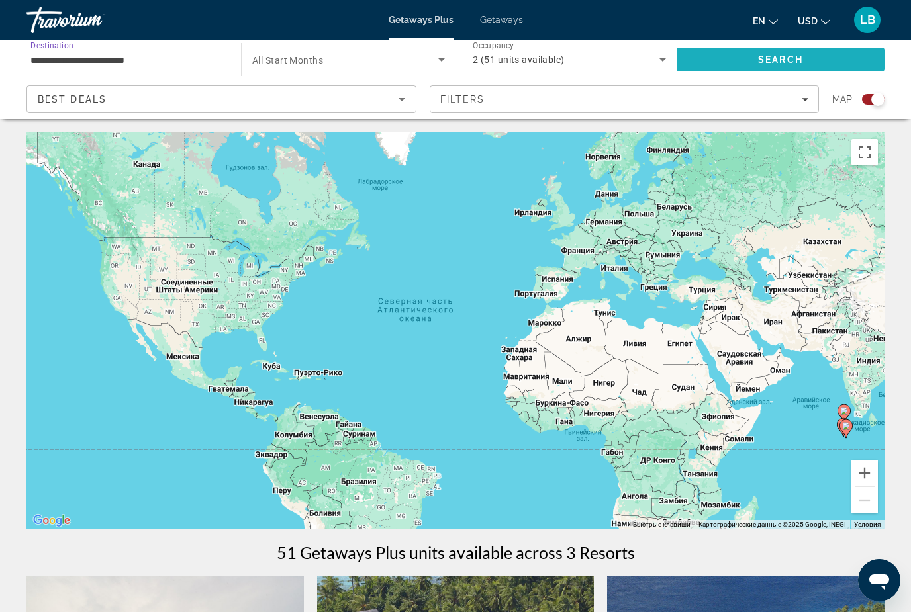
click at [729, 64] on span "Search" at bounding box center [780, 60] width 208 height 32
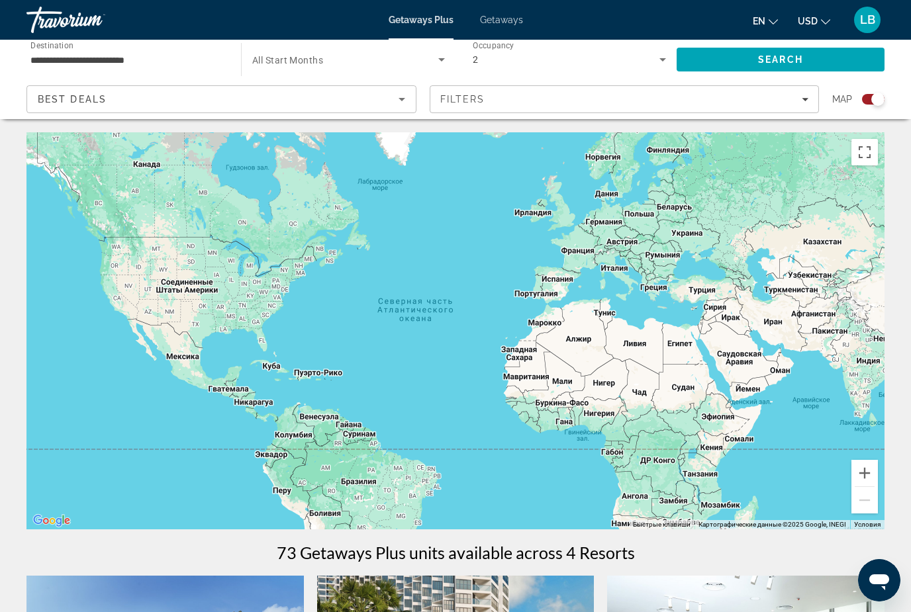
click at [49, 57] on input "**********" at bounding box center [126, 60] width 193 height 16
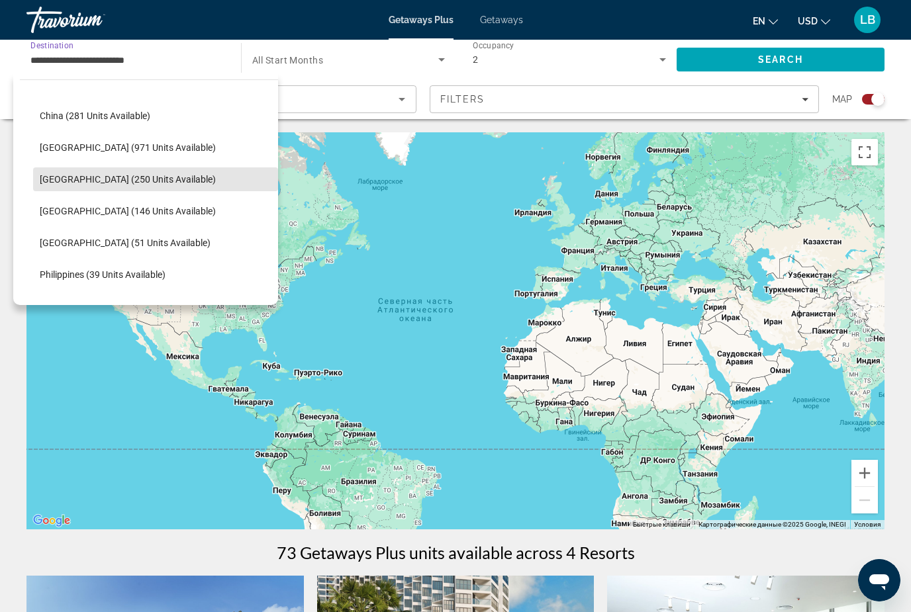
scroll to position [407, 0]
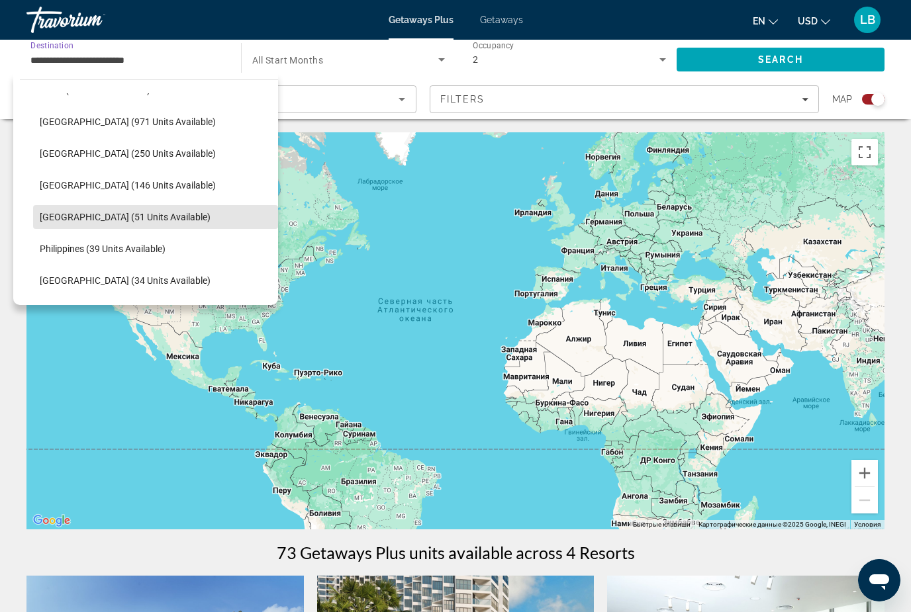
click at [56, 215] on span "[GEOGRAPHIC_DATA] (51 units available)" at bounding box center [125, 217] width 171 height 11
type input "**********"
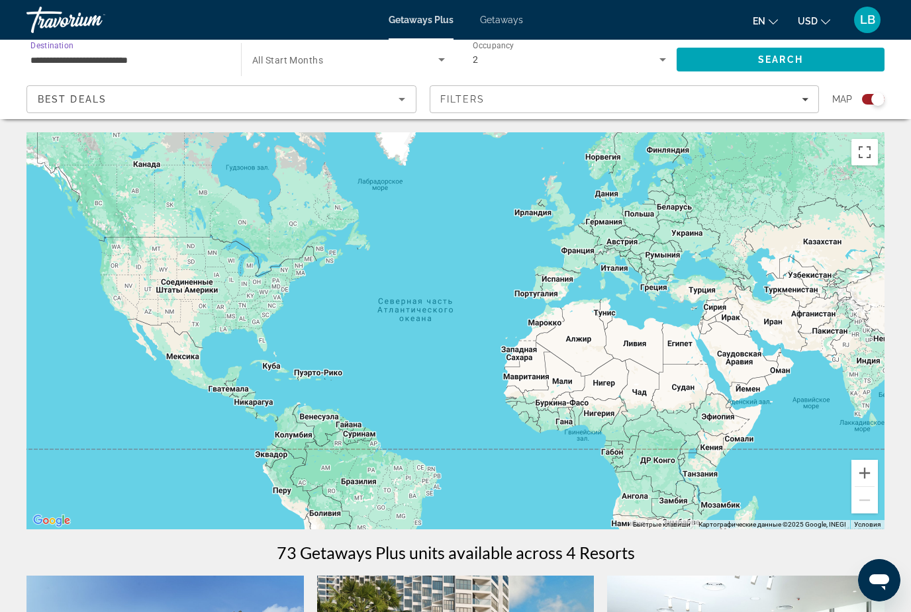
click at [728, 62] on span "Search" at bounding box center [780, 60] width 208 height 32
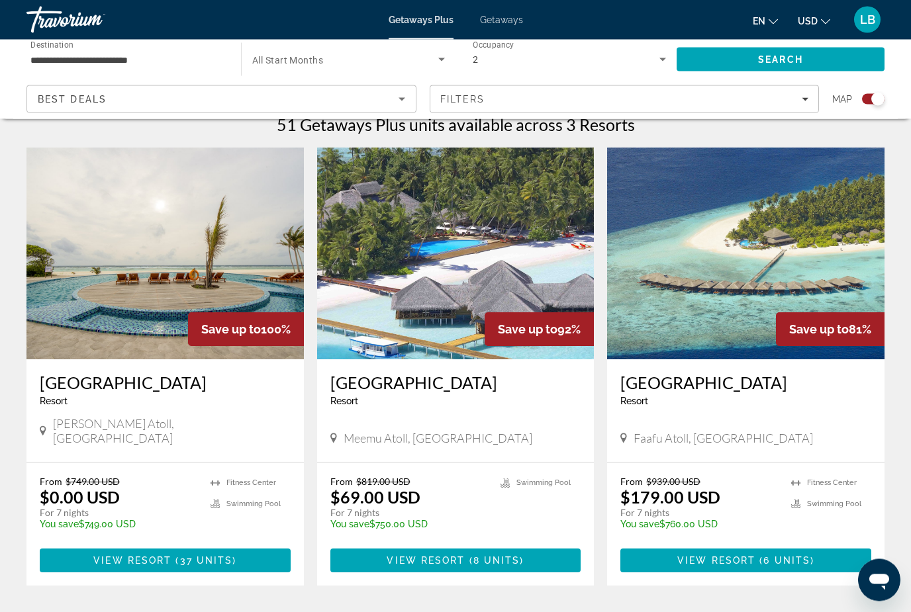
scroll to position [430, 0]
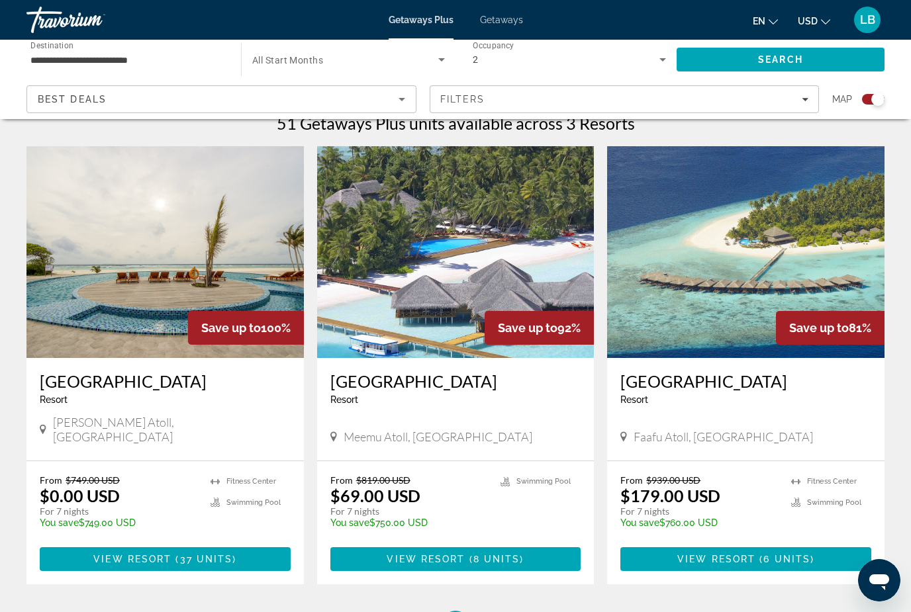
click at [158, 554] on span "View Resort" at bounding box center [132, 559] width 78 height 11
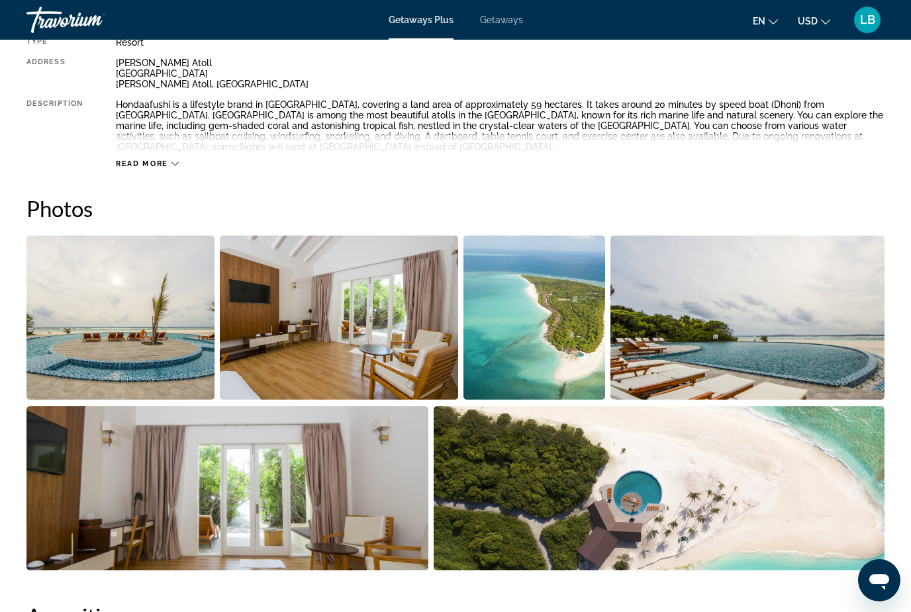
scroll to position [736, 0]
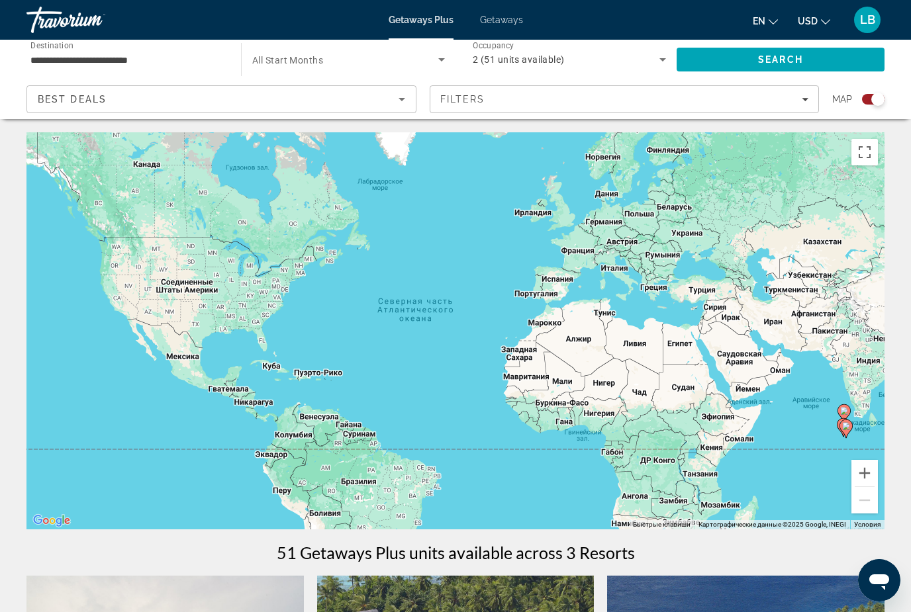
click at [512, 25] on span "Getaways" at bounding box center [501, 20] width 43 height 11
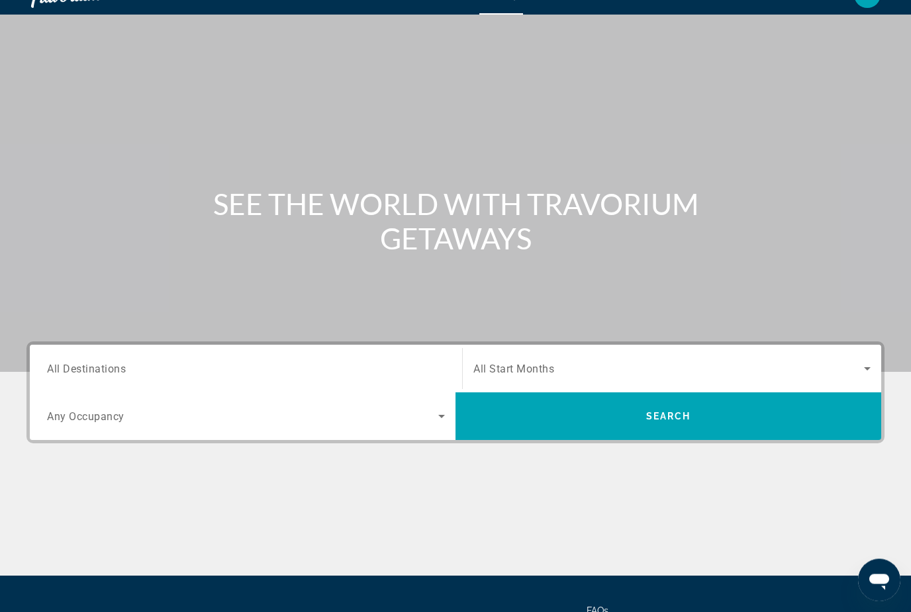
click at [246, 365] on input "Destination All Destinations" at bounding box center [246, 370] width 398 height 16
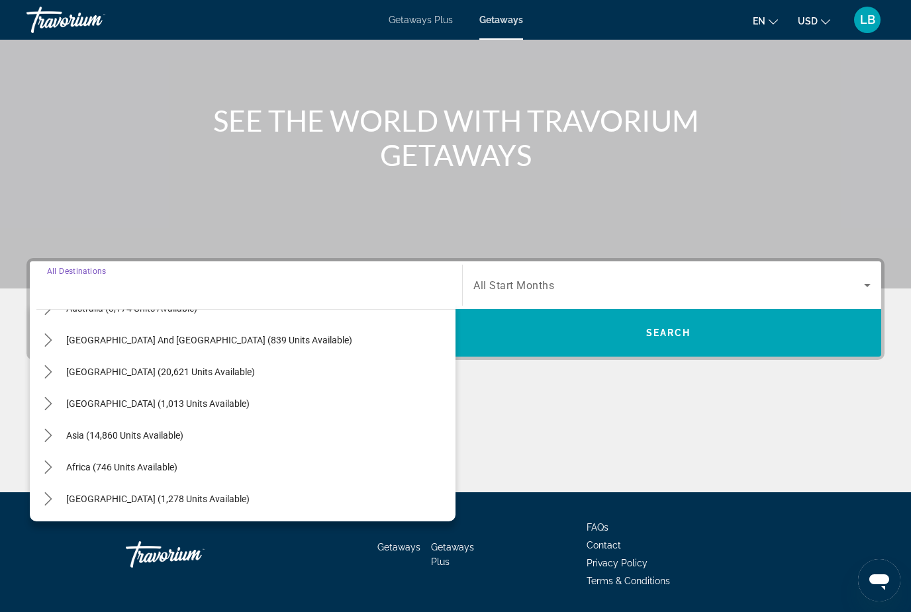
scroll to position [214, 0]
click at [172, 433] on span "Asia (14,860 units available)" at bounding box center [124, 436] width 117 height 11
type input "**********"
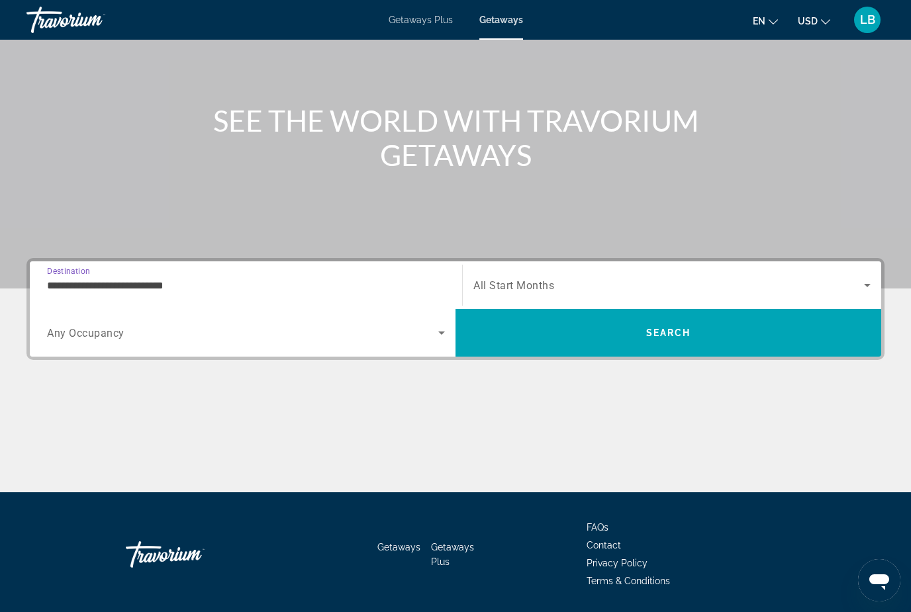
click at [336, 340] on span "Search widget" at bounding box center [242, 333] width 391 height 16
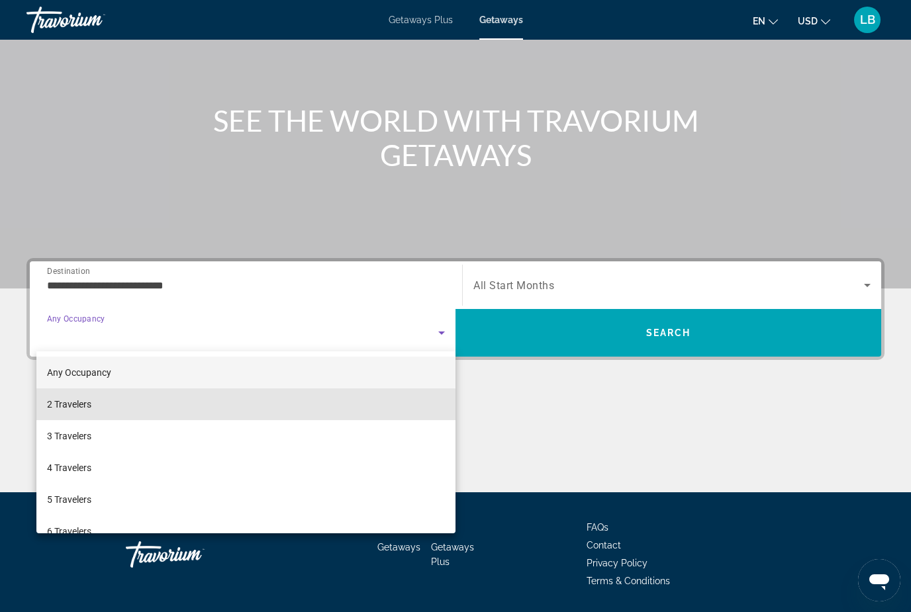
click at [216, 406] on mat-option "2 Travelers" at bounding box center [245, 405] width 419 height 32
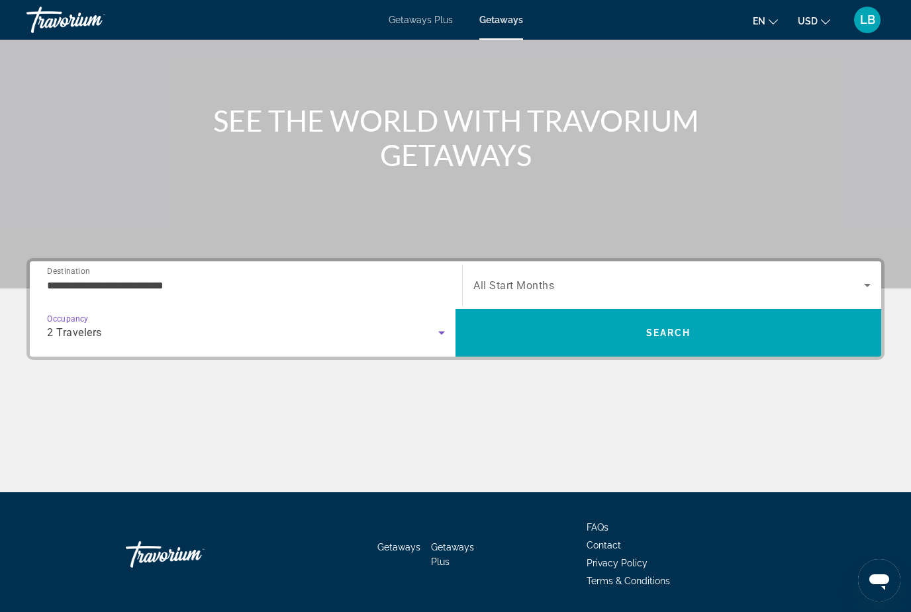
click at [706, 336] on span "Search" at bounding box center [668, 333] width 426 height 32
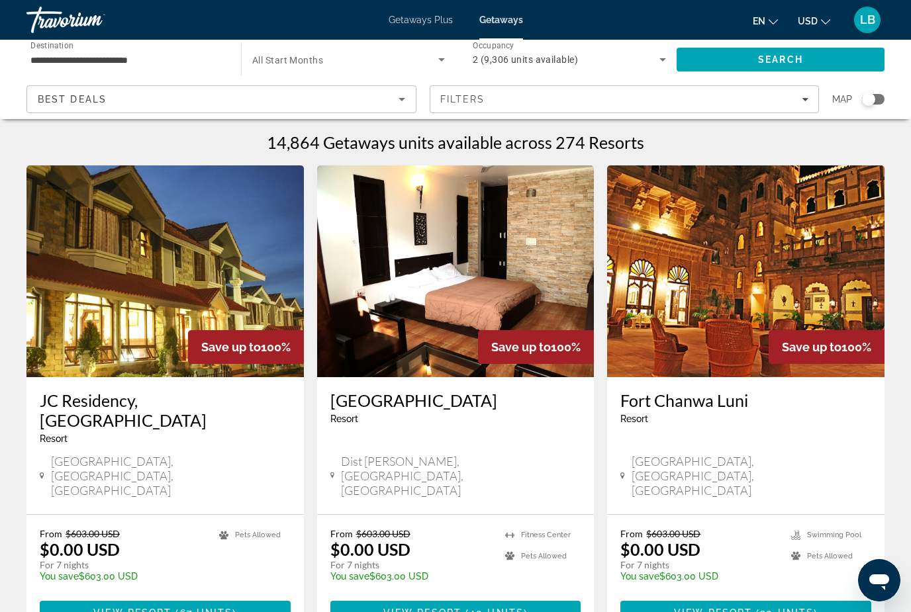
click at [156, 52] on input "**********" at bounding box center [126, 60] width 193 height 16
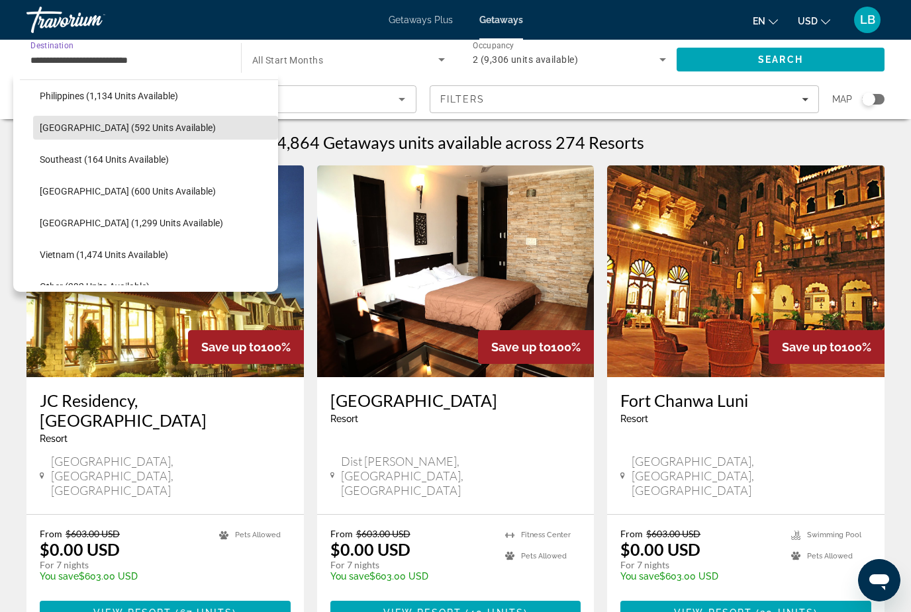
scroll to position [611, 0]
click at [154, 220] on span "[GEOGRAPHIC_DATA] (1,299 units available)" at bounding box center [131, 222] width 183 height 11
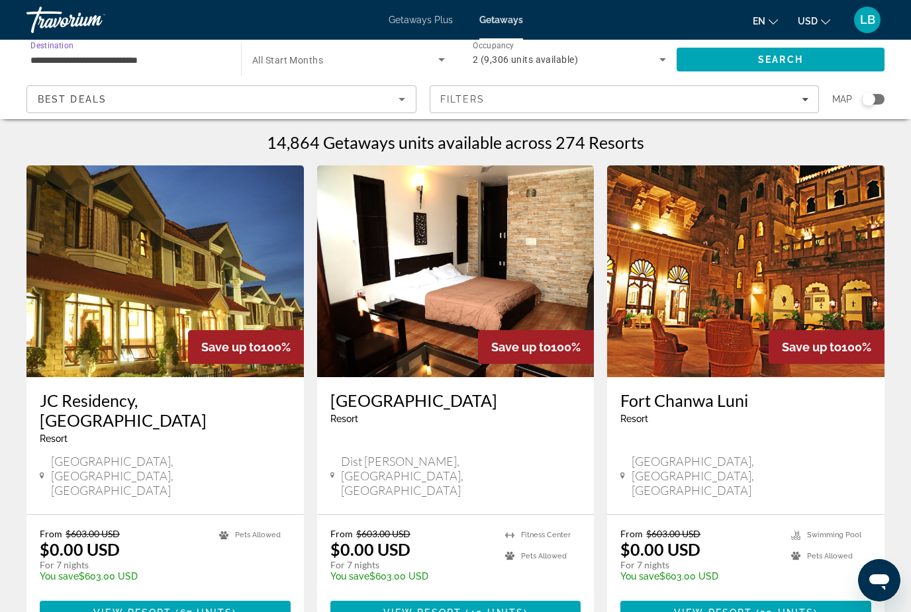
click at [788, 56] on span "Search" at bounding box center [780, 59] width 45 height 11
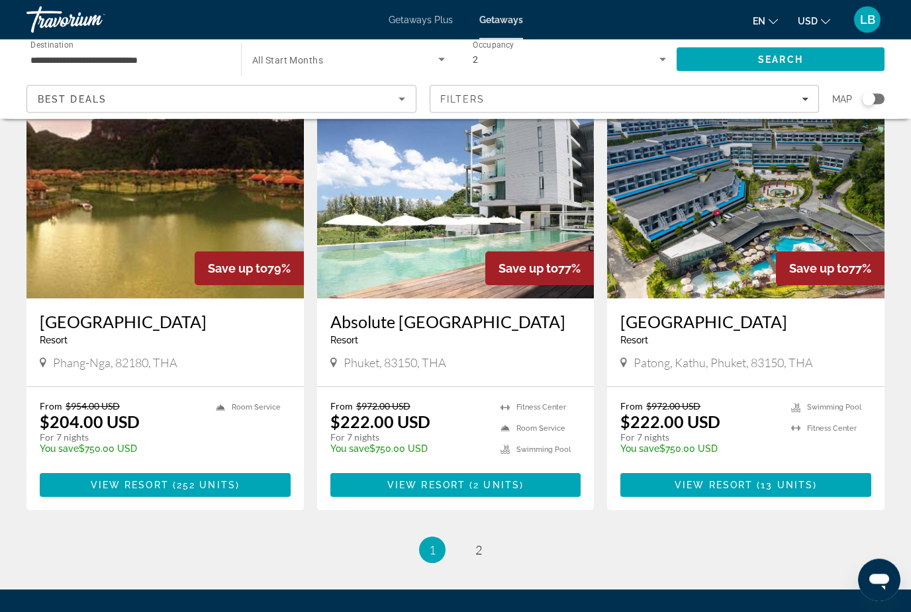
scroll to position [1567, 0]
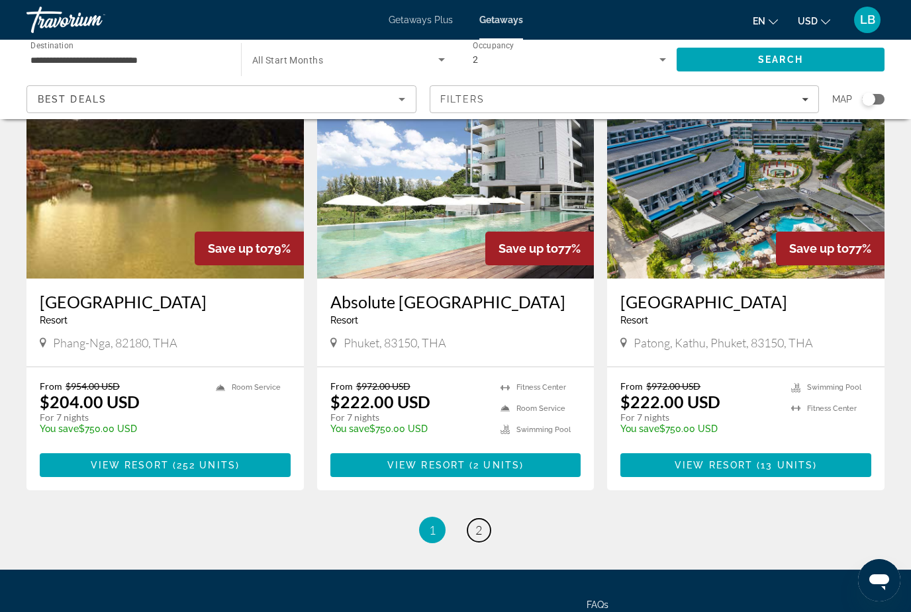
click at [488, 519] on link "page 2" at bounding box center [478, 530] width 23 height 23
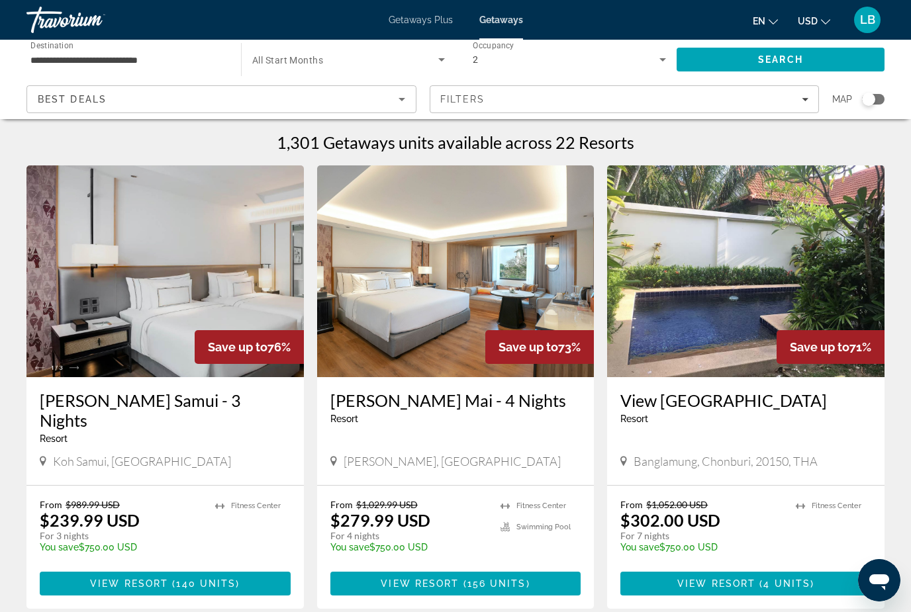
click at [155, 56] on input "**********" at bounding box center [126, 60] width 193 height 16
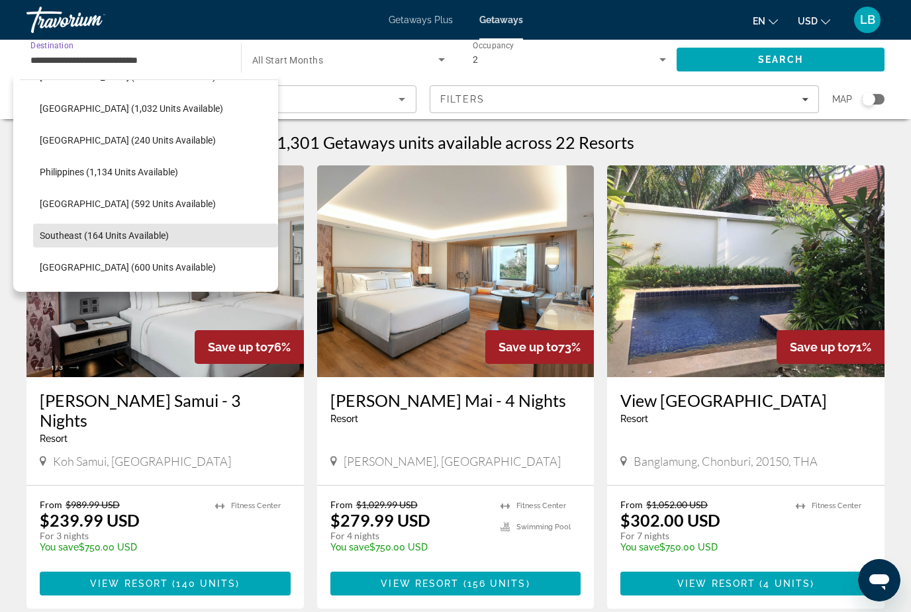
scroll to position [528, 0]
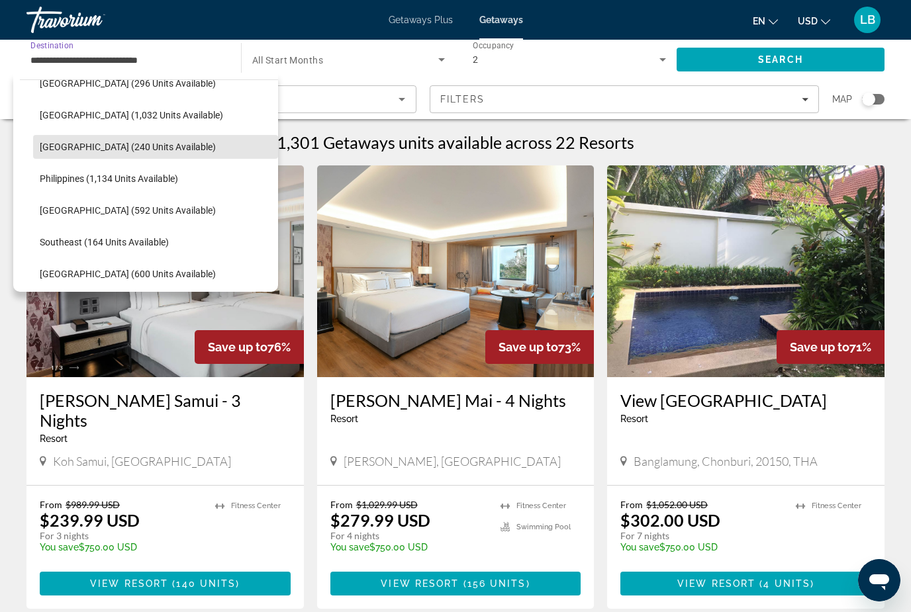
click at [125, 150] on span "[GEOGRAPHIC_DATA] (240 units available)" at bounding box center [128, 147] width 176 height 11
type input "**********"
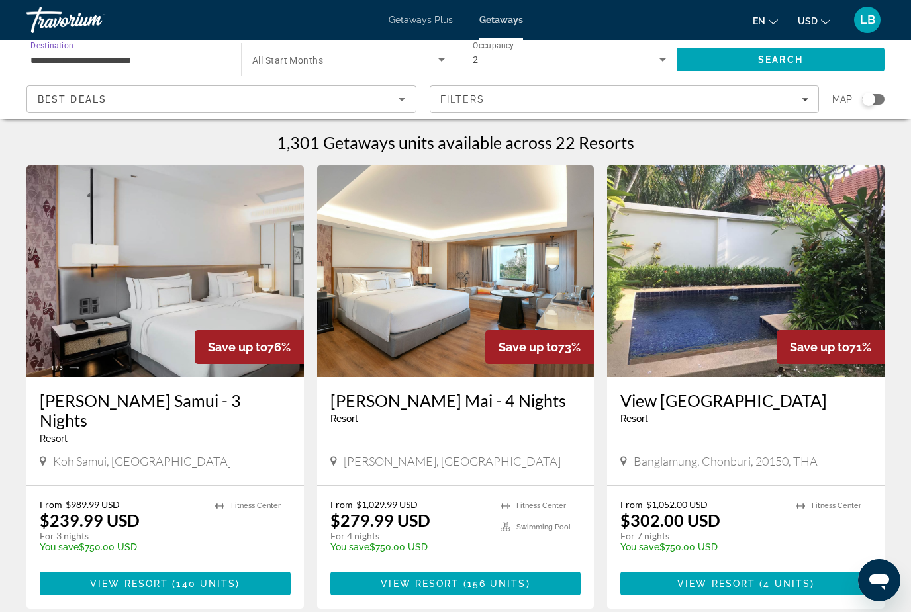
click at [804, 55] on span "Search" at bounding box center [780, 60] width 208 height 32
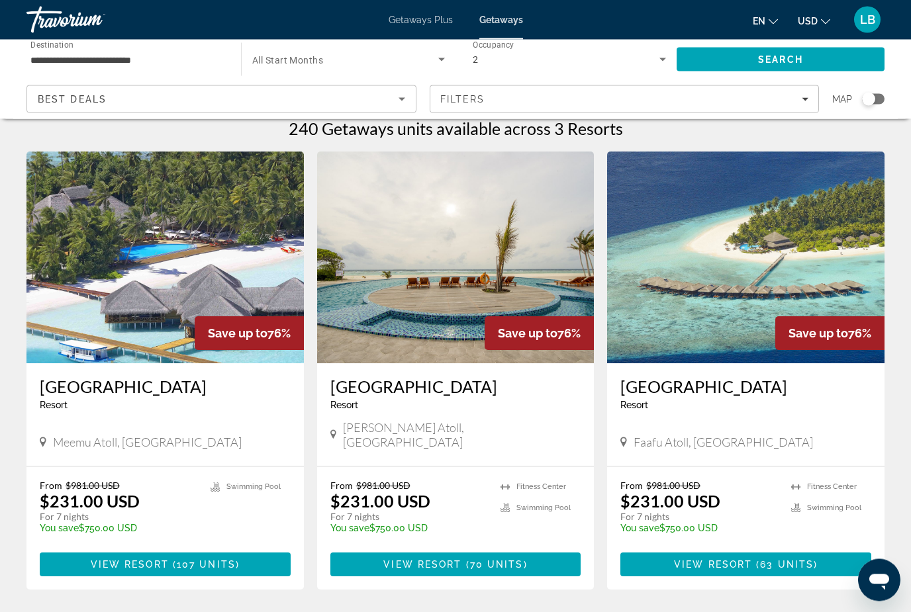
scroll to position [2, 0]
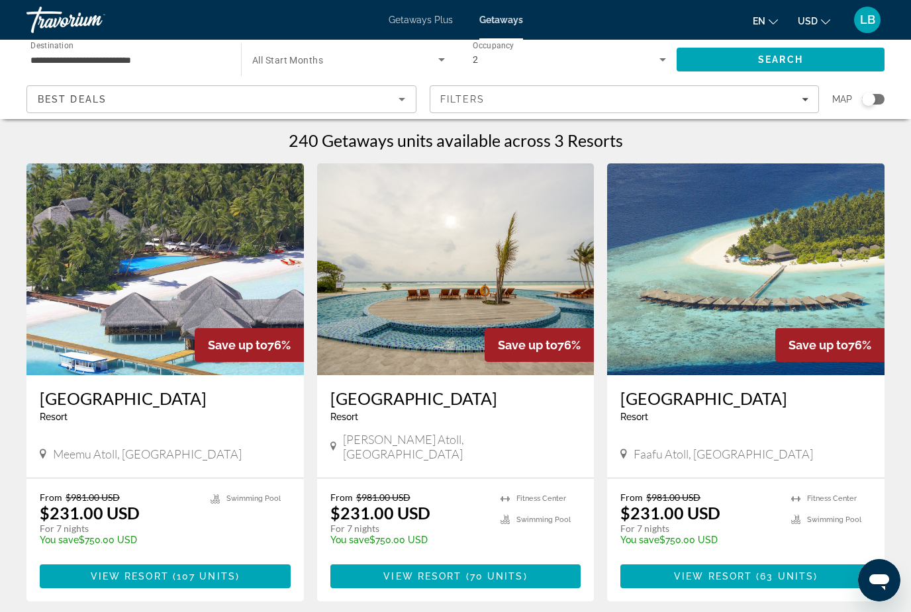
click at [454, 289] on img "Main content" at bounding box center [455, 269] width 277 height 212
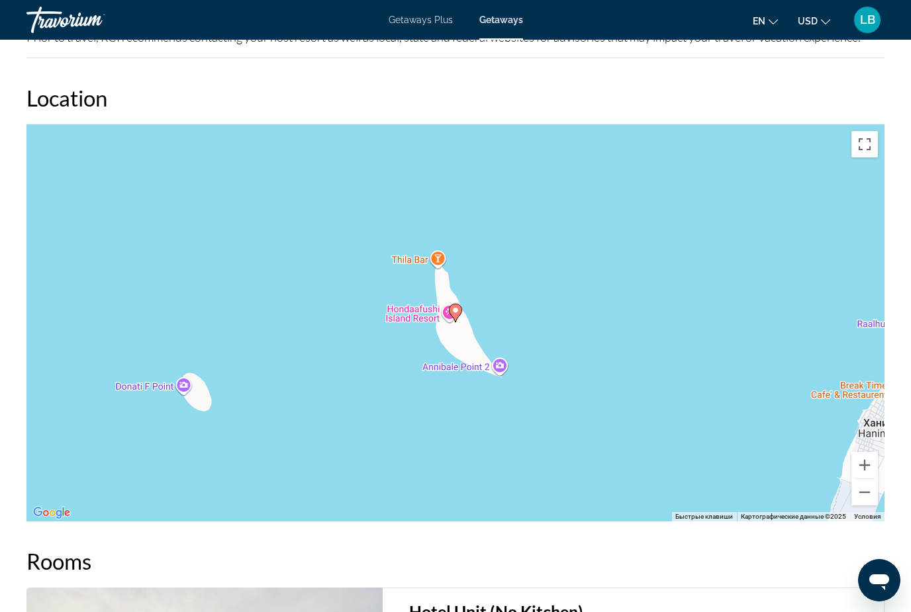
scroll to position [2174, 0]
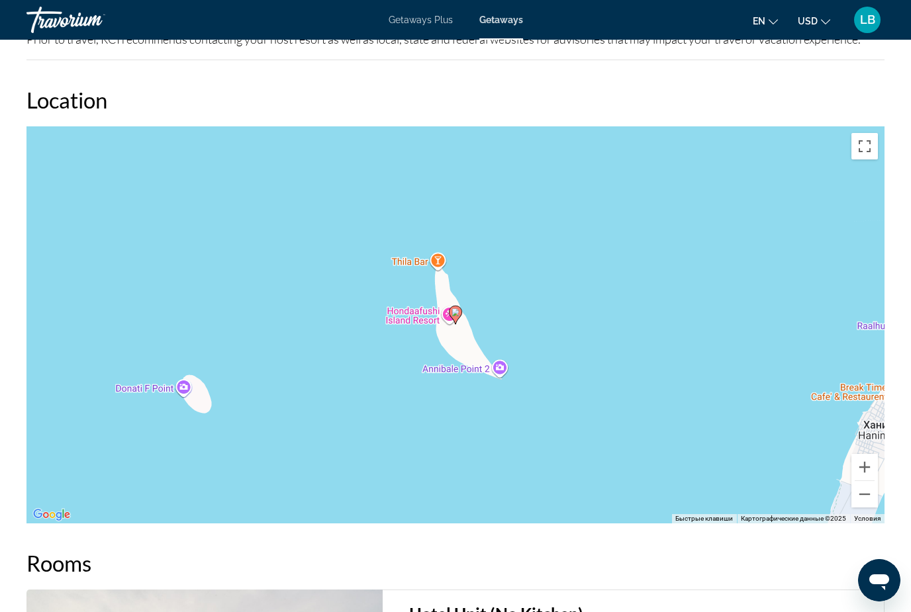
click at [421, 24] on span "Getaways Plus" at bounding box center [421, 20] width 64 height 11
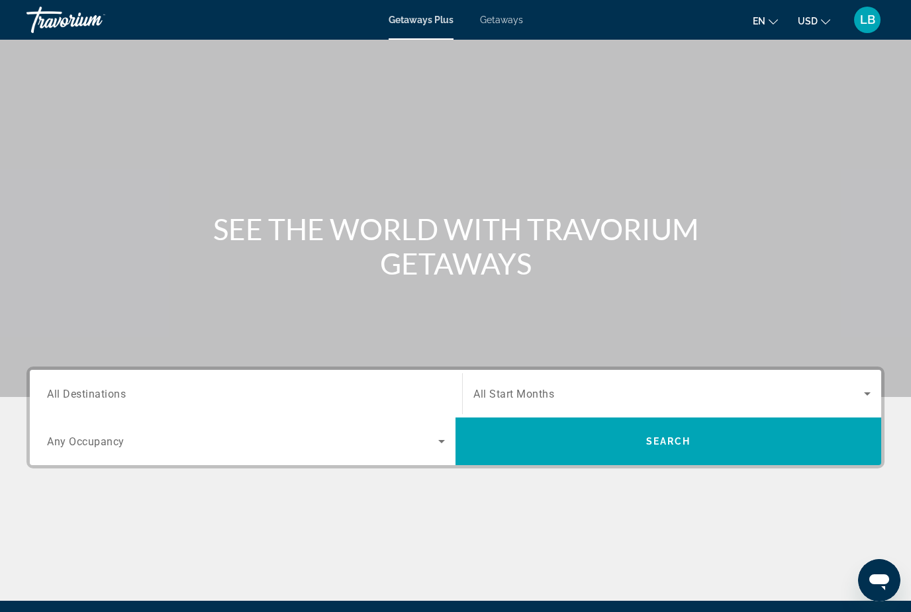
click at [515, 24] on span "Getaways" at bounding box center [501, 20] width 43 height 11
click at [273, 387] on input "Destination All Destinations" at bounding box center [246, 395] width 398 height 16
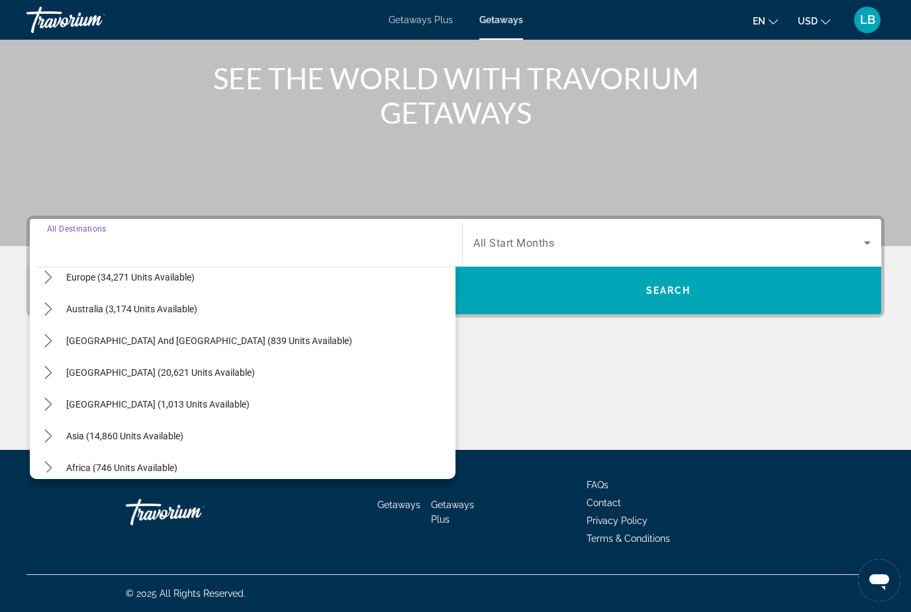
scroll to position [212, 0]
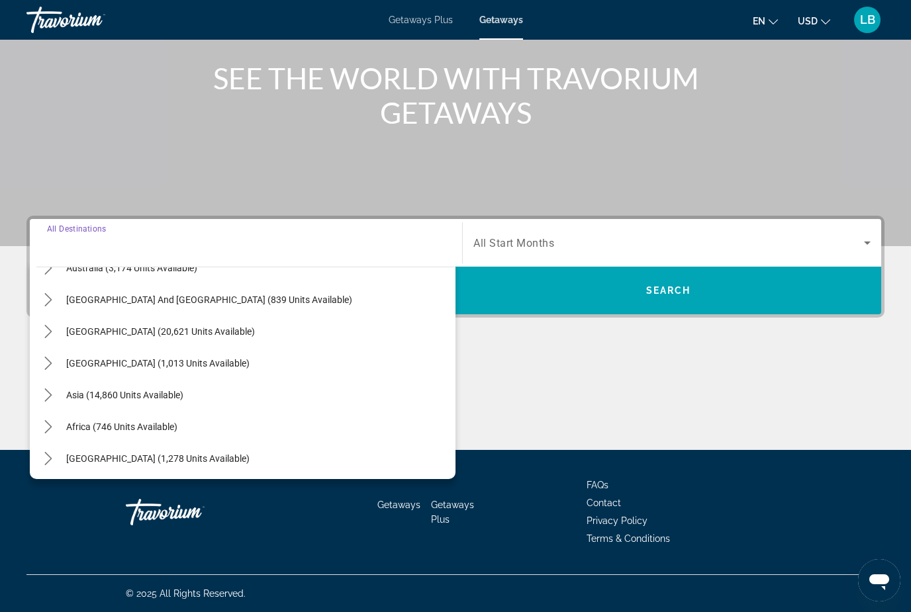
click at [261, 391] on span "Select destination: Asia (14,860 units available)" at bounding box center [258, 395] width 396 height 32
type input "**********"
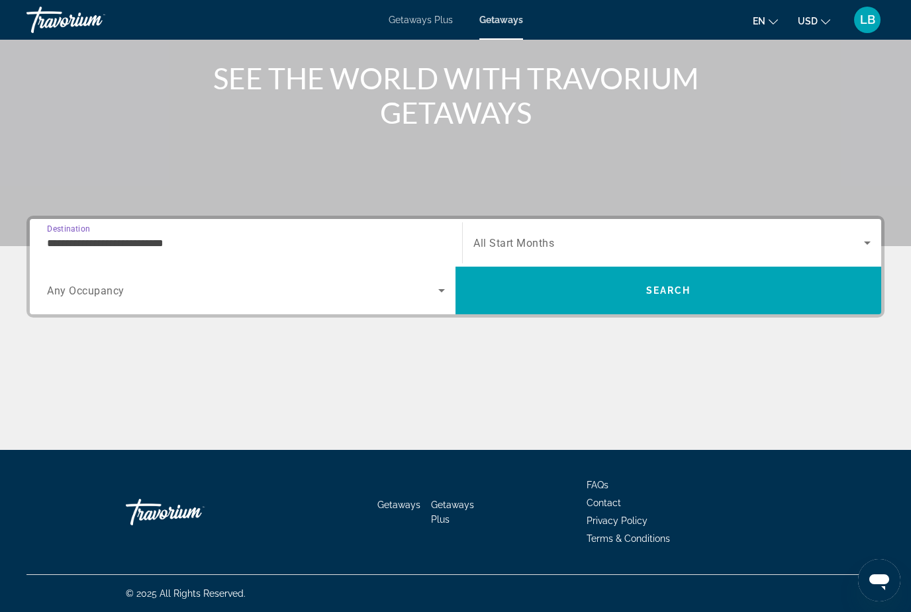
click at [385, 296] on span "Search widget" at bounding box center [242, 291] width 391 height 16
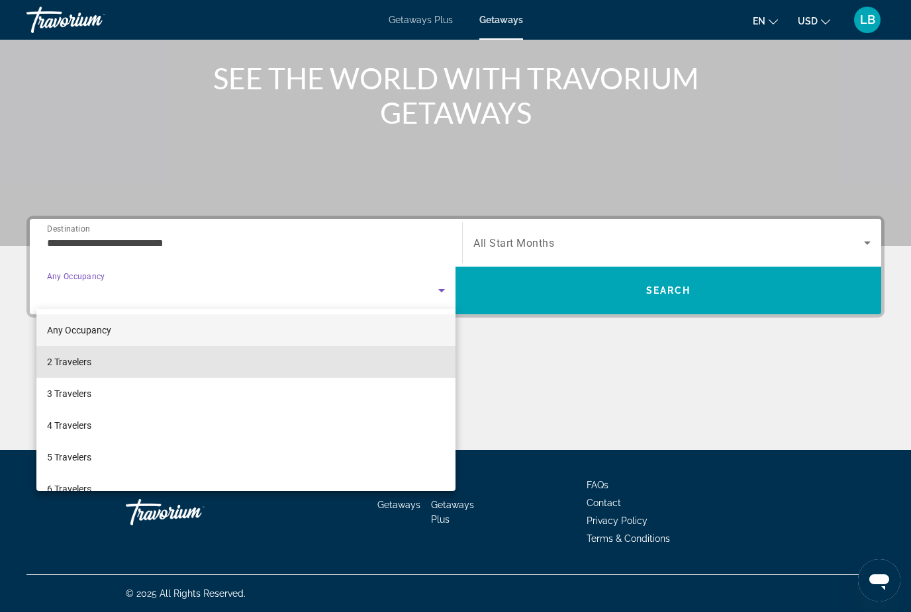
click at [238, 357] on mat-option "2 Travelers" at bounding box center [245, 362] width 419 height 32
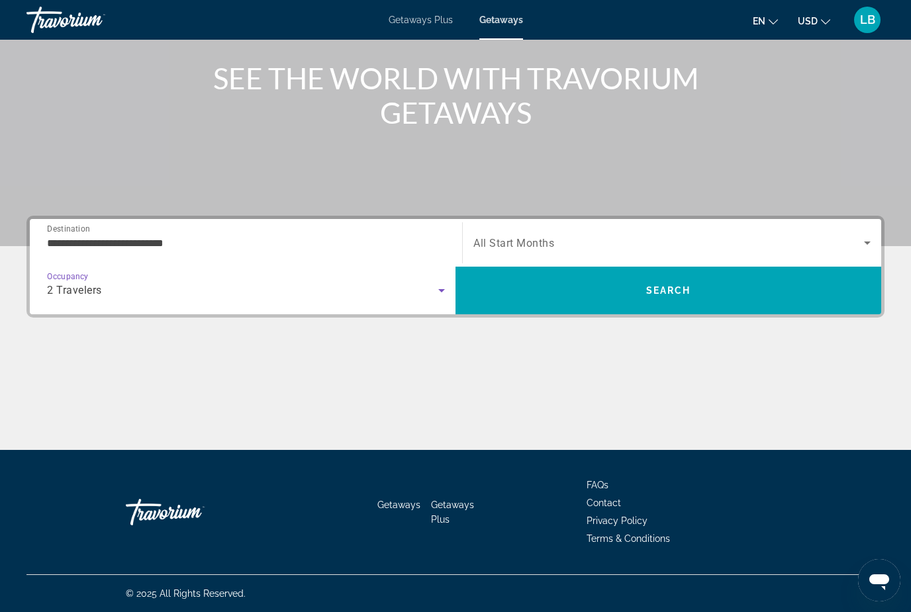
click at [743, 299] on span "Search" at bounding box center [668, 291] width 426 height 32
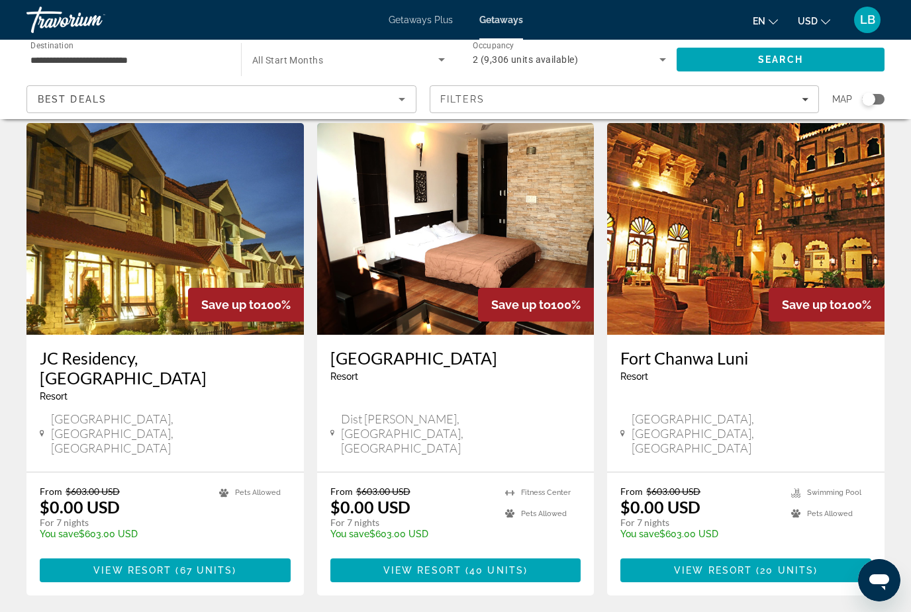
click at [125, 54] on input "**********" at bounding box center [126, 60] width 193 height 16
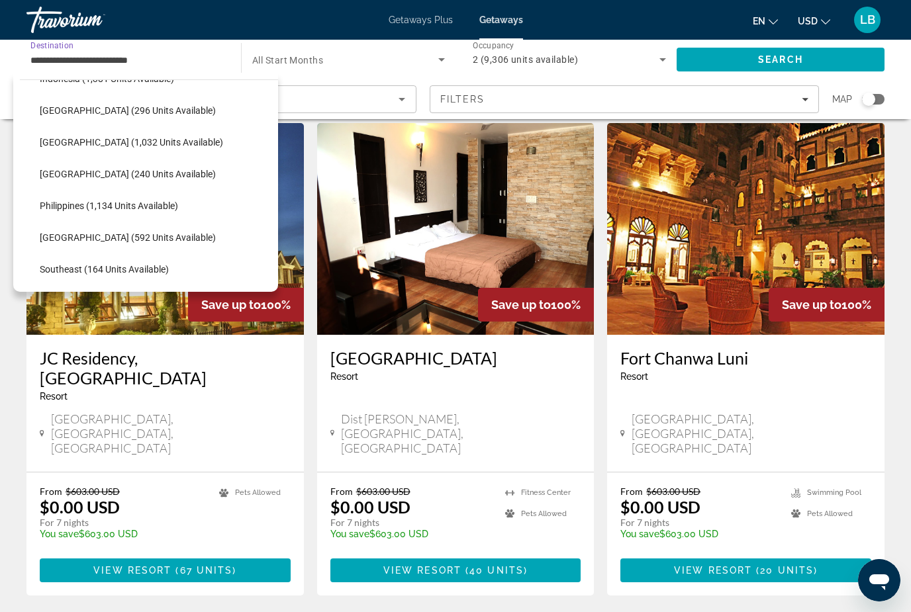
scroll to position [511, 0]
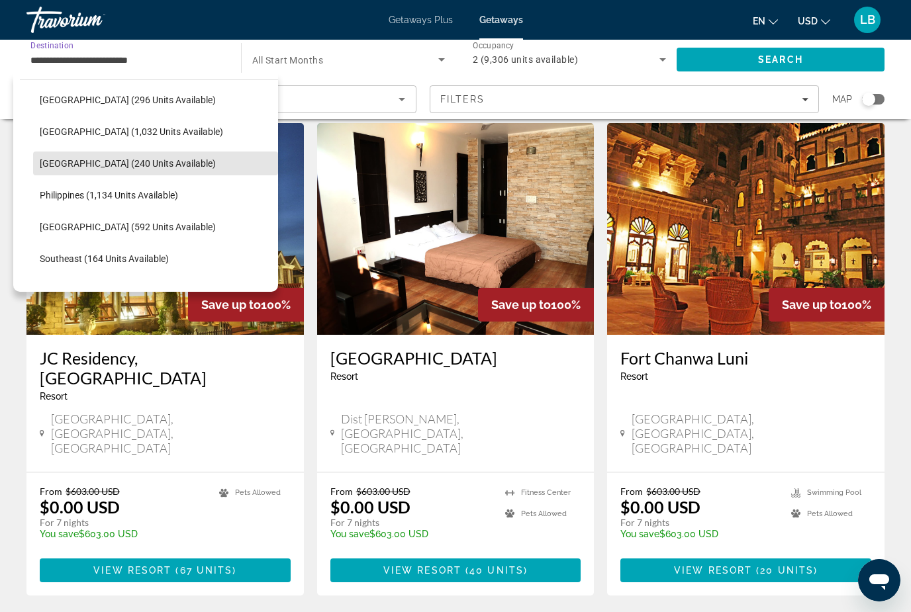
click at [148, 163] on span "[GEOGRAPHIC_DATA] (240 units available)" at bounding box center [128, 163] width 176 height 11
type input "**********"
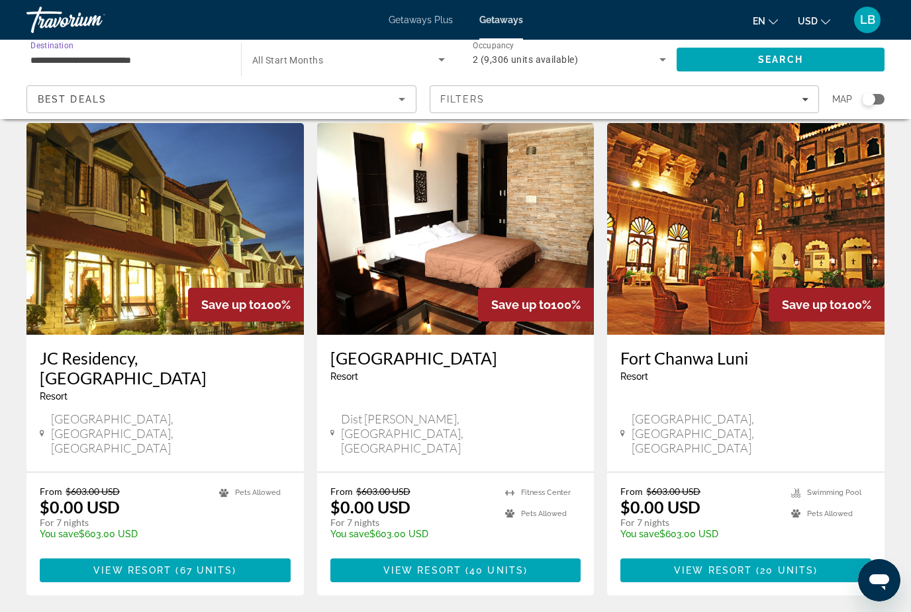
click at [785, 59] on span "Search" at bounding box center [780, 59] width 45 height 11
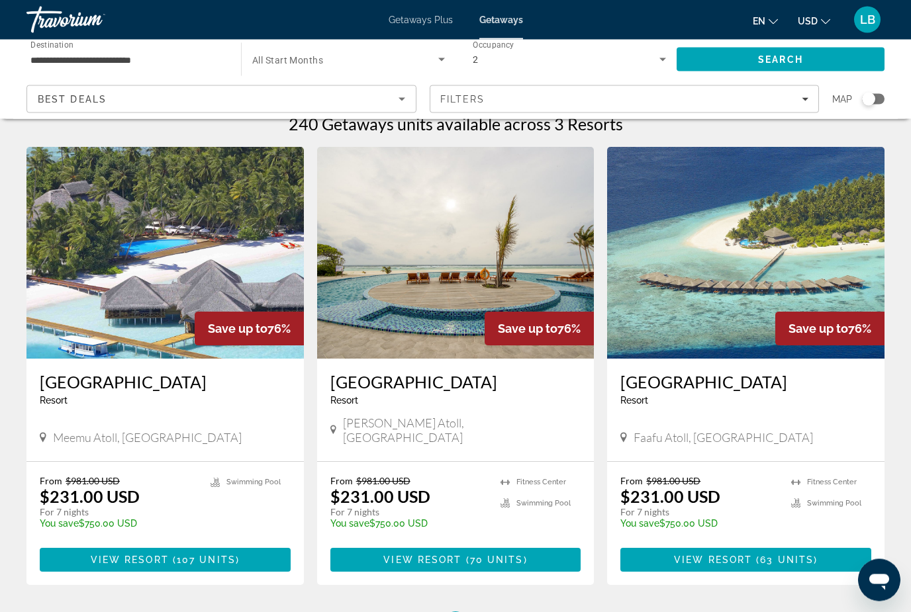
scroll to position [18, 0]
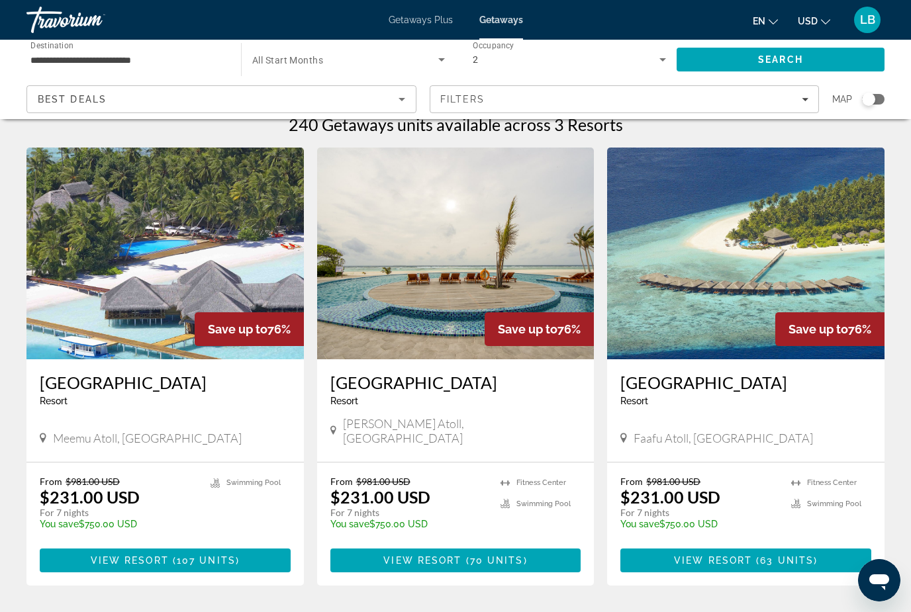
click at [479, 285] on img "Main content" at bounding box center [455, 254] width 277 height 212
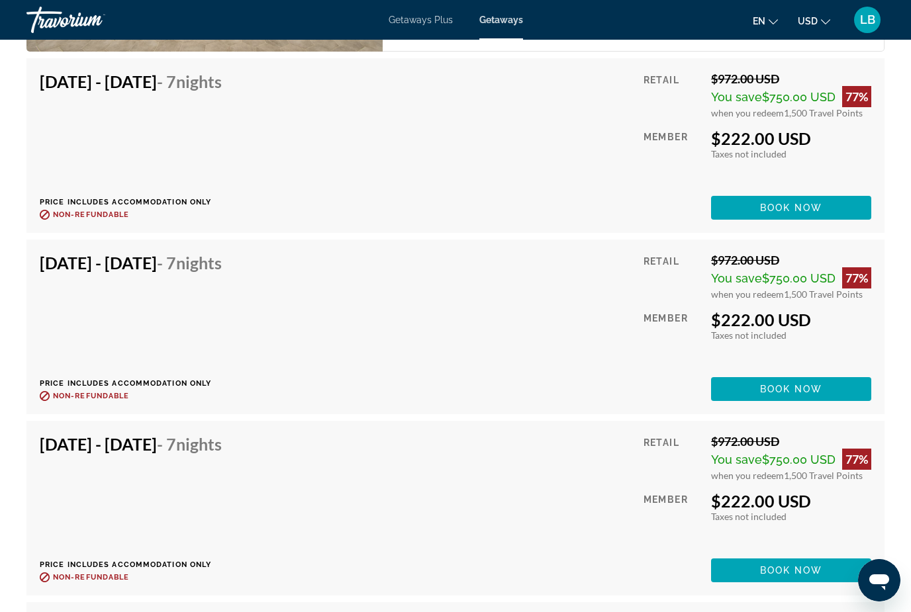
scroll to position [2976, 0]
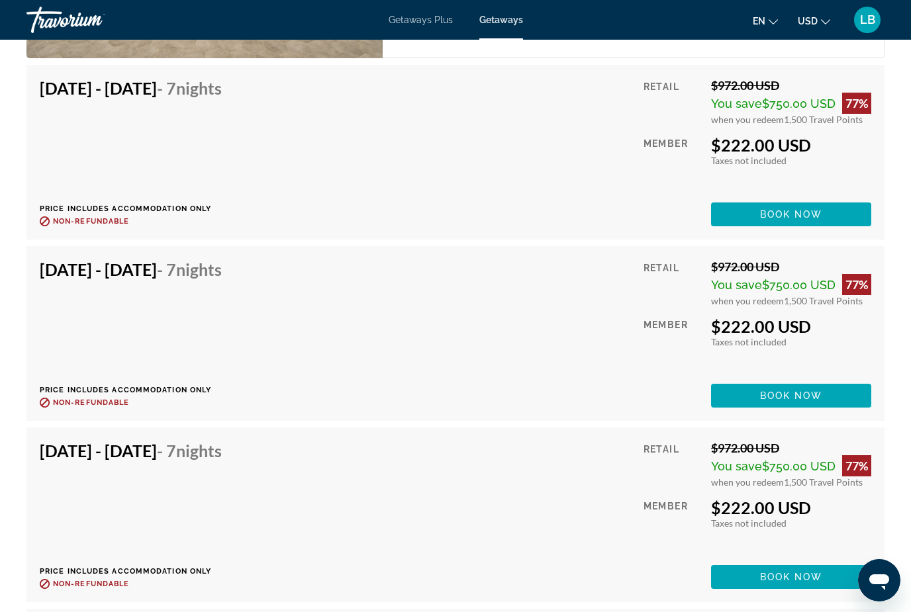
click at [421, 21] on span "Getaways Plus" at bounding box center [421, 20] width 64 height 11
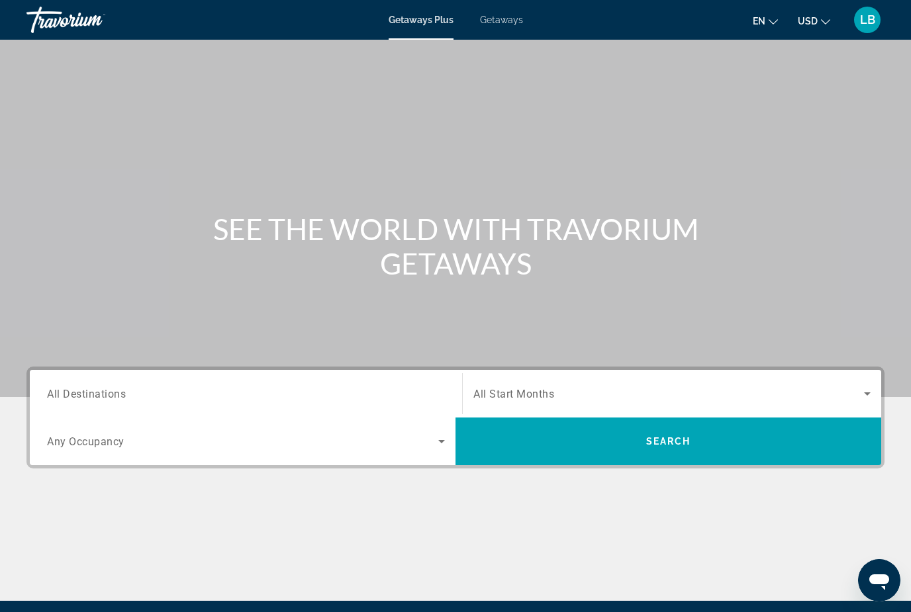
click at [301, 395] on input "Destination All Destinations" at bounding box center [246, 395] width 398 height 16
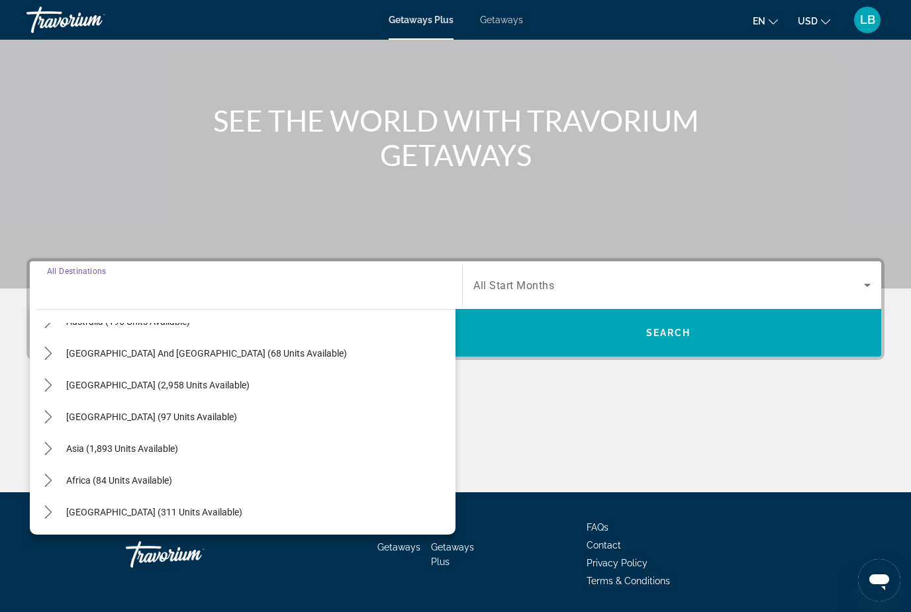
scroll to position [214, 0]
click at [185, 448] on span "Select destination: Asia (1,893 units available)" at bounding box center [122, 449] width 125 height 32
type input "**********"
